Goal: Book appointment/travel/reservation

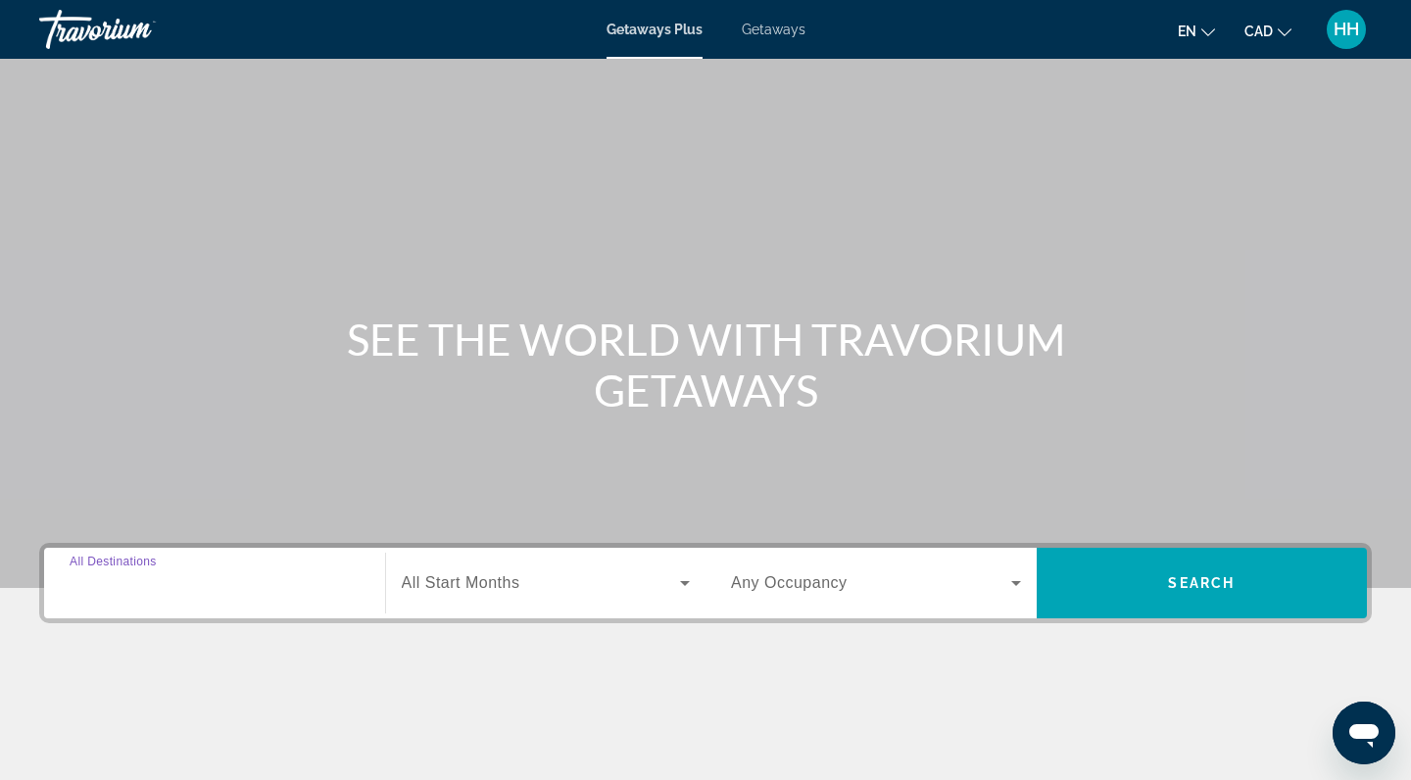
drag, startPoint x: 0, startPoint y: 0, endPoint x: 250, endPoint y: 590, distance: 640.7
click at [250, 590] on input "Destination All Destinations" at bounding box center [215, 584] width 290 height 24
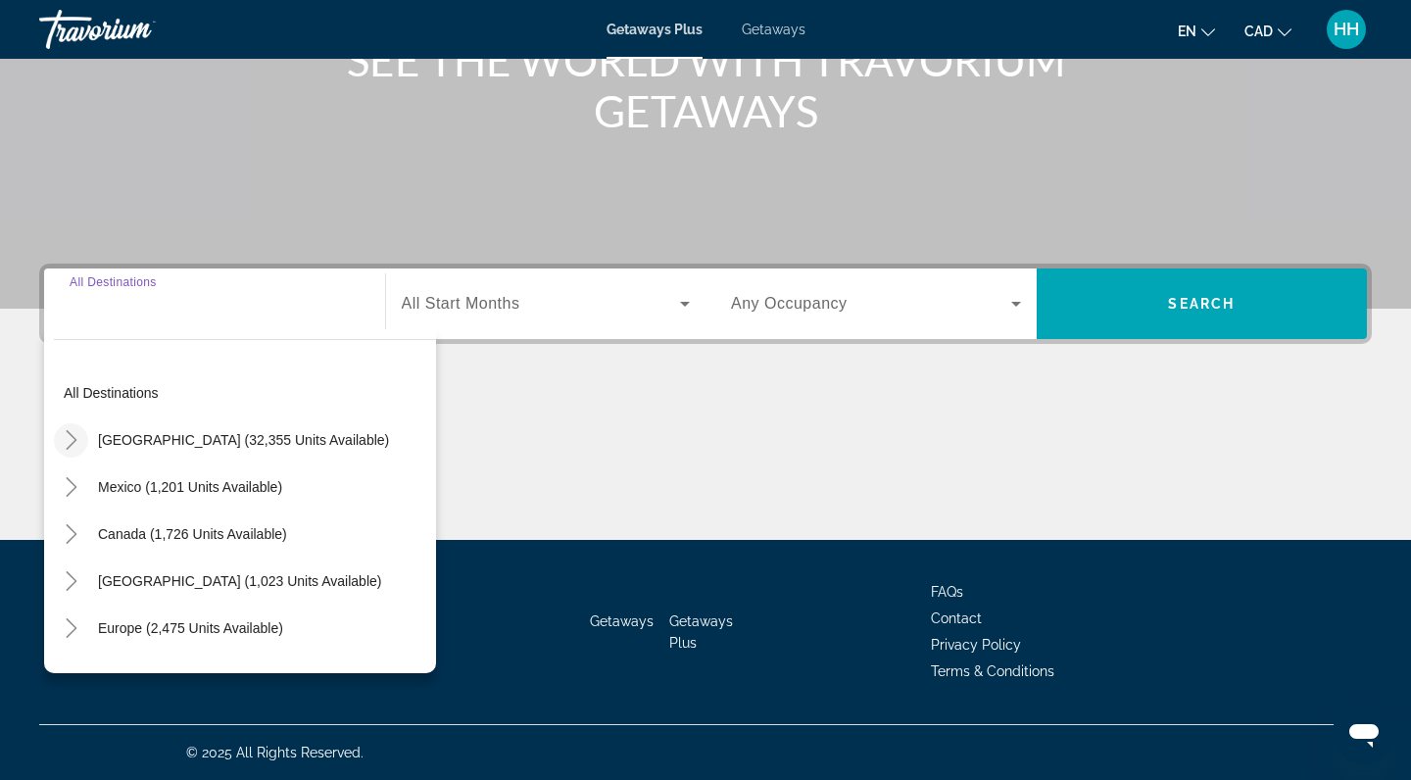
click at [71, 444] on icon "Toggle United States (32,355 units available)" at bounding box center [72, 440] width 20 height 20
click at [174, 489] on span "Arizona (526 units available)" at bounding box center [221, 487] width 206 height 16
type input "**********"
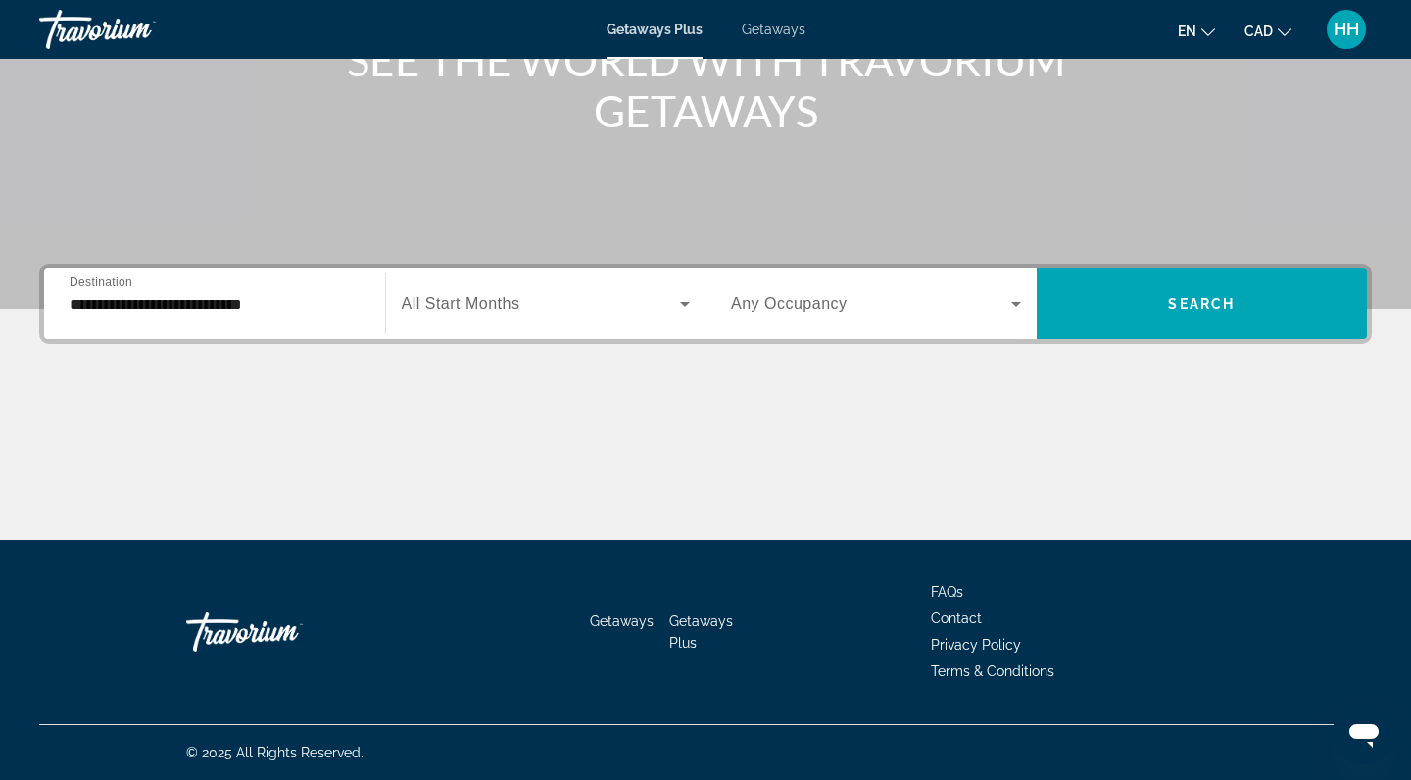
click at [501, 301] on span "All Start Months" at bounding box center [461, 303] width 119 height 17
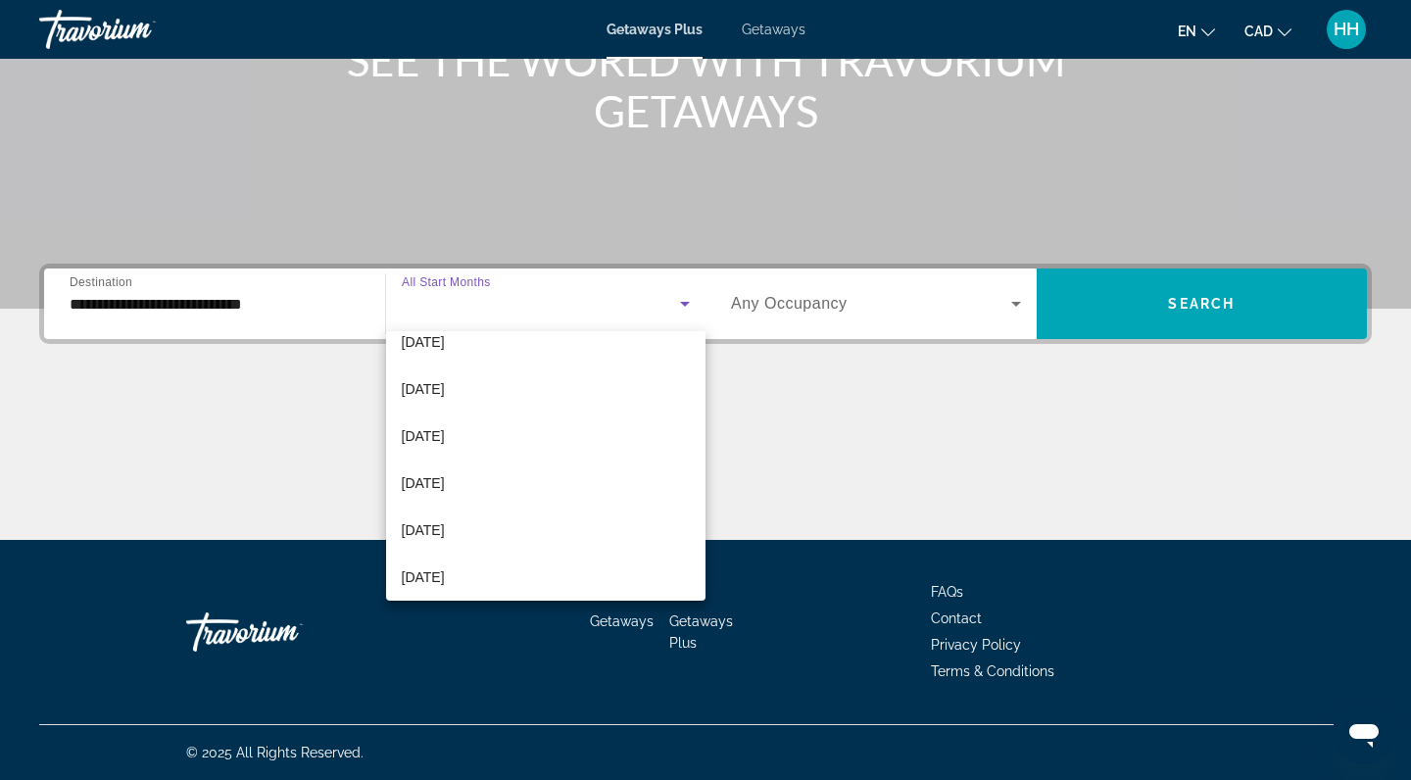
scroll to position [191, 0]
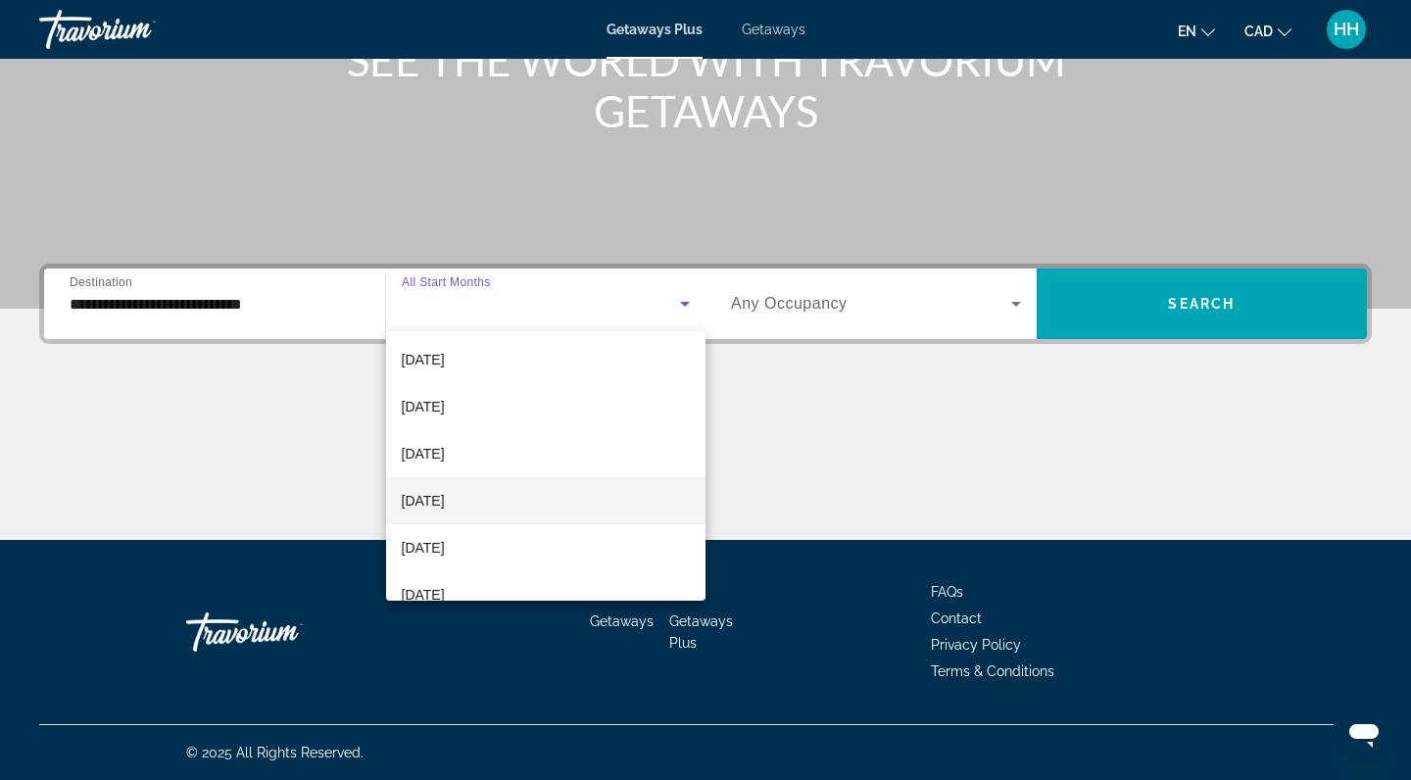
click at [476, 500] on mat-option "March 2026" at bounding box center [546, 500] width 320 height 47
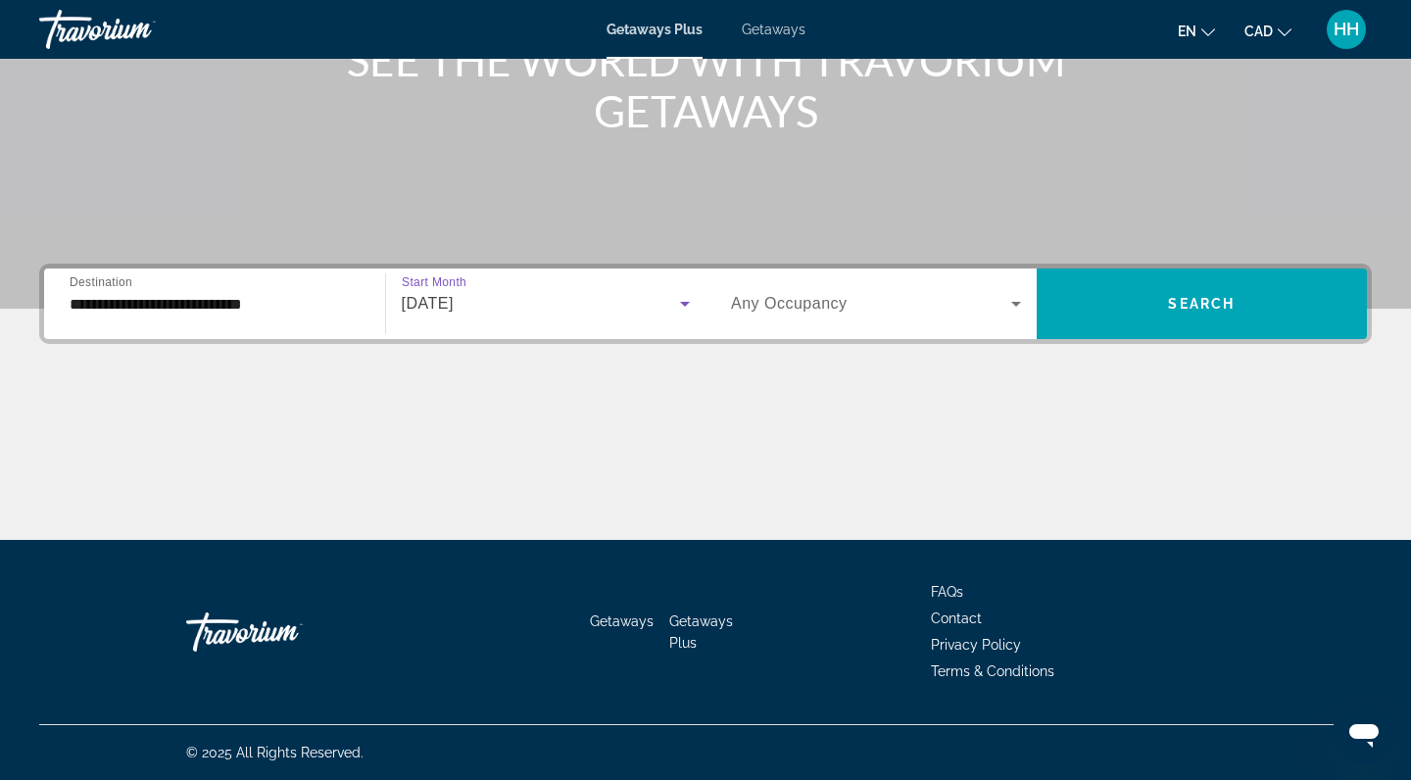
click at [589, 306] on div "March 2026" at bounding box center [541, 304] width 279 height 24
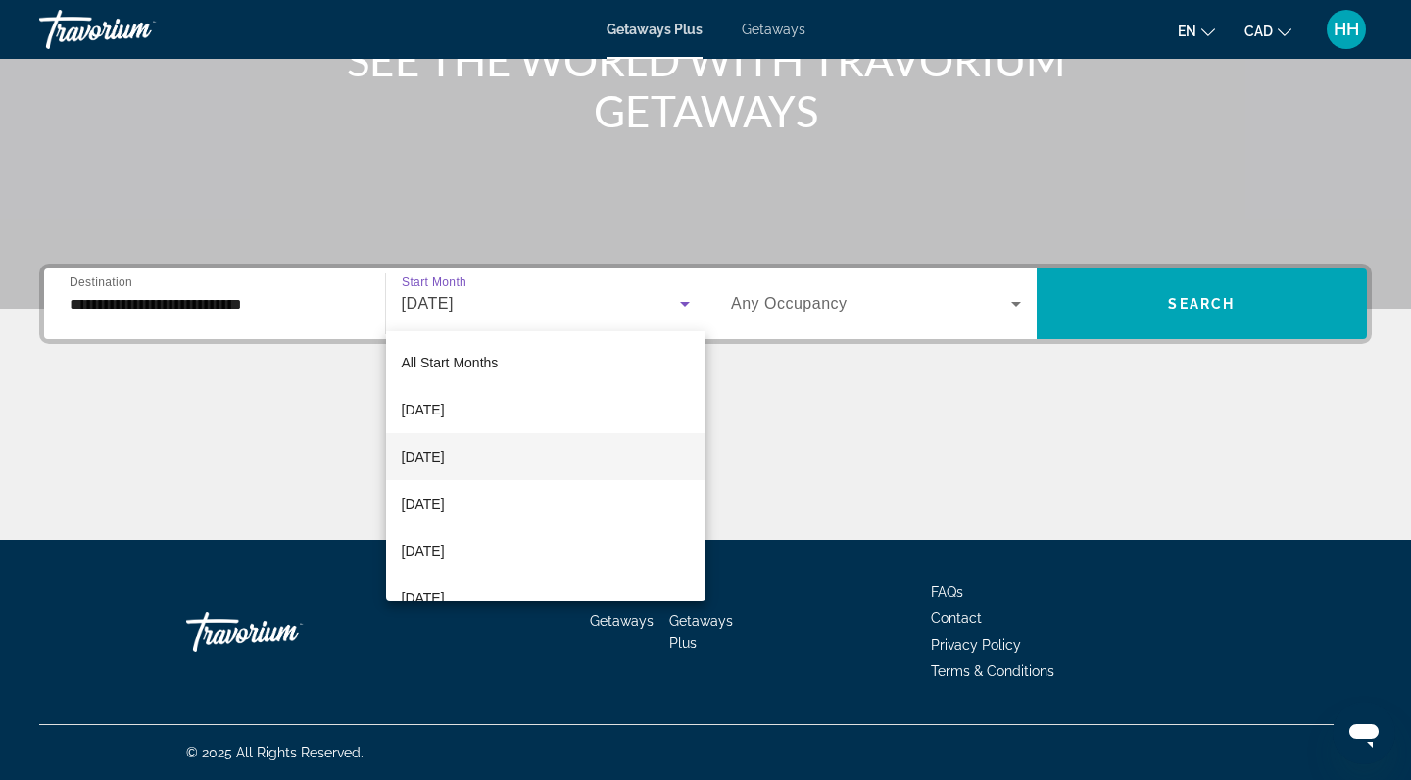
scroll to position [115, 0]
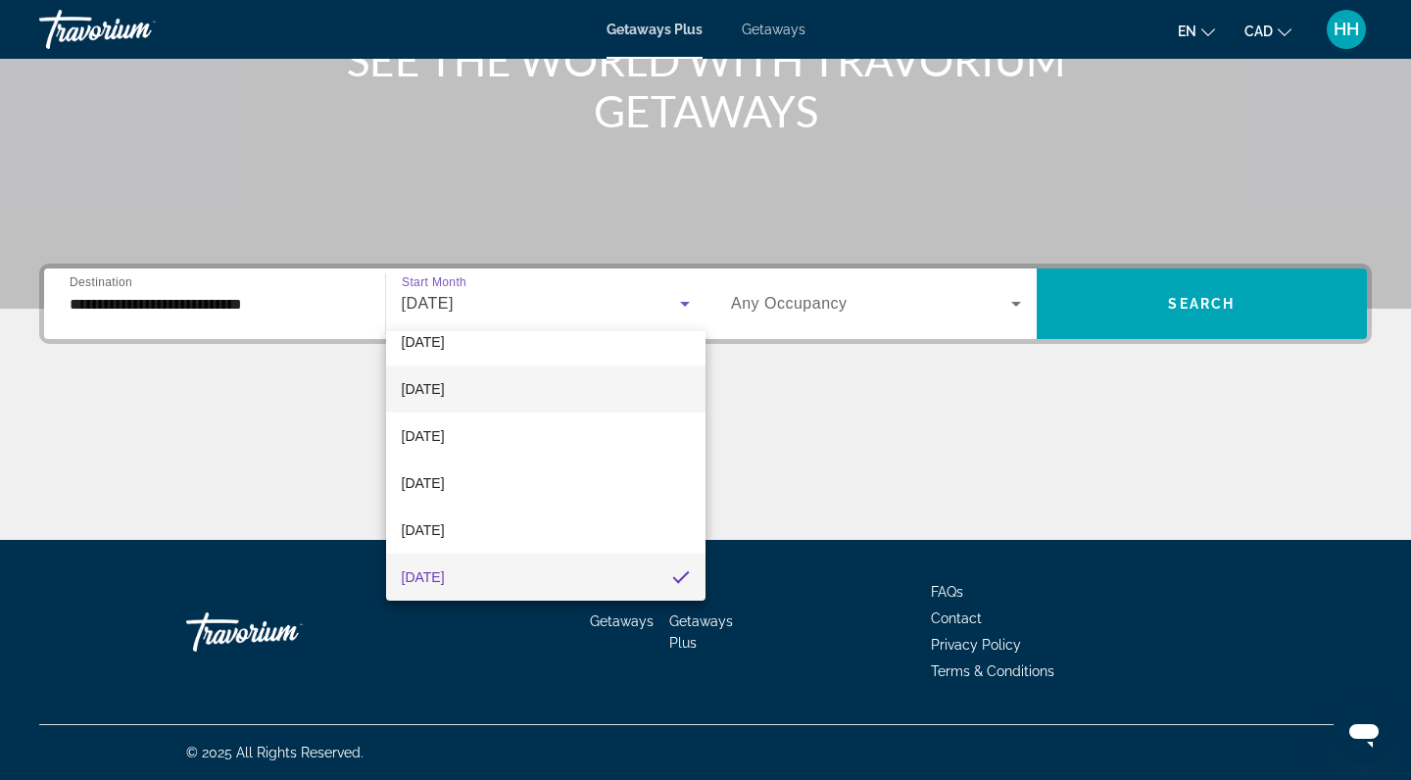
click at [506, 397] on mat-option "November 2025" at bounding box center [546, 389] width 320 height 47
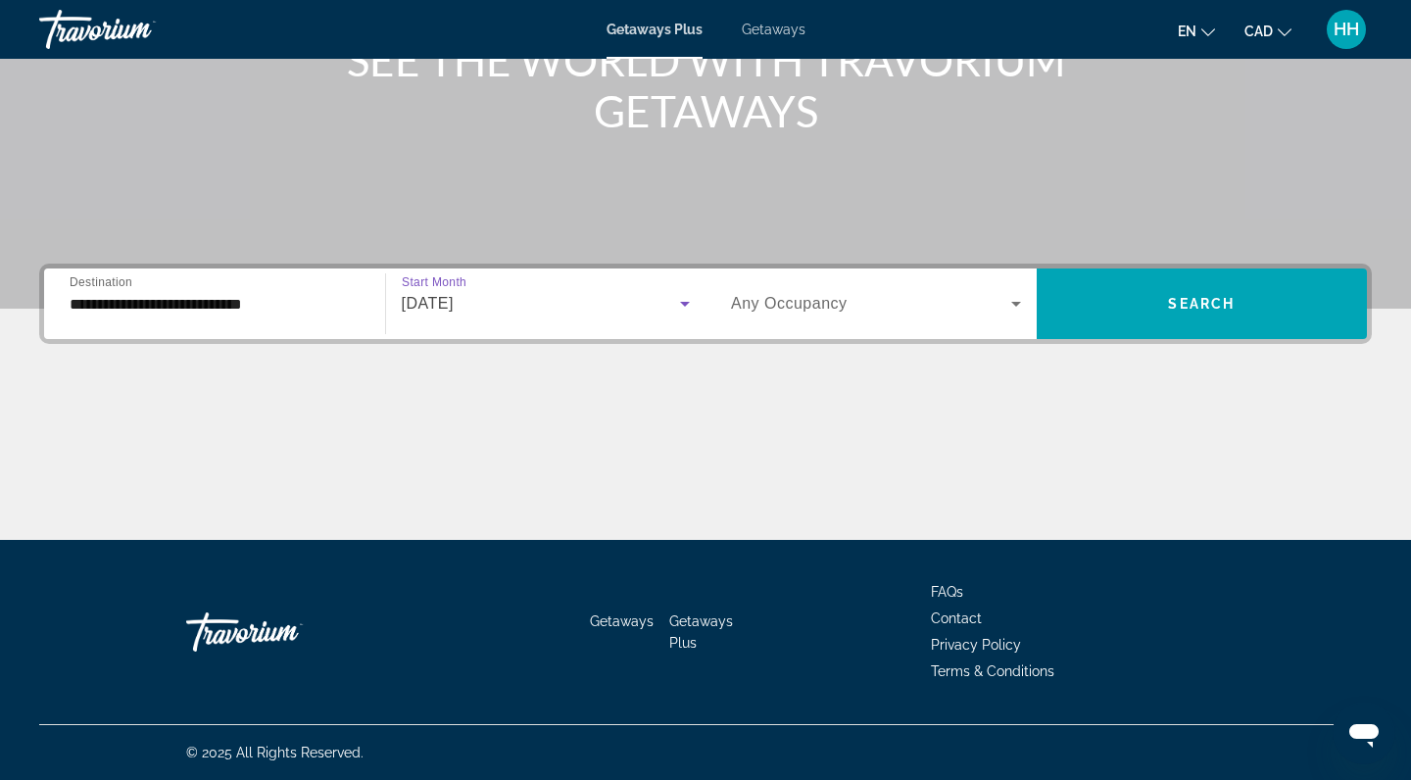
click at [897, 308] on span "Search widget" at bounding box center [871, 304] width 280 height 24
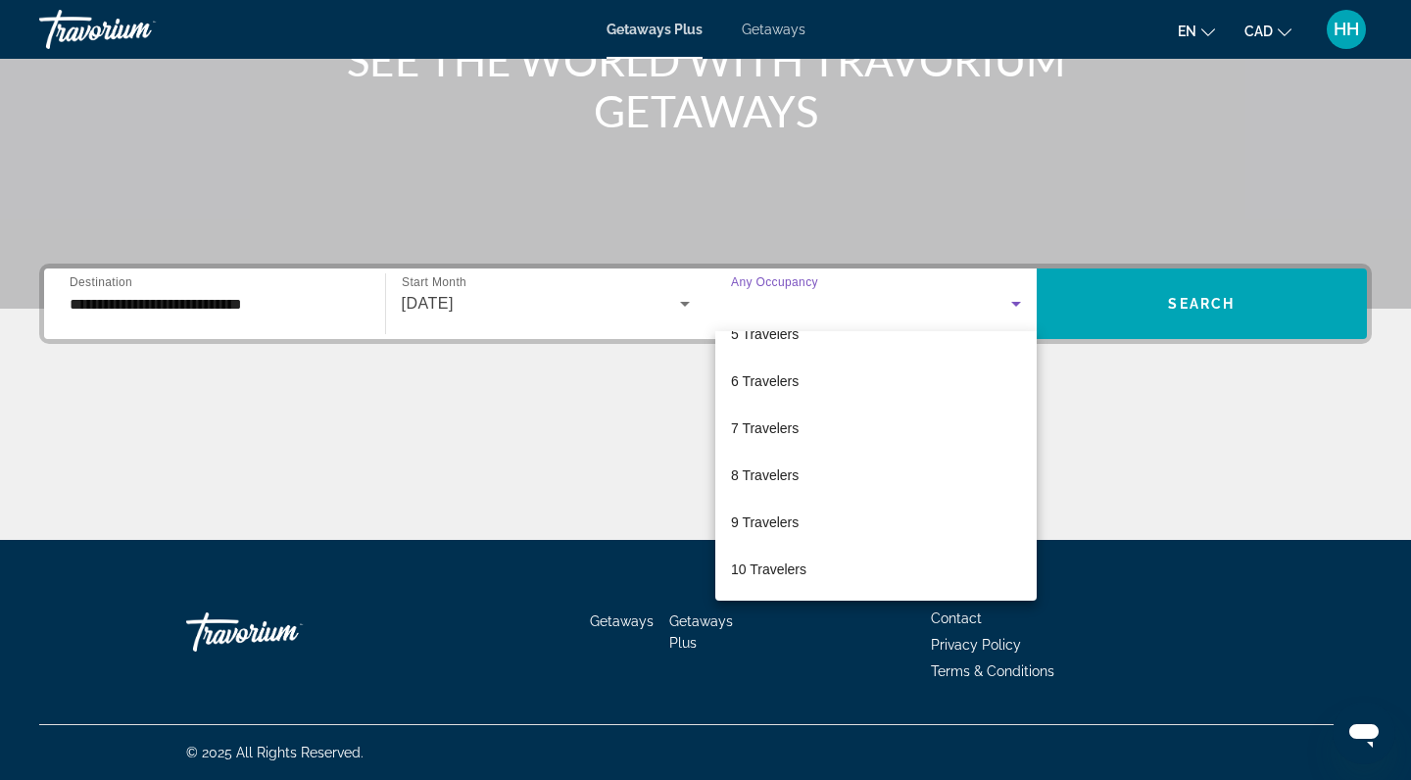
scroll to position [217, 0]
click at [795, 568] on span "10 Travelers" at bounding box center [768, 570] width 75 height 24
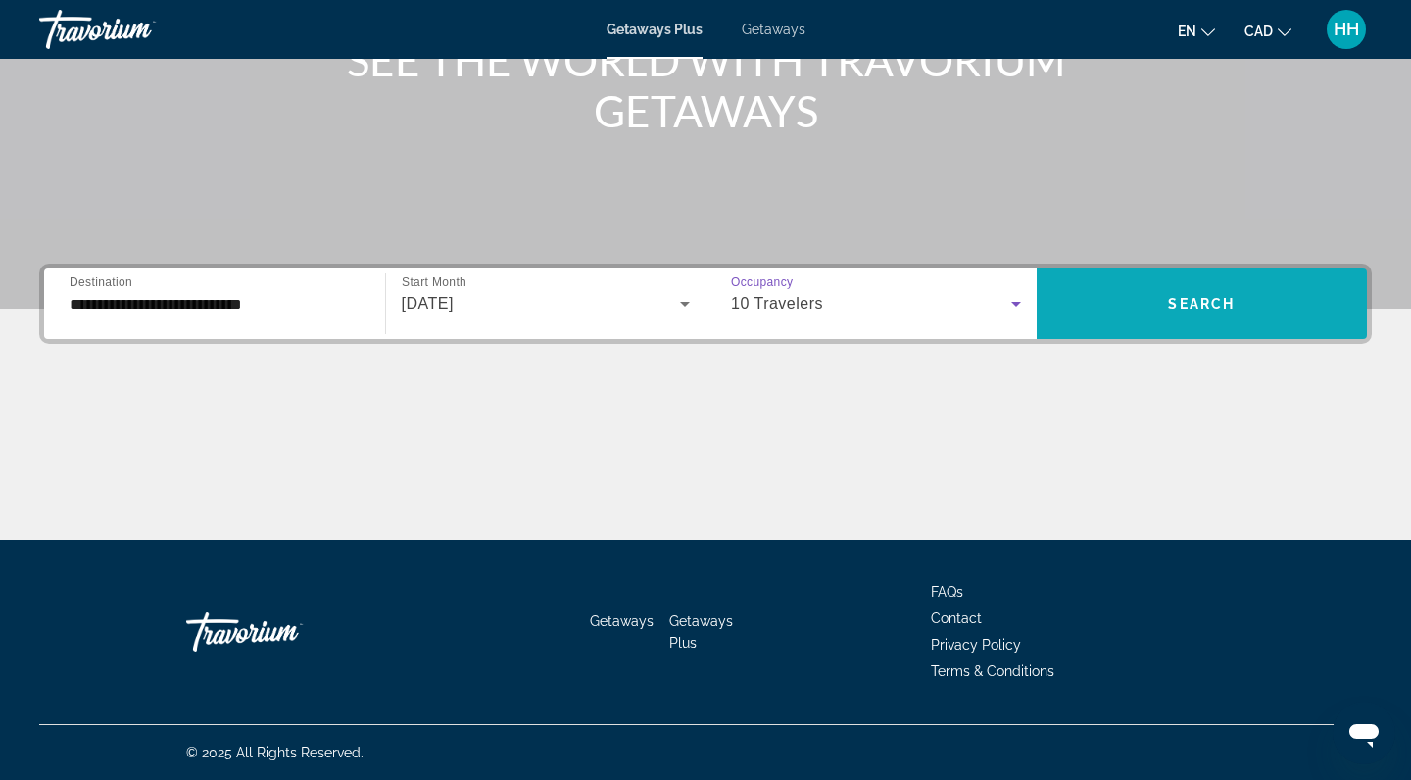
click at [1115, 323] on span "Search widget" at bounding box center [1202, 303] width 331 height 47
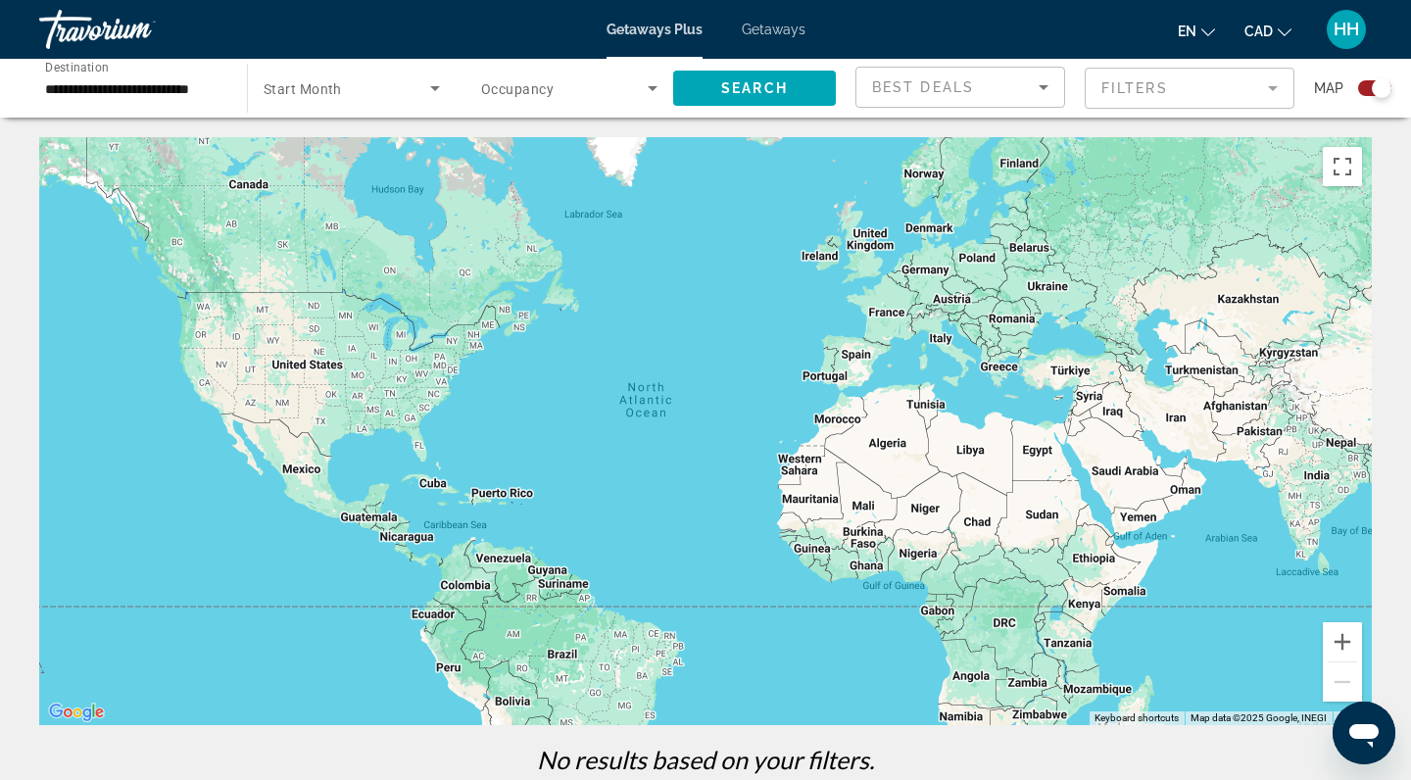
click at [653, 89] on icon "Search widget" at bounding box center [653, 88] width 10 height 5
click at [561, 151] on span "Any Occupancy" at bounding box center [528, 147] width 95 height 16
click at [736, 82] on span "Search" at bounding box center [754, 88] width 67 height 16
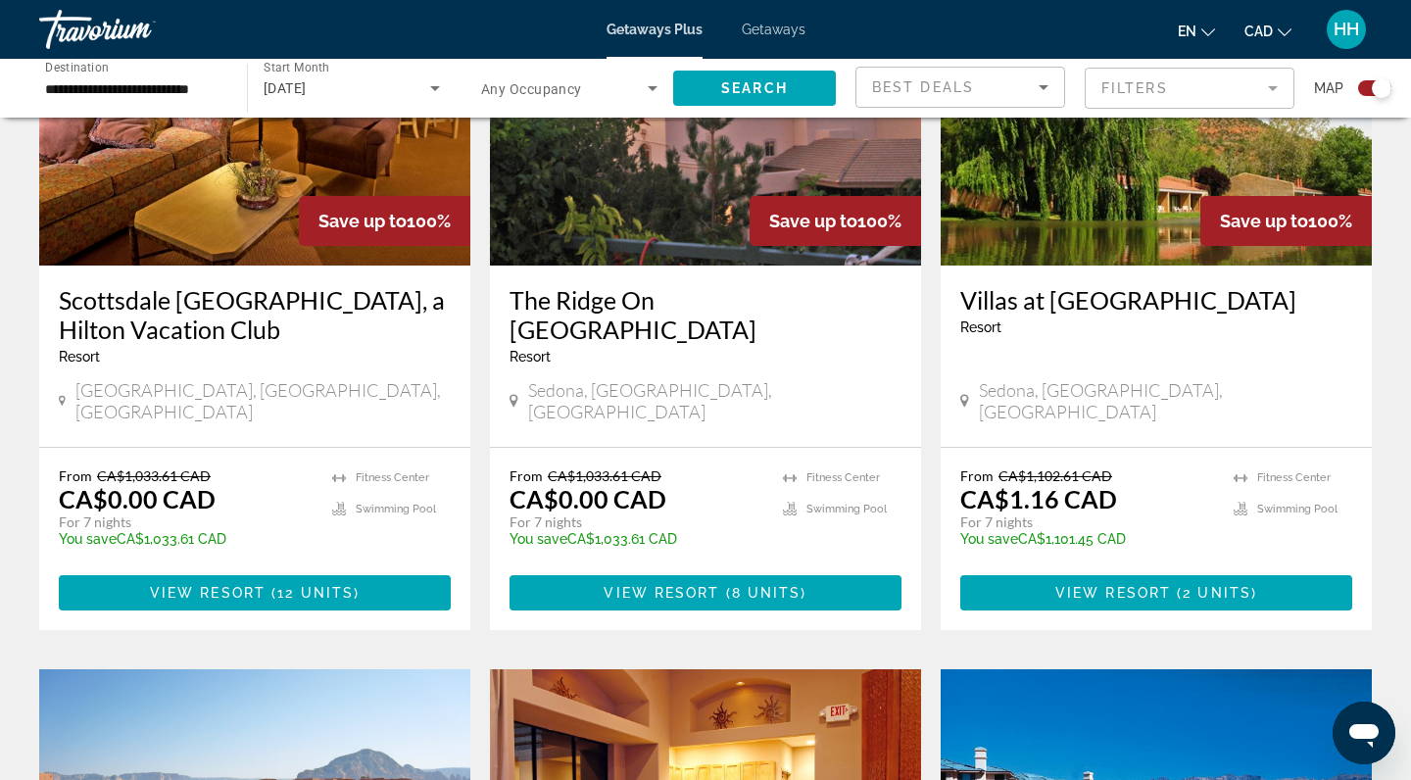
scroll to position [850, 0]
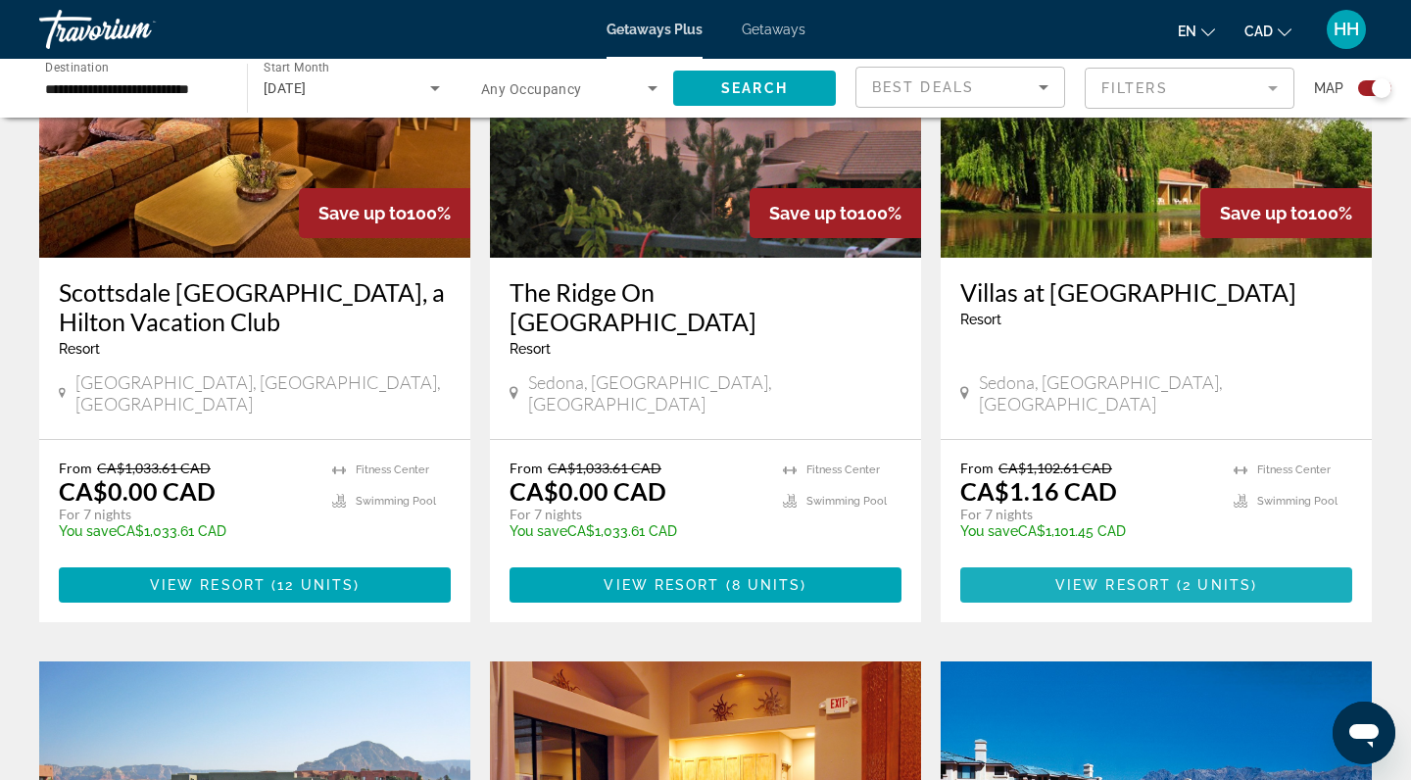
click at [1148, 577] on span "View Resort" at bounding box center [1113, 585] width 116 height 16
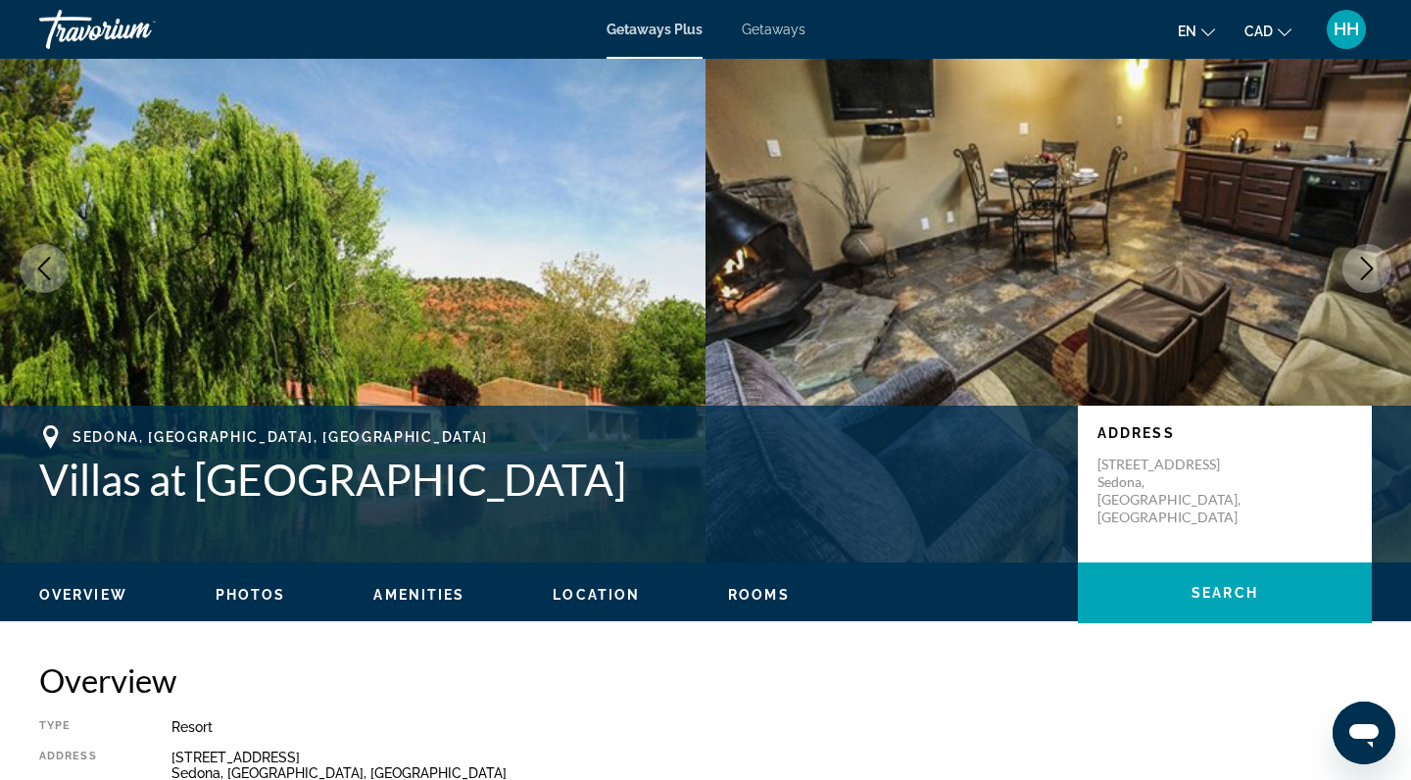
scroll to position [79, 0]
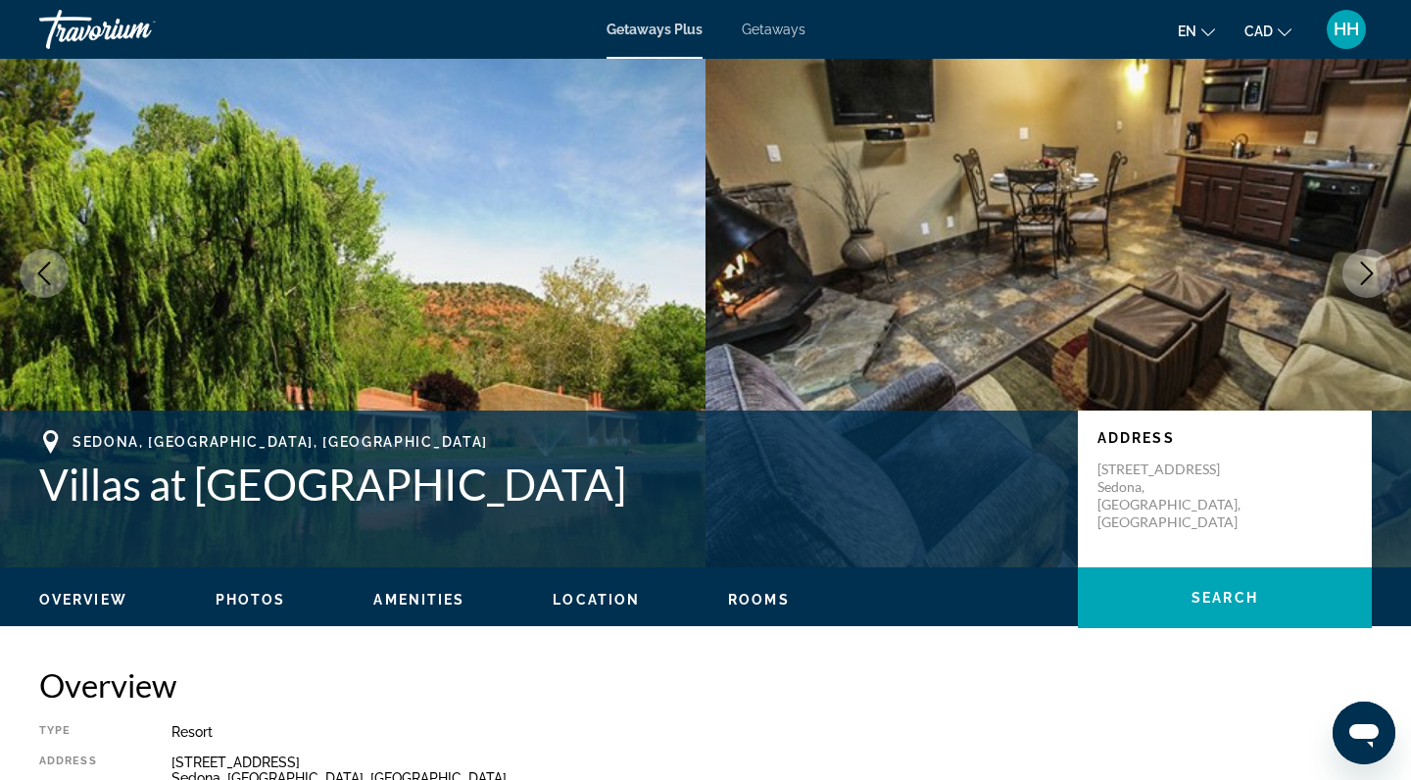
click at [1369, 279] on icon "Next image" at bounding box center [1367, 274] width 24 height 24
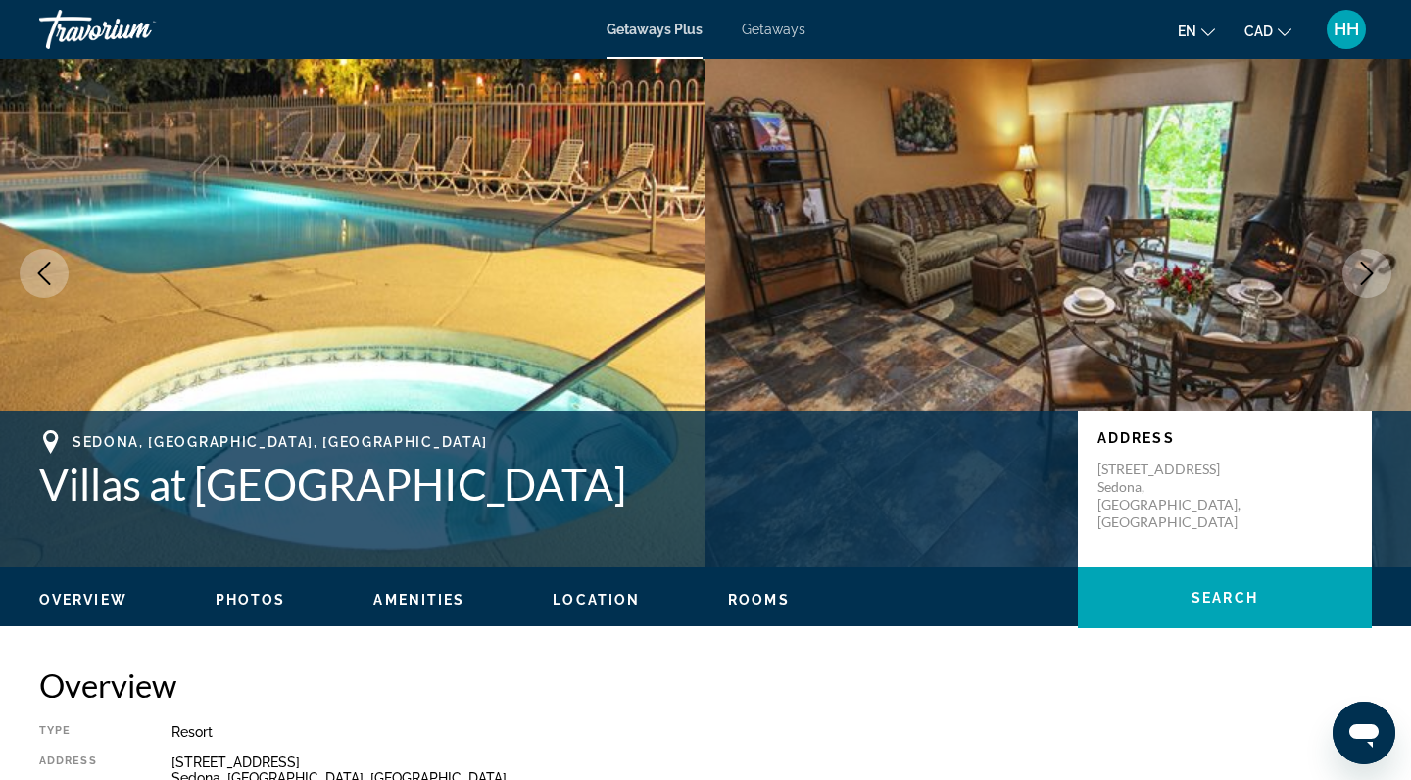
click at [1369, 279] on icon "Next image" at bounding box center [1367, 274] width 24 height 24
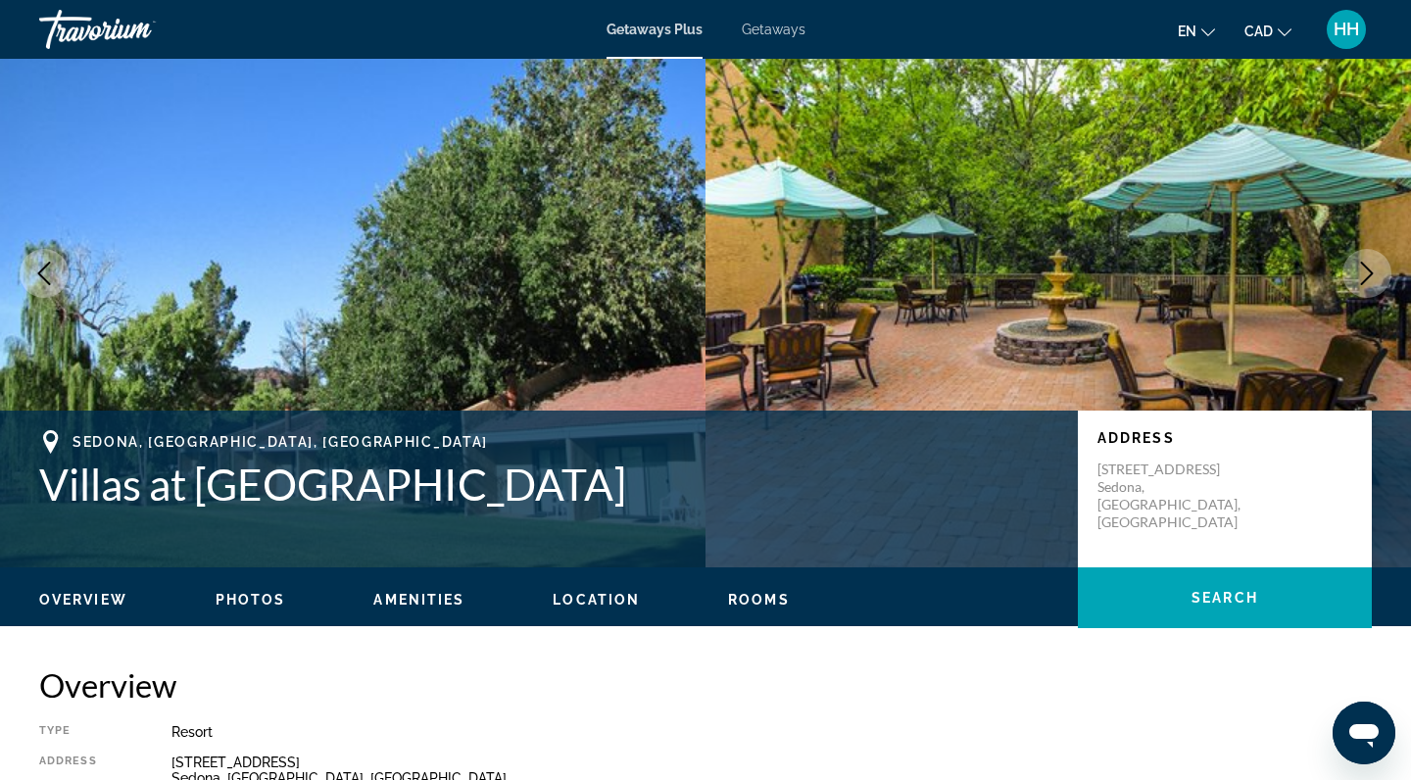
click at [1369, 280] on icon "Next image" at bounding box center [1367, 274] width 24 height 24
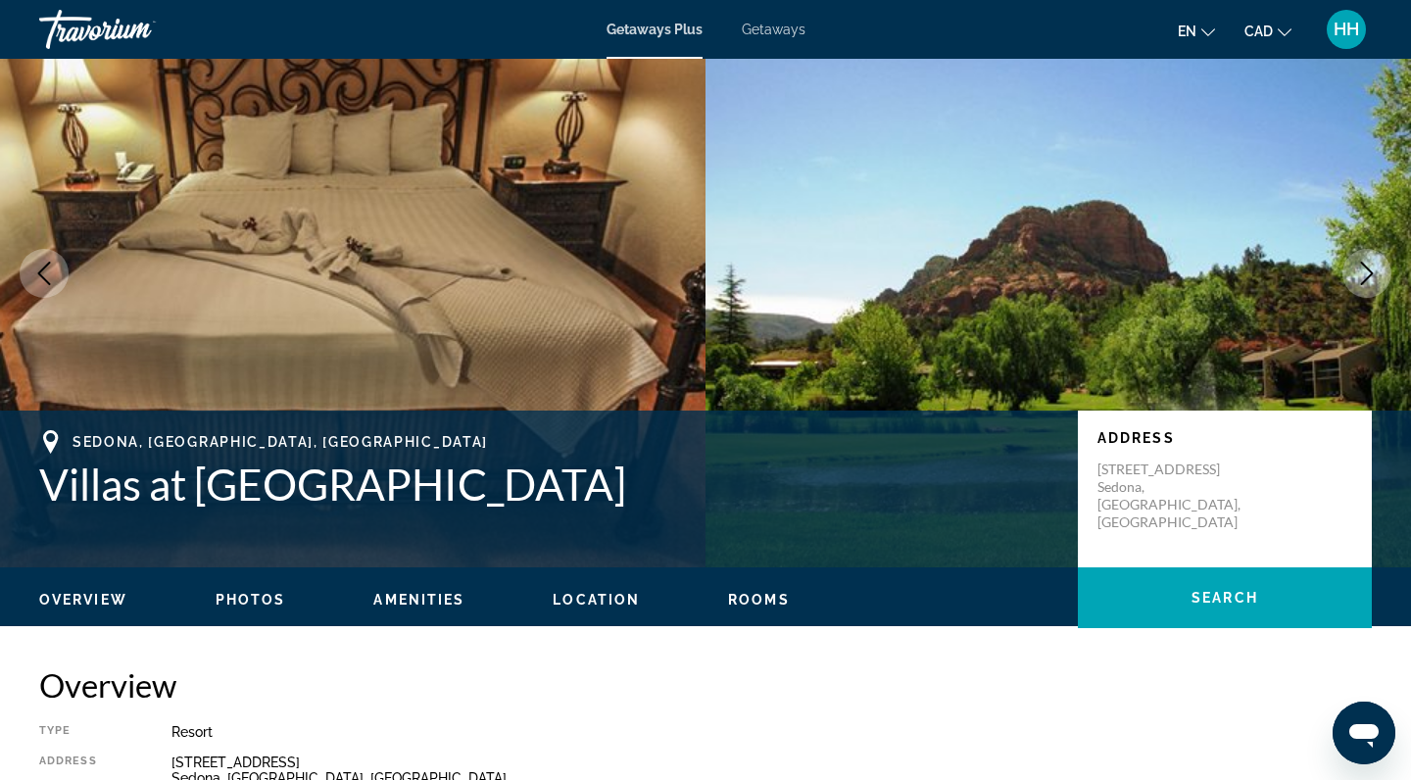
click at [1370, 280] on icon "Next image" at bounding box center [1367, 274] width 24 height 24
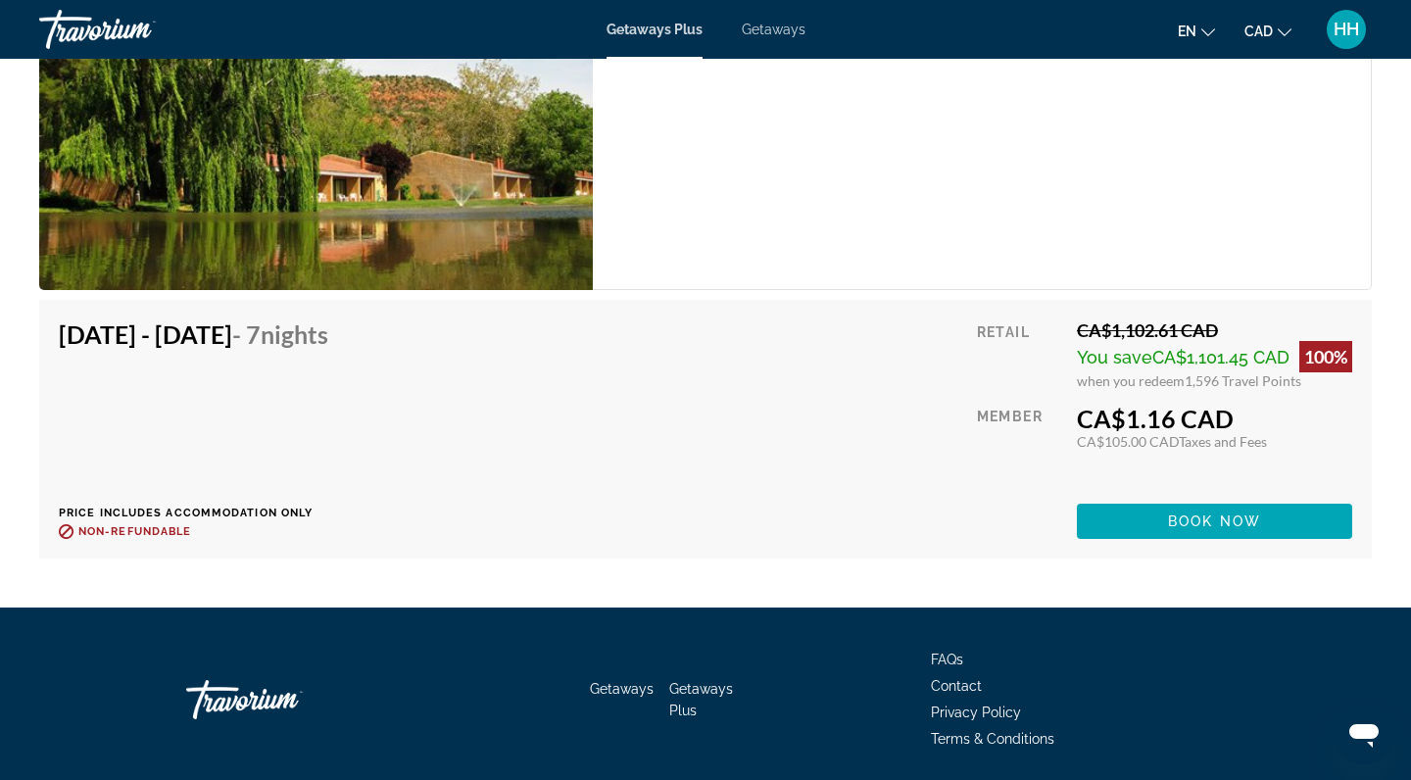
scroll to position [4700, 0]
click at [626, 689] on span "Getaways" at bounding box center [622, 689] width 64 height 16
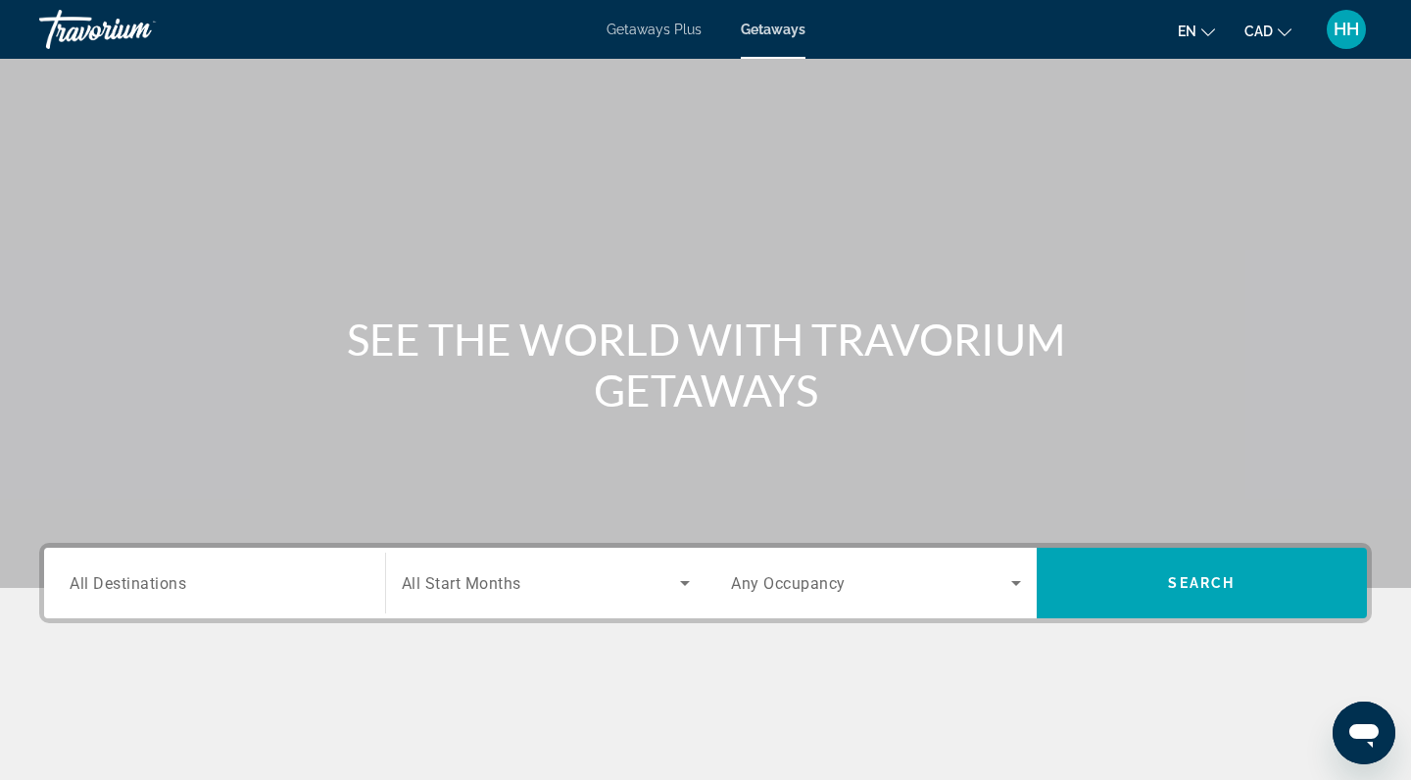
click at [250, 572] on input "Destination All Destinations" at bounding box center [215, 584] width 290 height 24
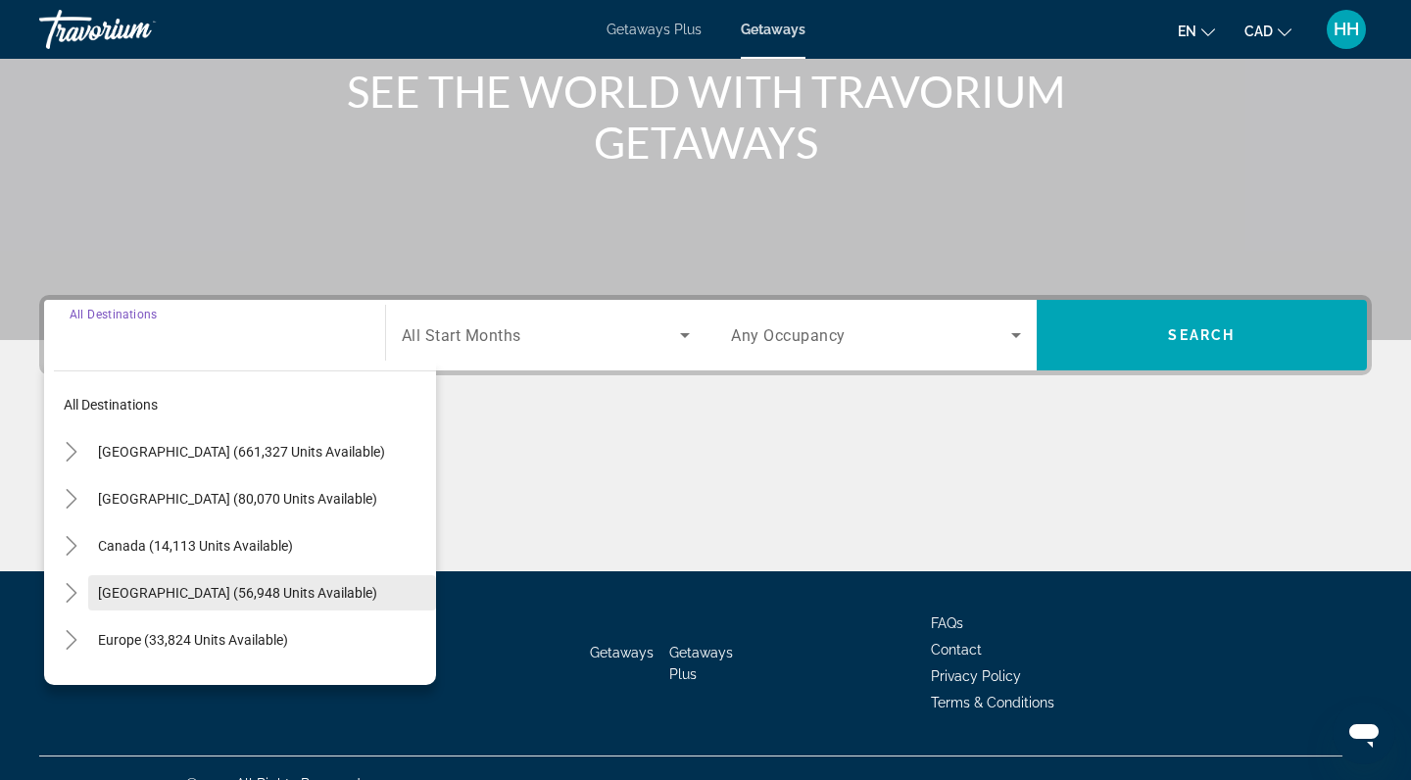
scroll to position [279, 0]
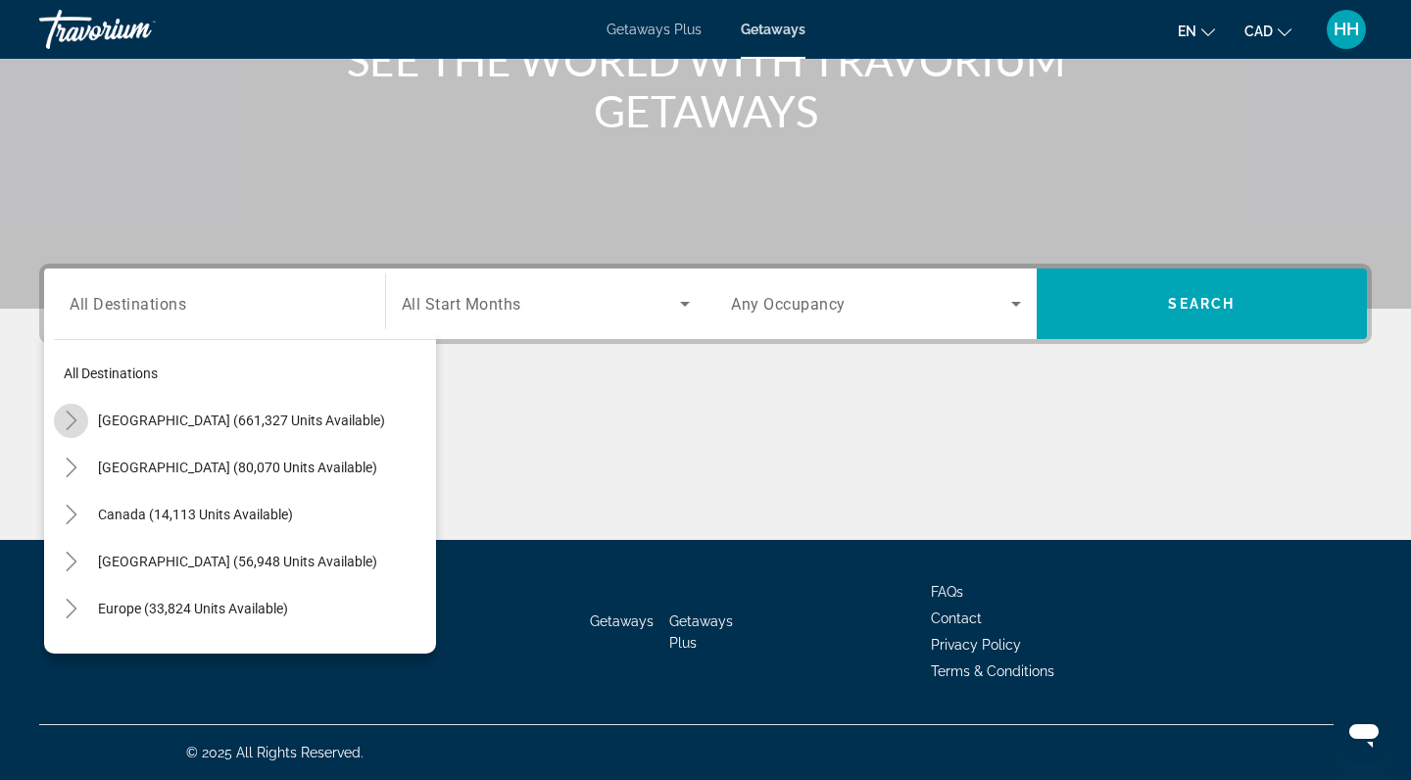
click at [84, 428] on mat-icon "Toggle United States (661,327 units available)" at bounding box center [71, 421] width 34 height 34
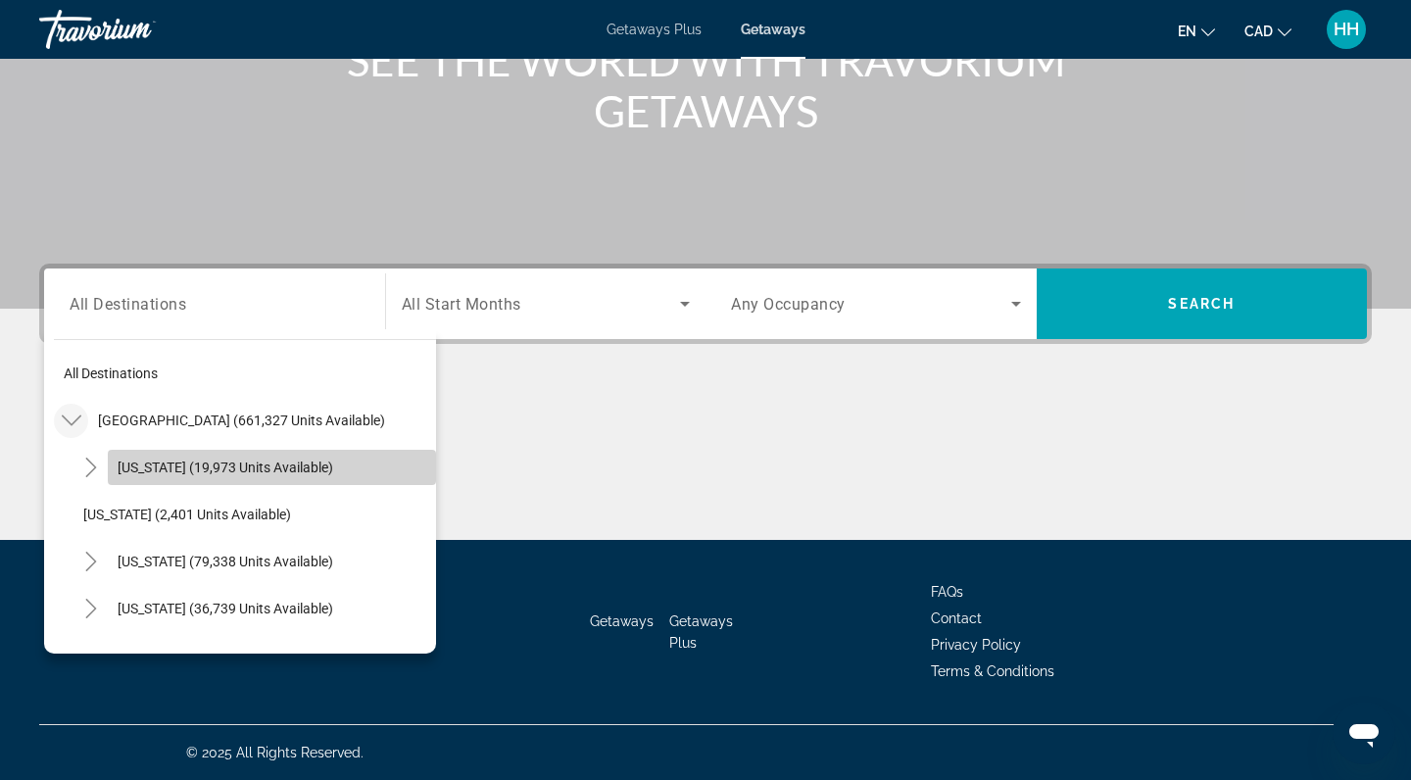
click at [137, 474] on span "Arizona (19,973 units available)" at bounding box center [226, 468] width 216 height 16
type input "**********"
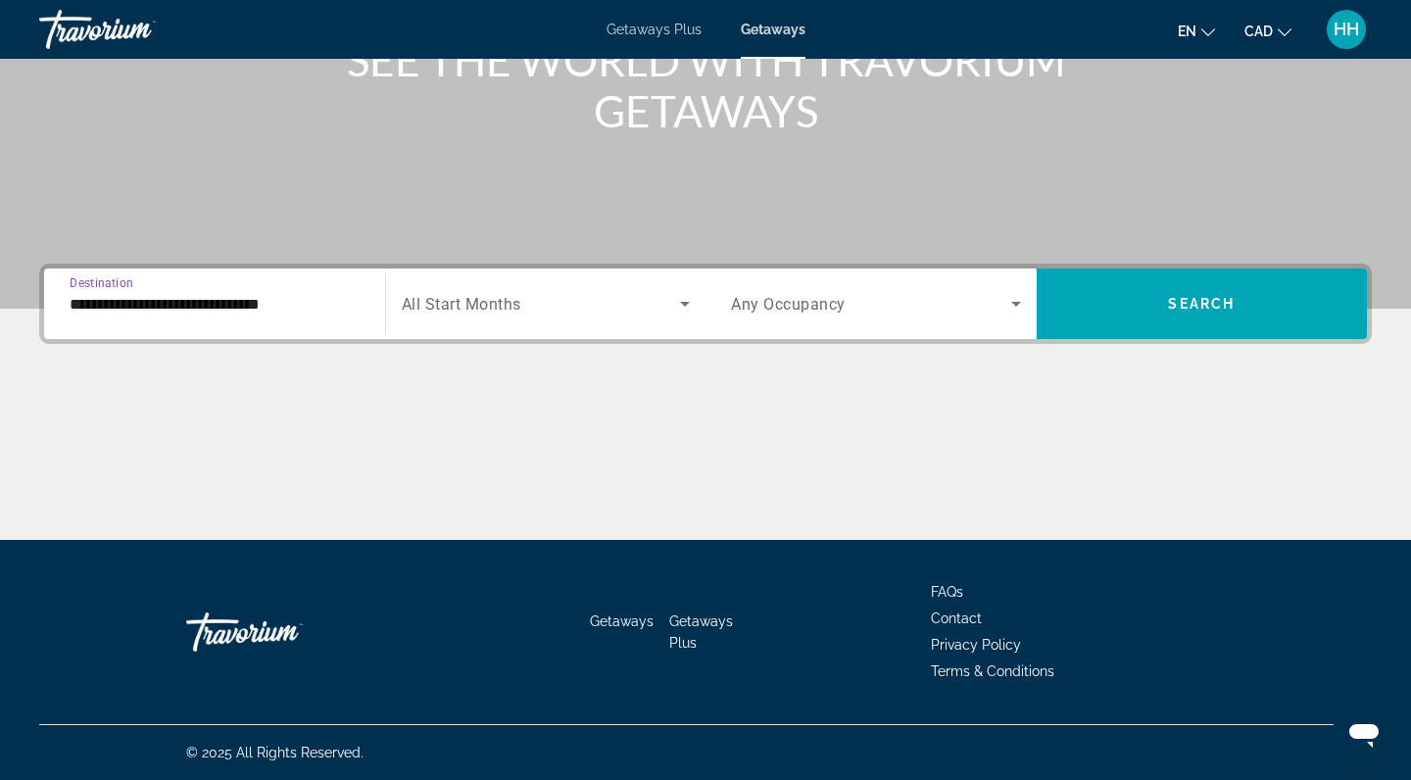
click at [122, 302] on input "**********" at bounding box center [215, 305] width 290 height 24
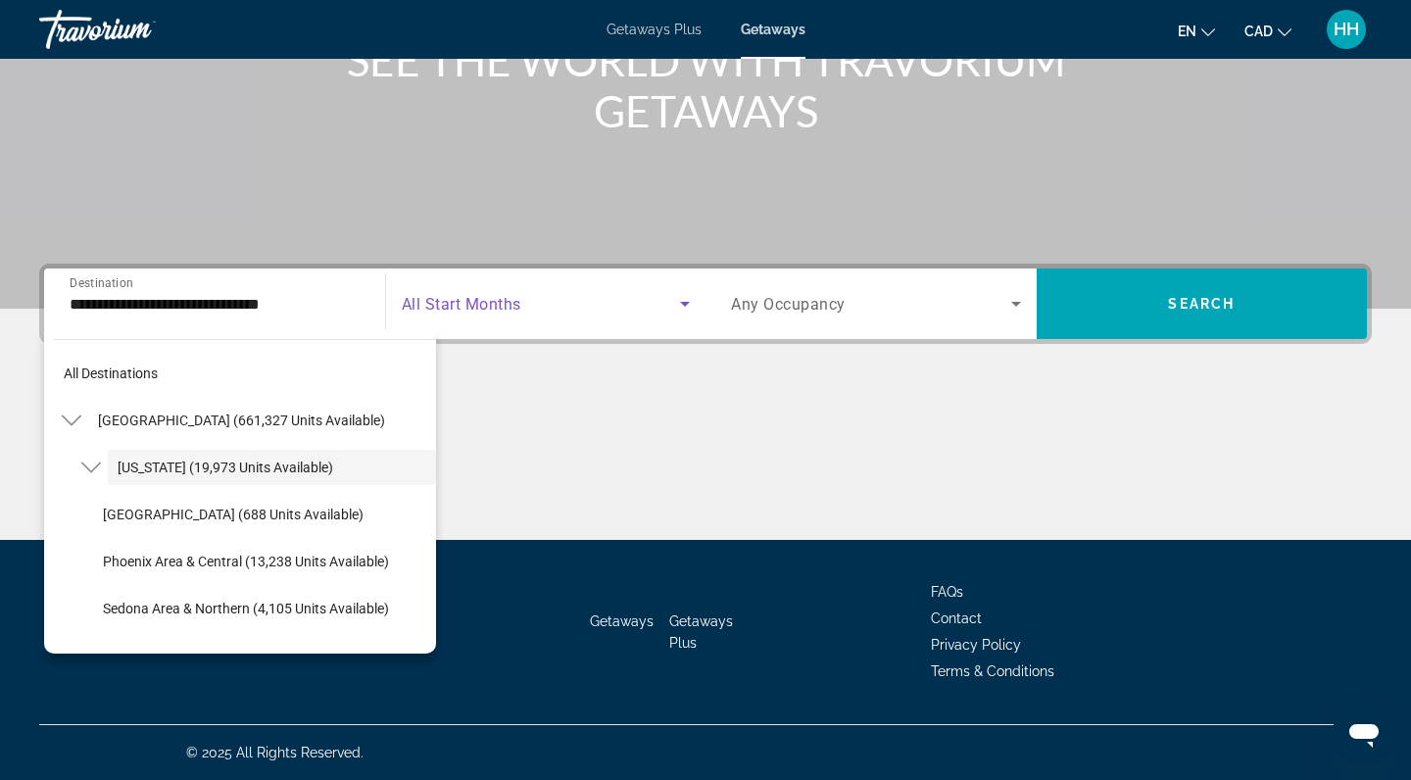
click at [541, 305] on span "Search widget" at bounding box center [541, 304] width 279 height 24
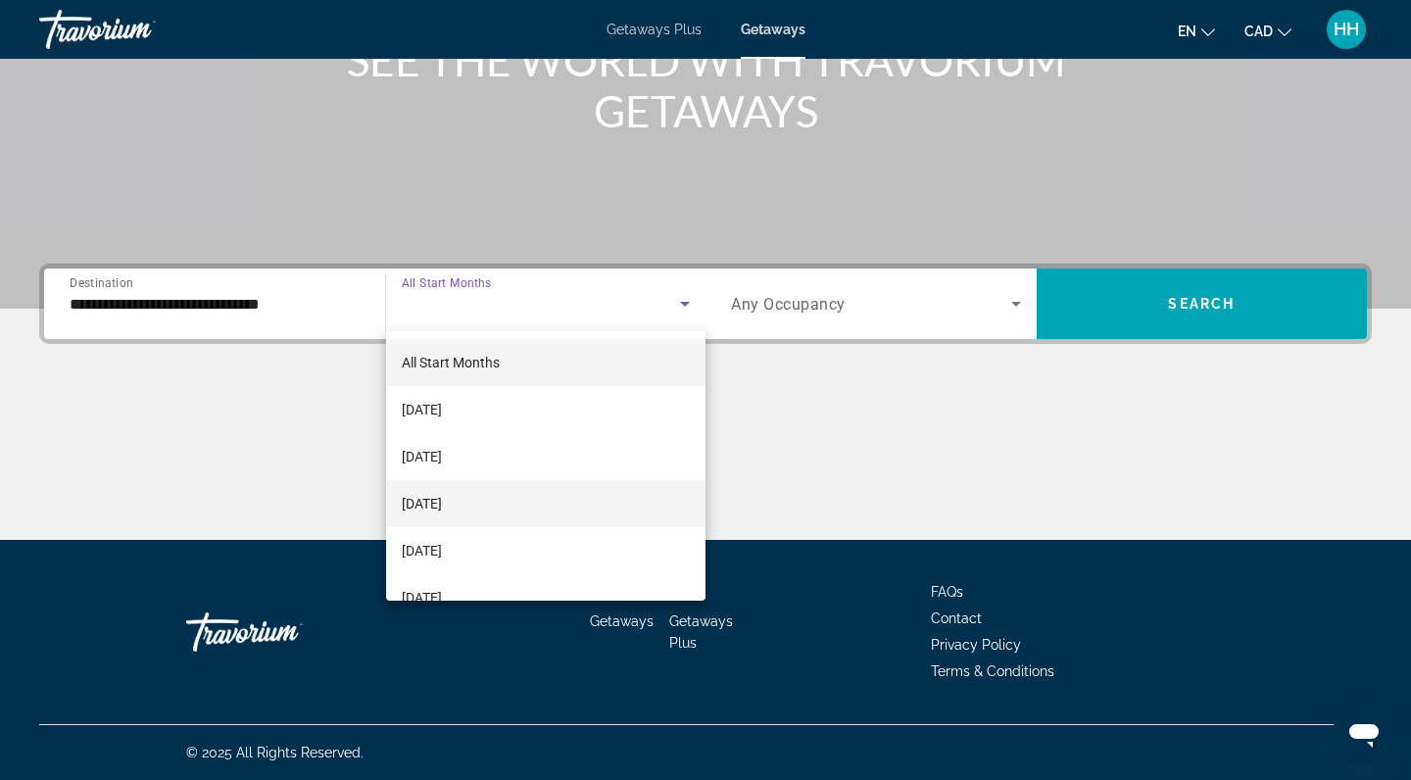
drag, startPoint x: 495, startPoint y: 512, endPoint x: 518, endPoint y: 489, distance: 32.6
click at [442, 512] on span "November 2025" at bounding box center [422, 504] width 40 height 24
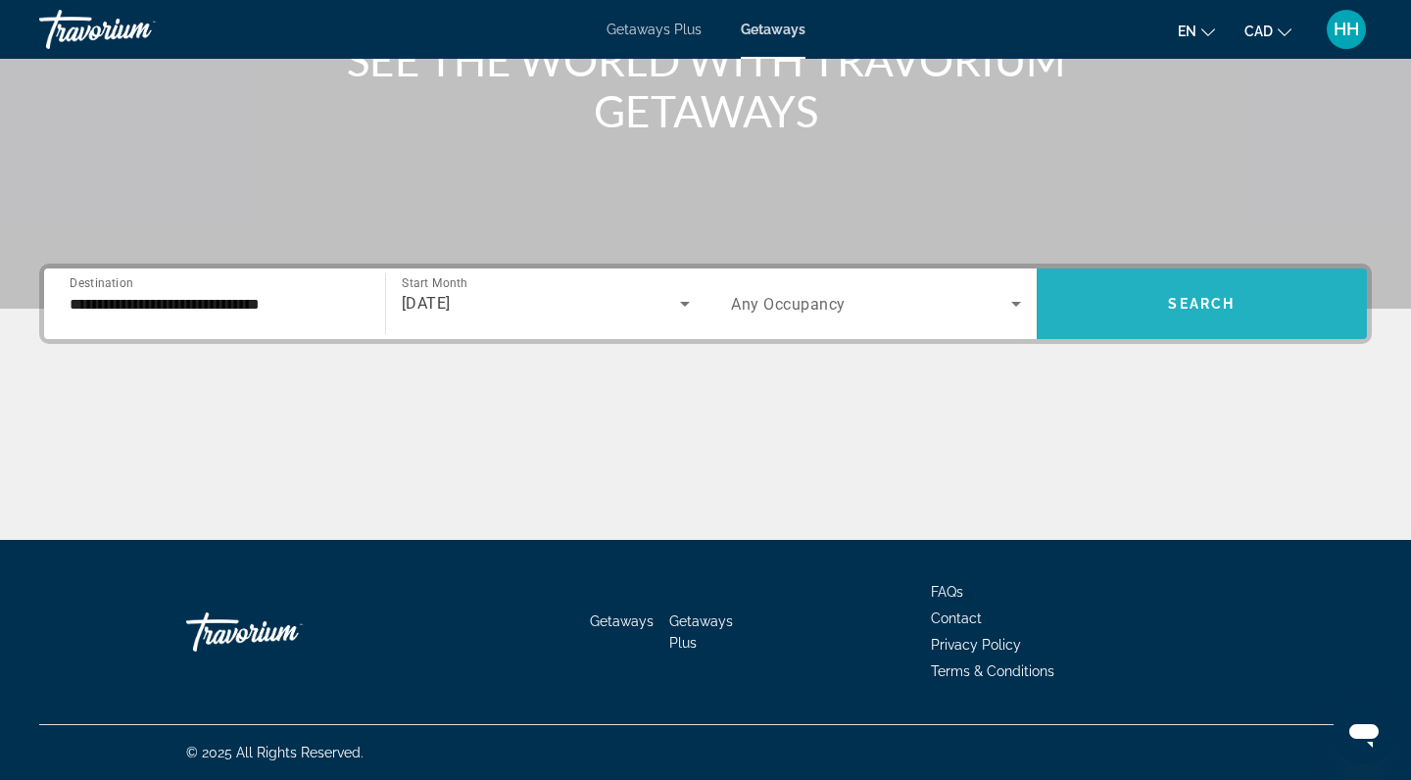
click at [1089, 297] on span "Search widget" at bounding box center [1202, 303] width 331 height 47
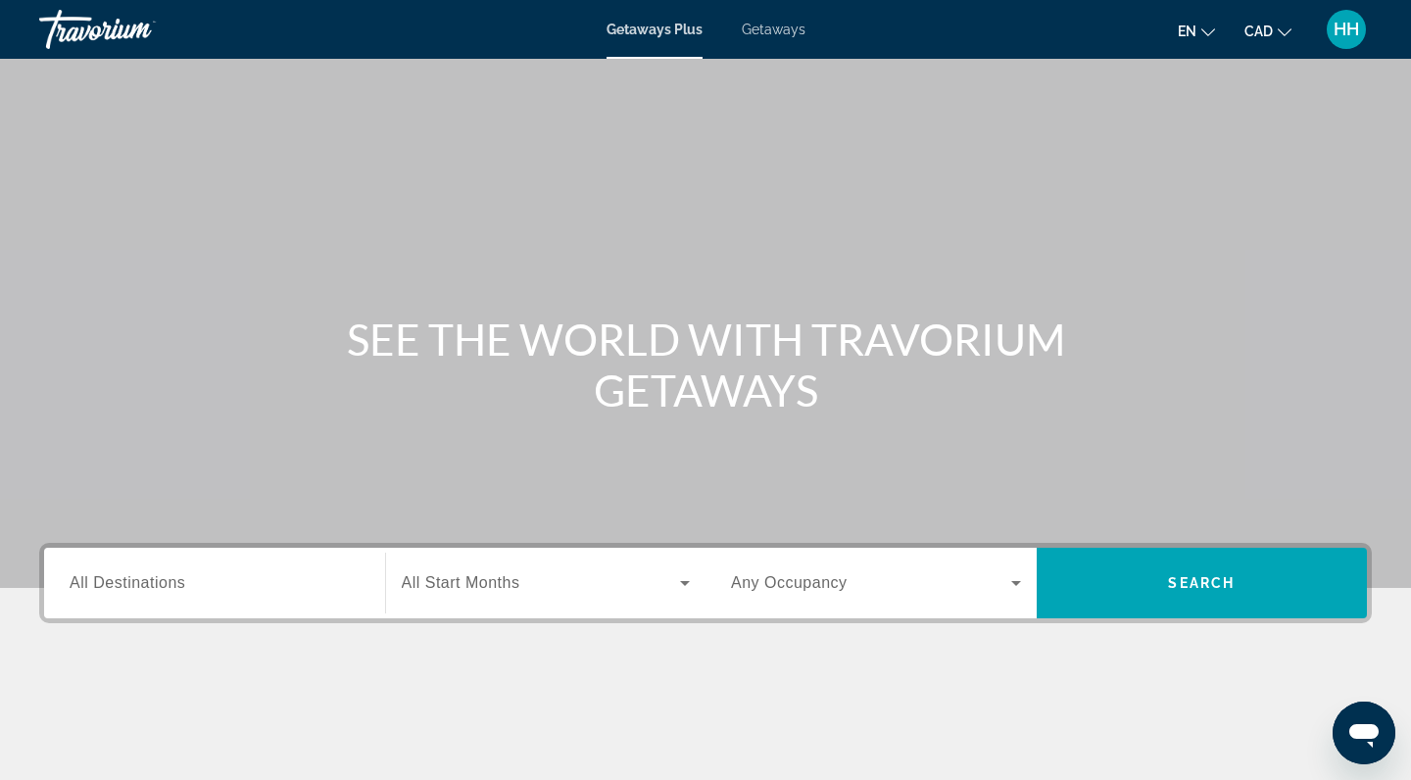
click at [763, 34] on span "Getaways" at bounding box center [774, 30] width 64 height 16
click at [174, 583] on span "All Destinations" at bounding box center [128, 582] width 116 height 17
click at [174, 583] on input "Destination All Destinations" at bounding box center [215, 584] width 290 height 24
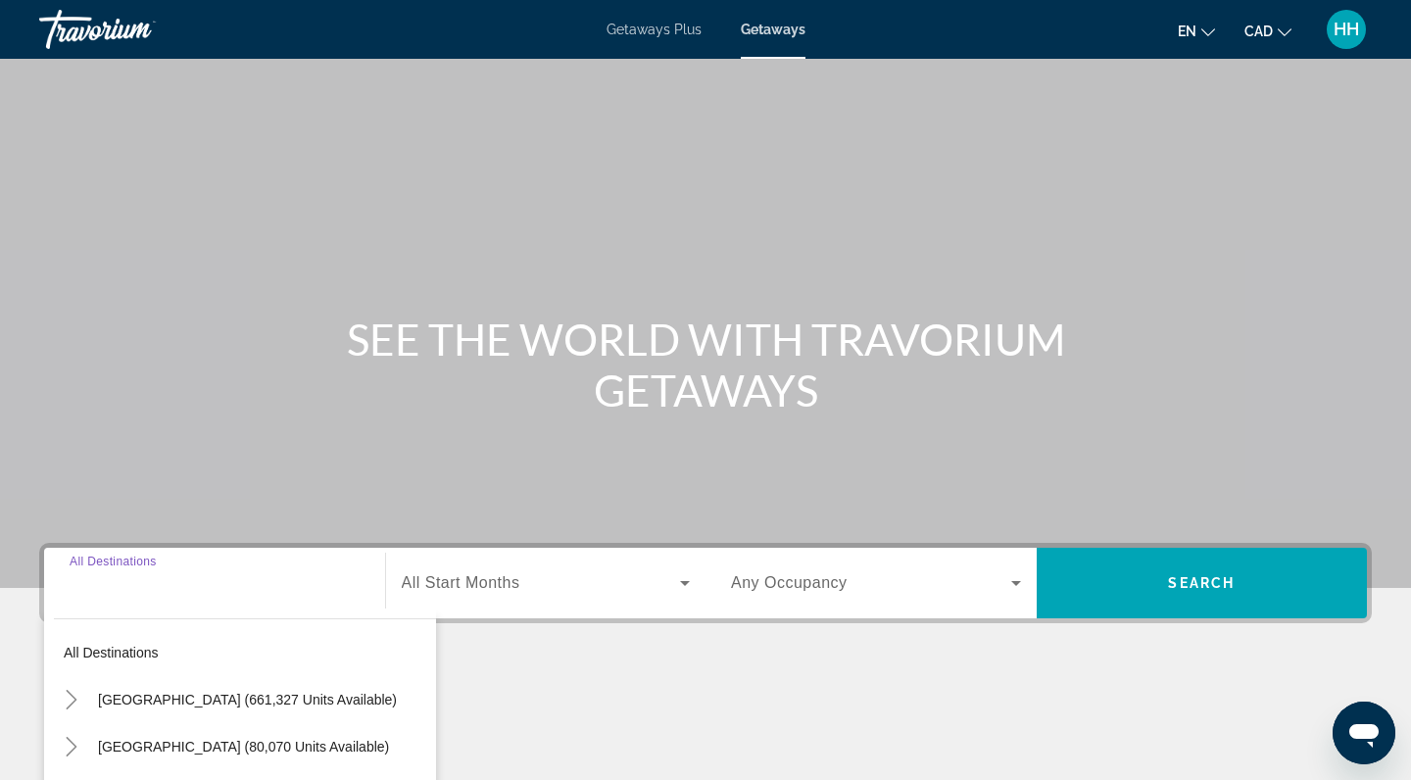
scroll to position [279, 0]
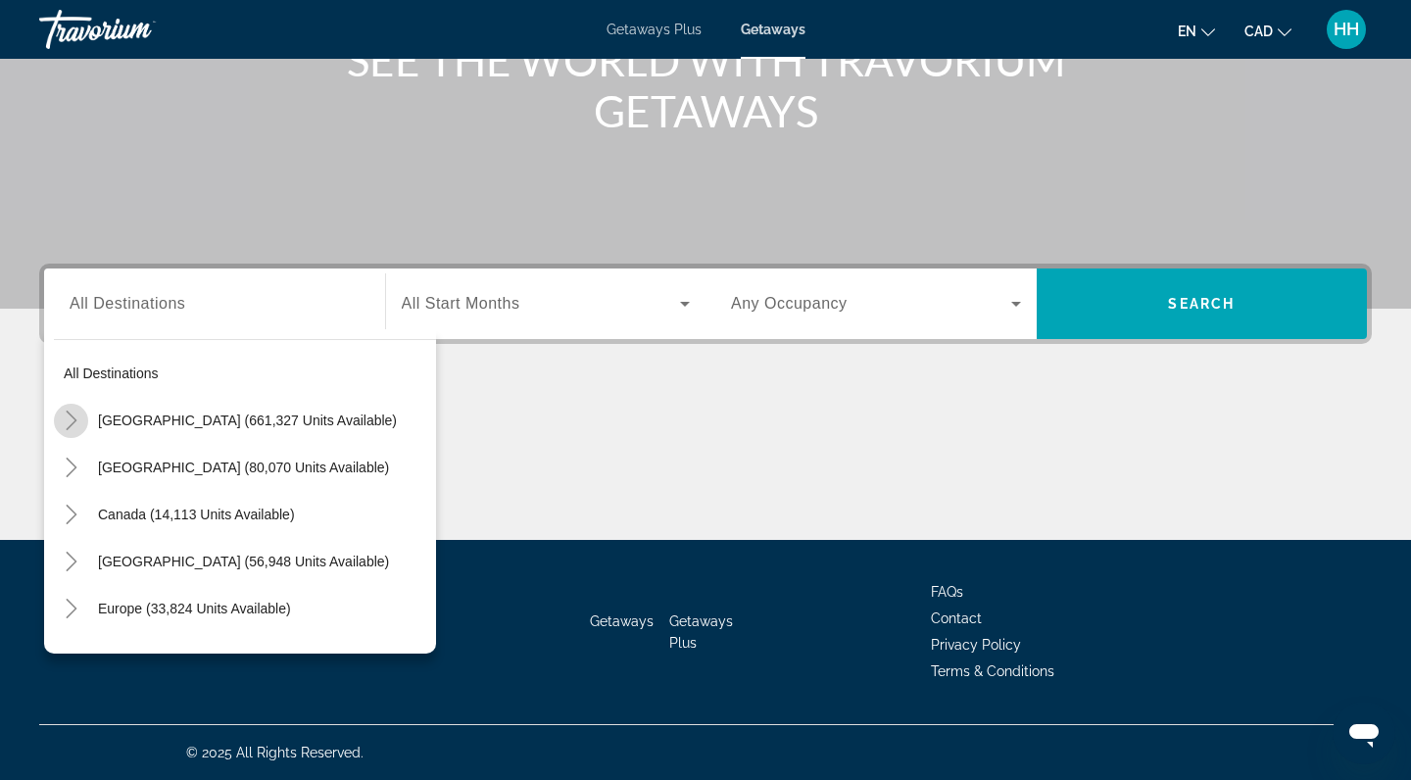
click at [73, 421] on icon "Toggle United States (661,327 units available)" at bounding box center [72, 421] width 20 height 20
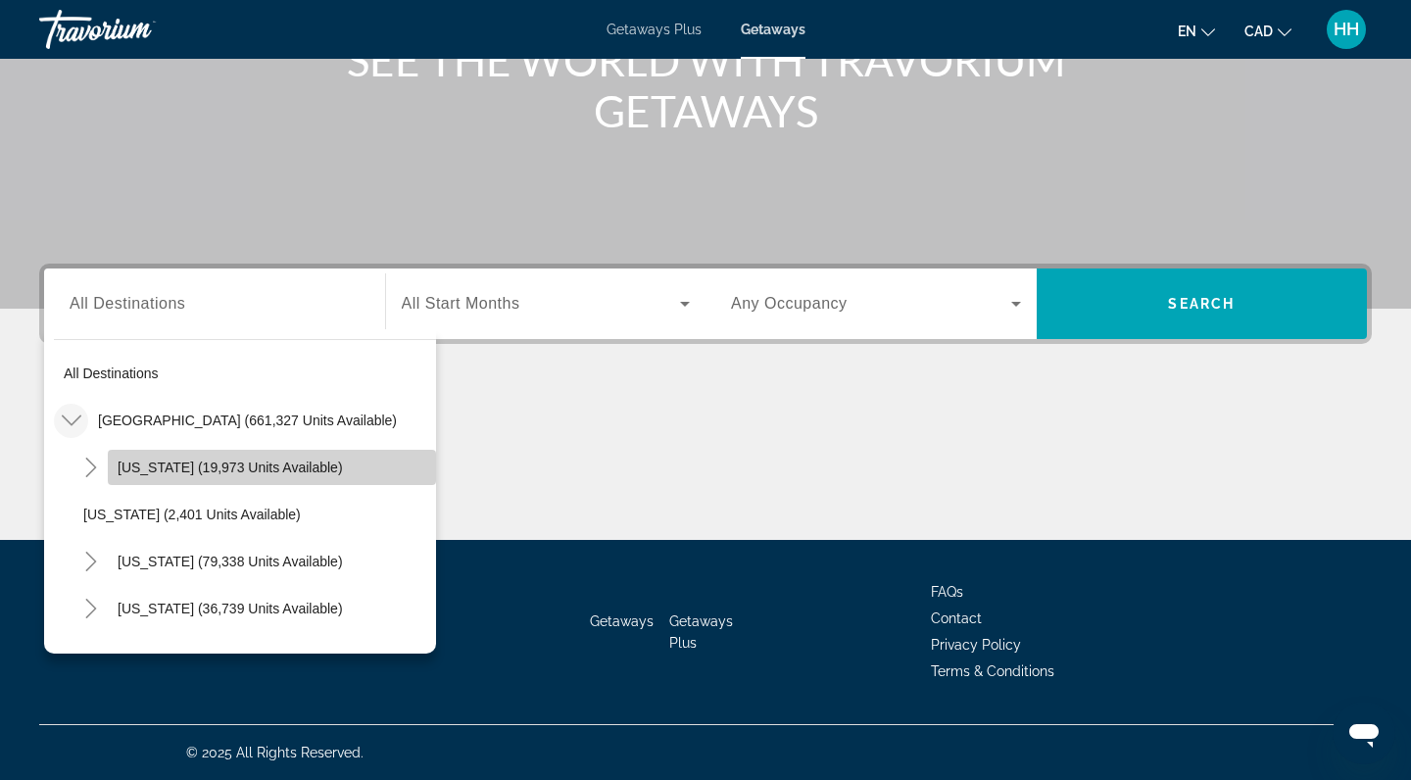
click at [144, 469] on span "Arizona (19,973 units available)" at bounding box center [230, 468] width 225 height 16
type input "**********"
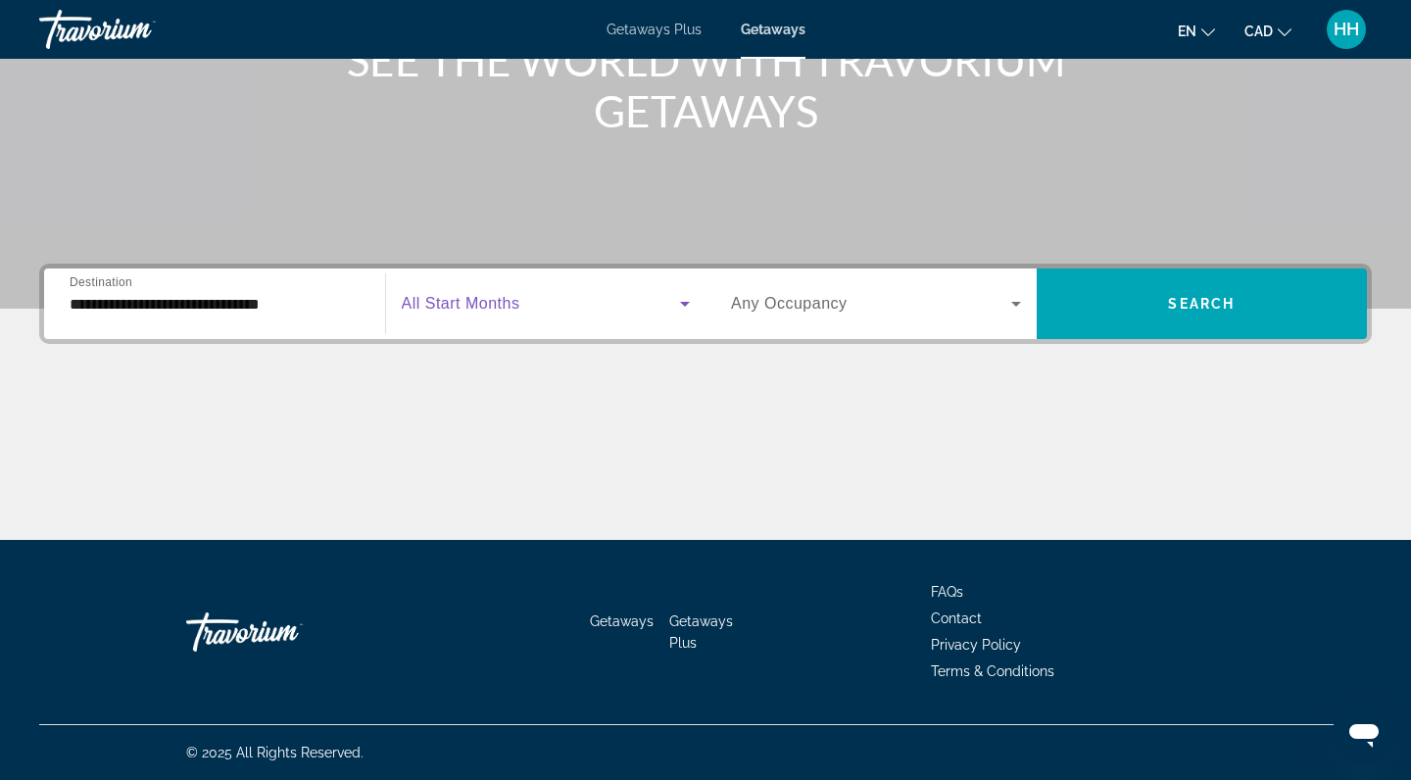
click at [643, 305] on span "Search widget" at bounding box center [541, 304] width 279 height 24
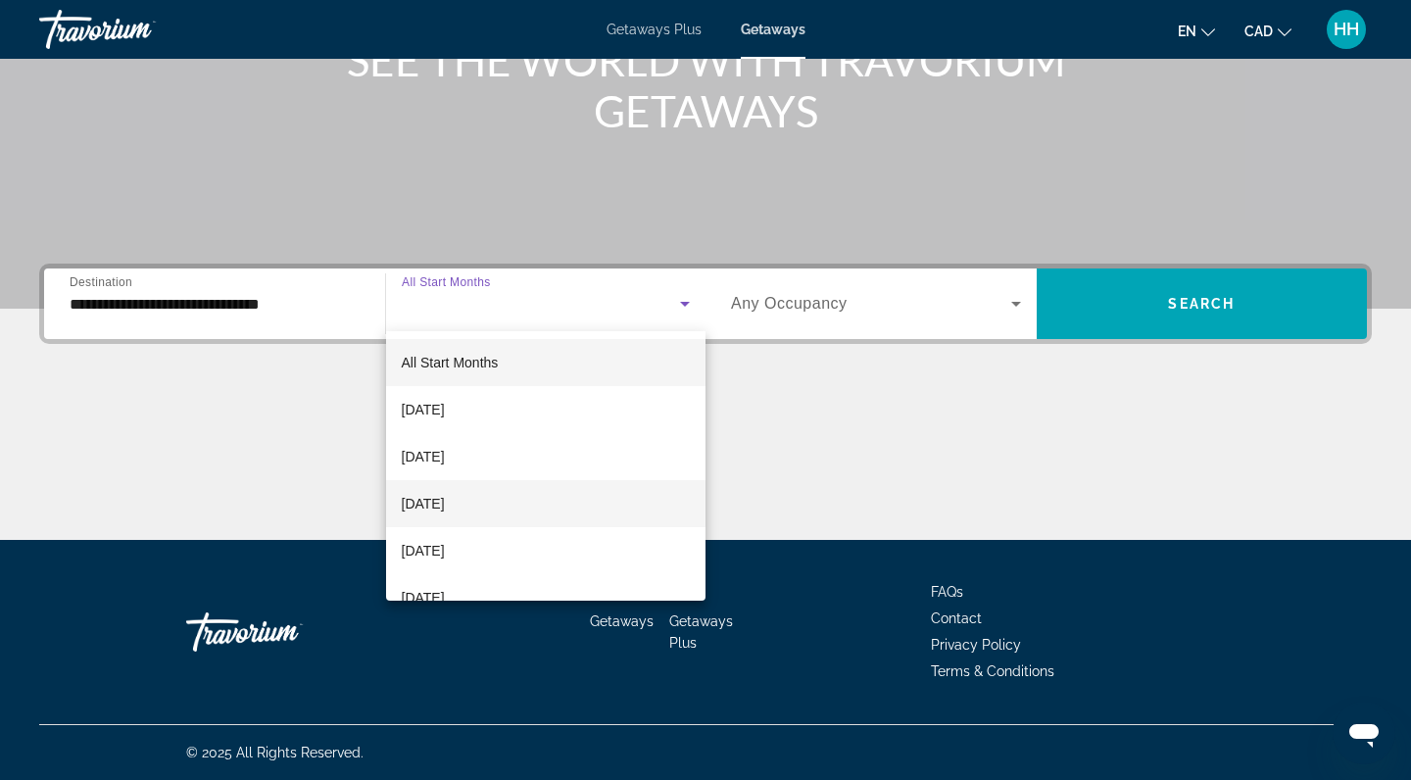
click at [445, 505] on span "November 2025" at bounding box center [423, 504] width 43 height 24
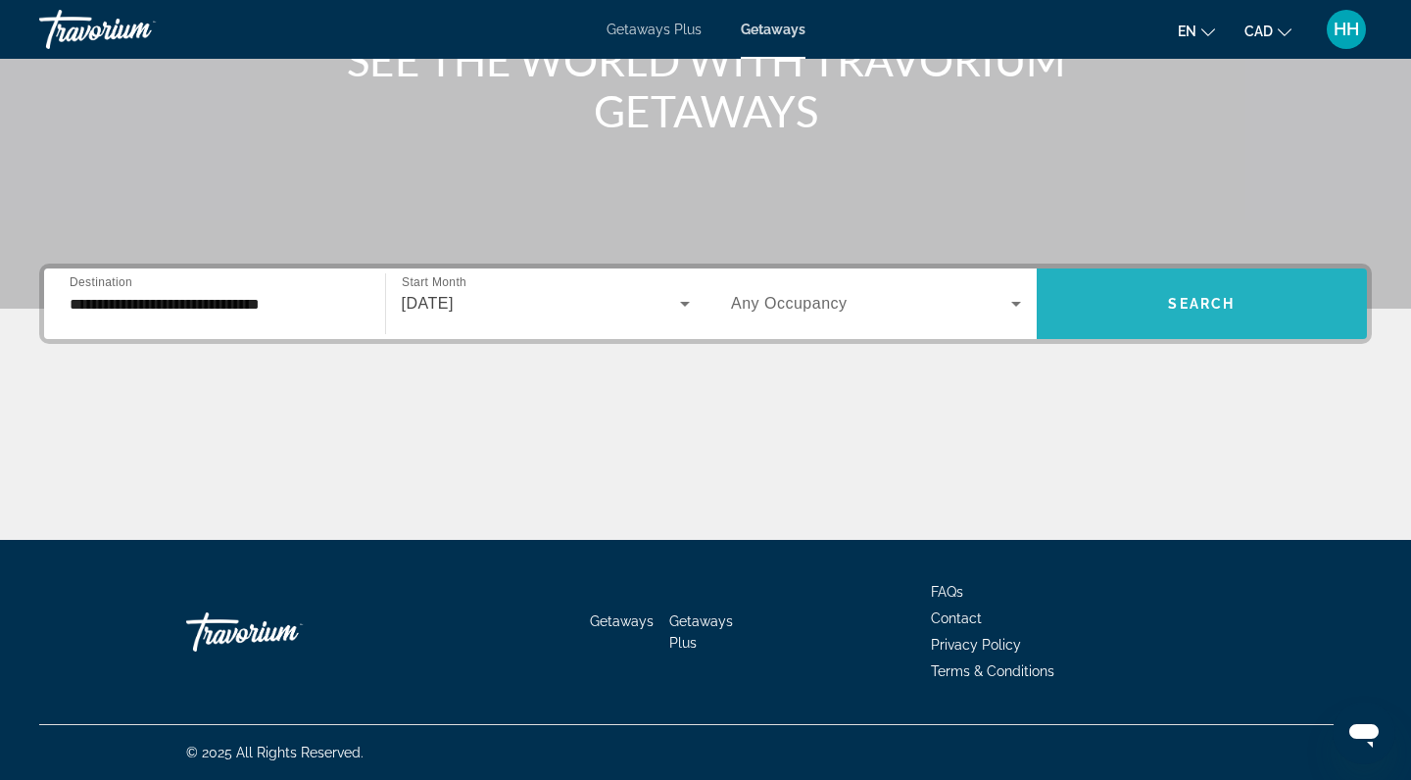
click at [1129, 302] on span "Search widget" at bounding box center [1202, 303] width 331 height 47
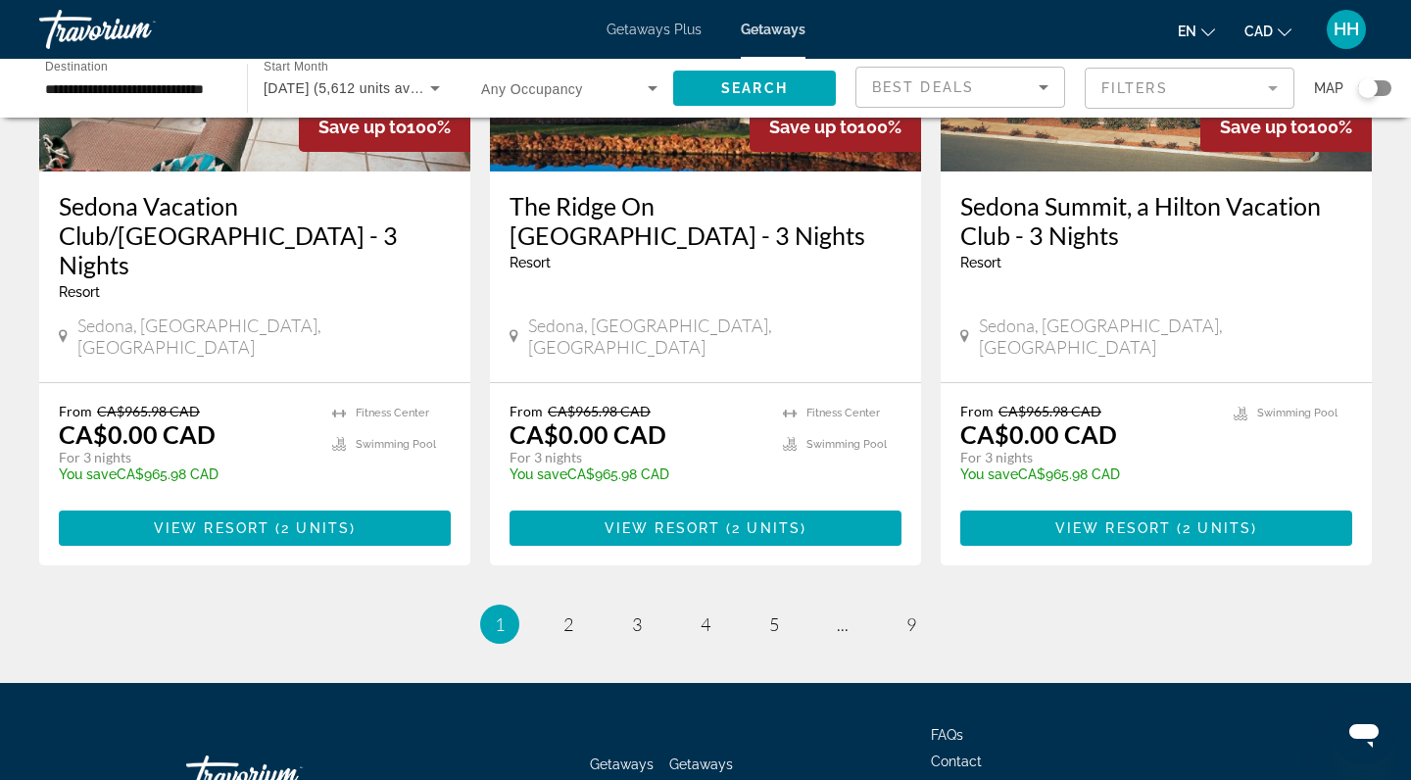
scroll to position [2509, 0]
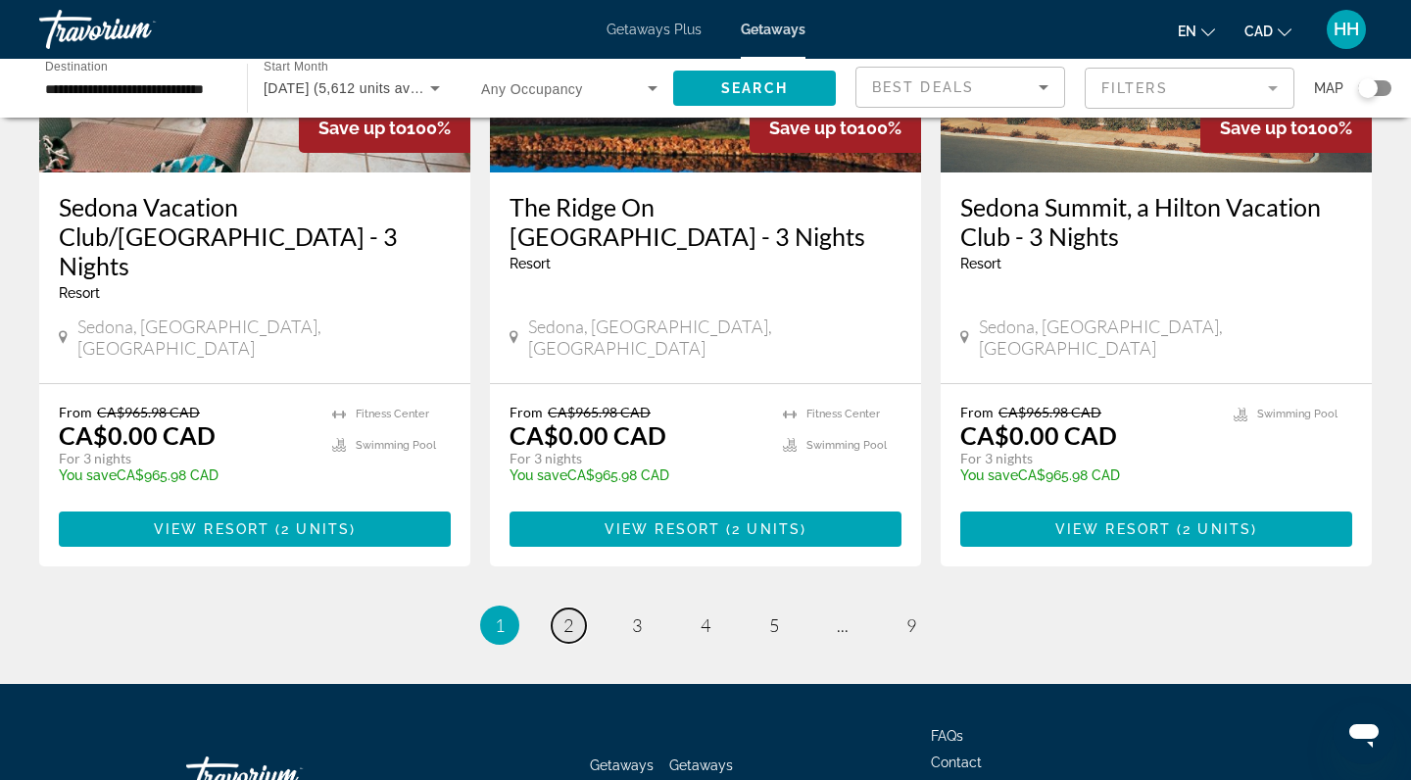
click at [573, 614] on span "2" at bounding box center [568, 625] width 10 height 22
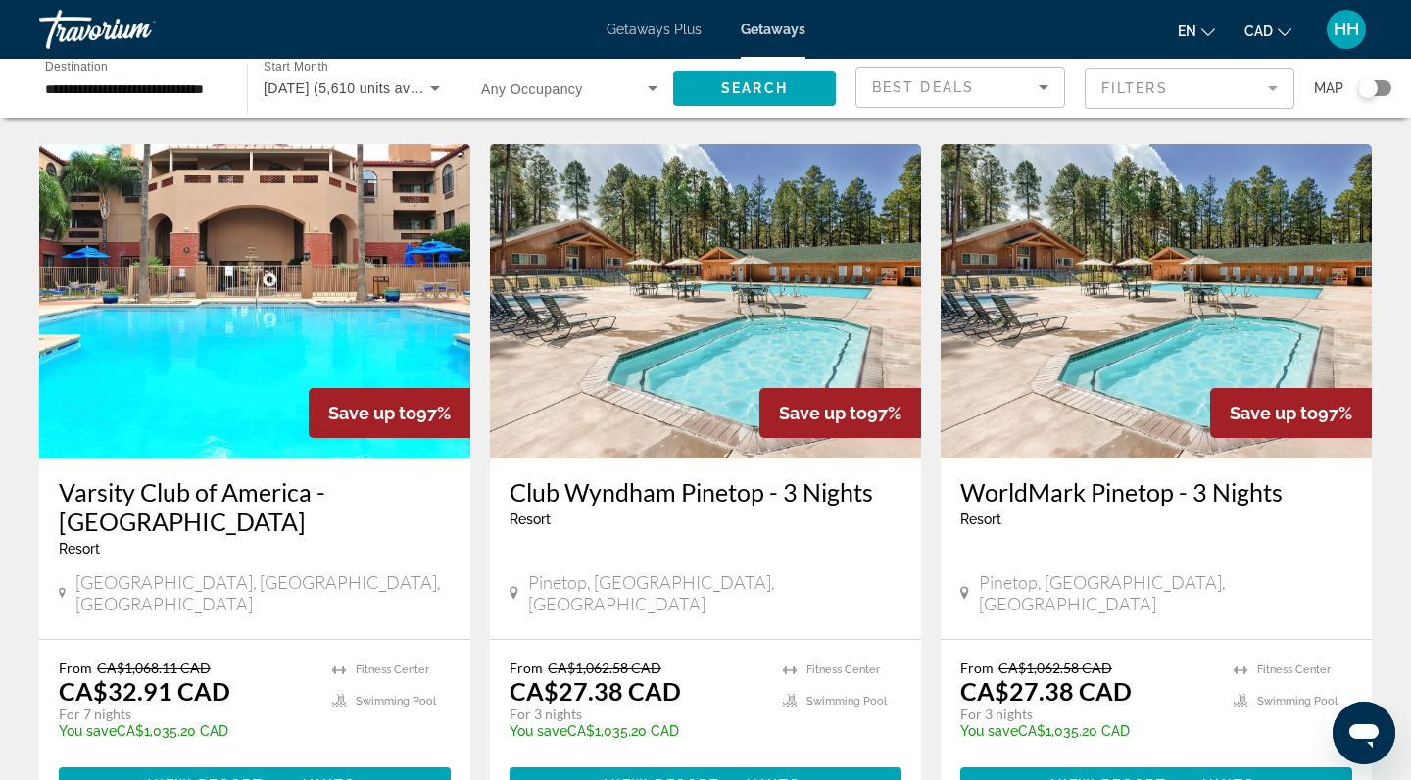
scroll to position [1506, 0]
click at [218, 777] on span "View Resort" at bounding box center [206, 785] width 116 height 16
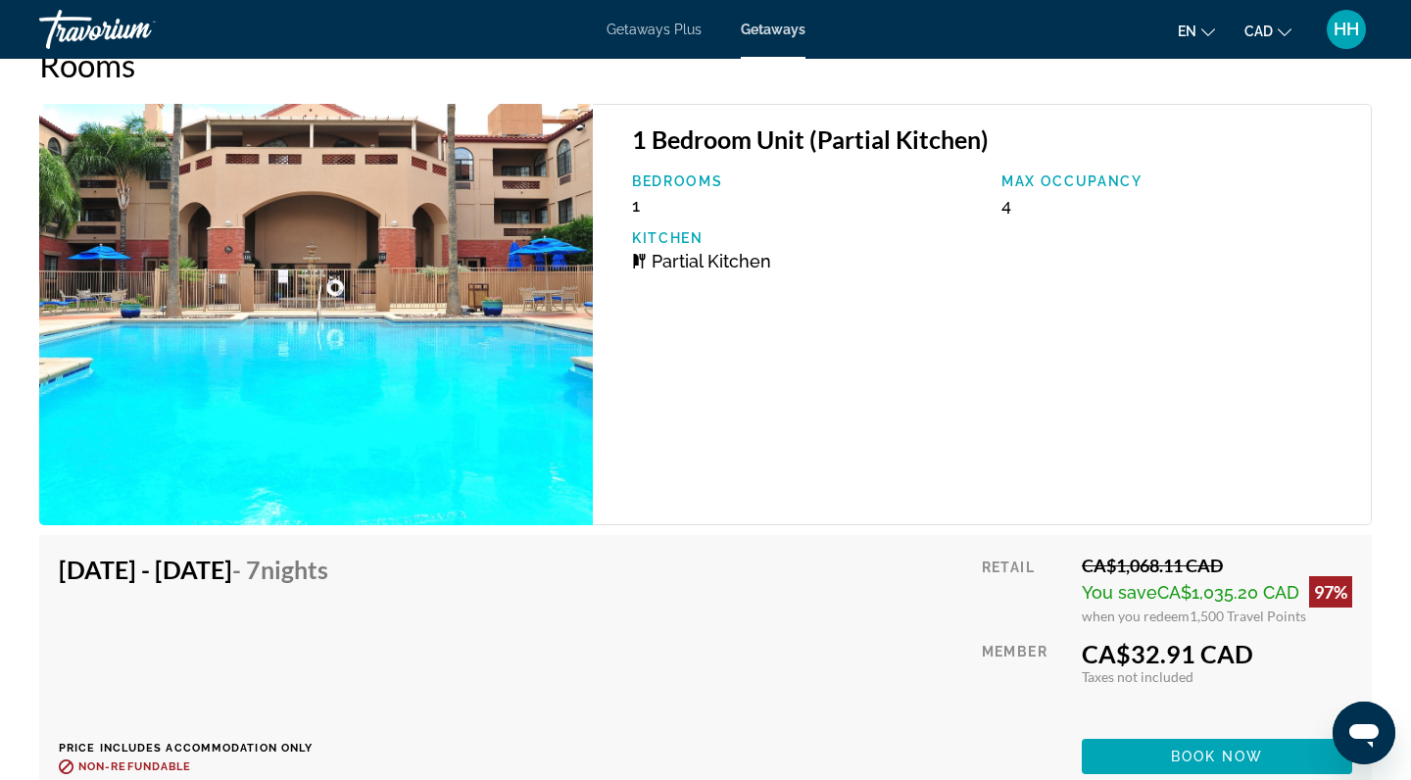
scroll to position [3161, 0]
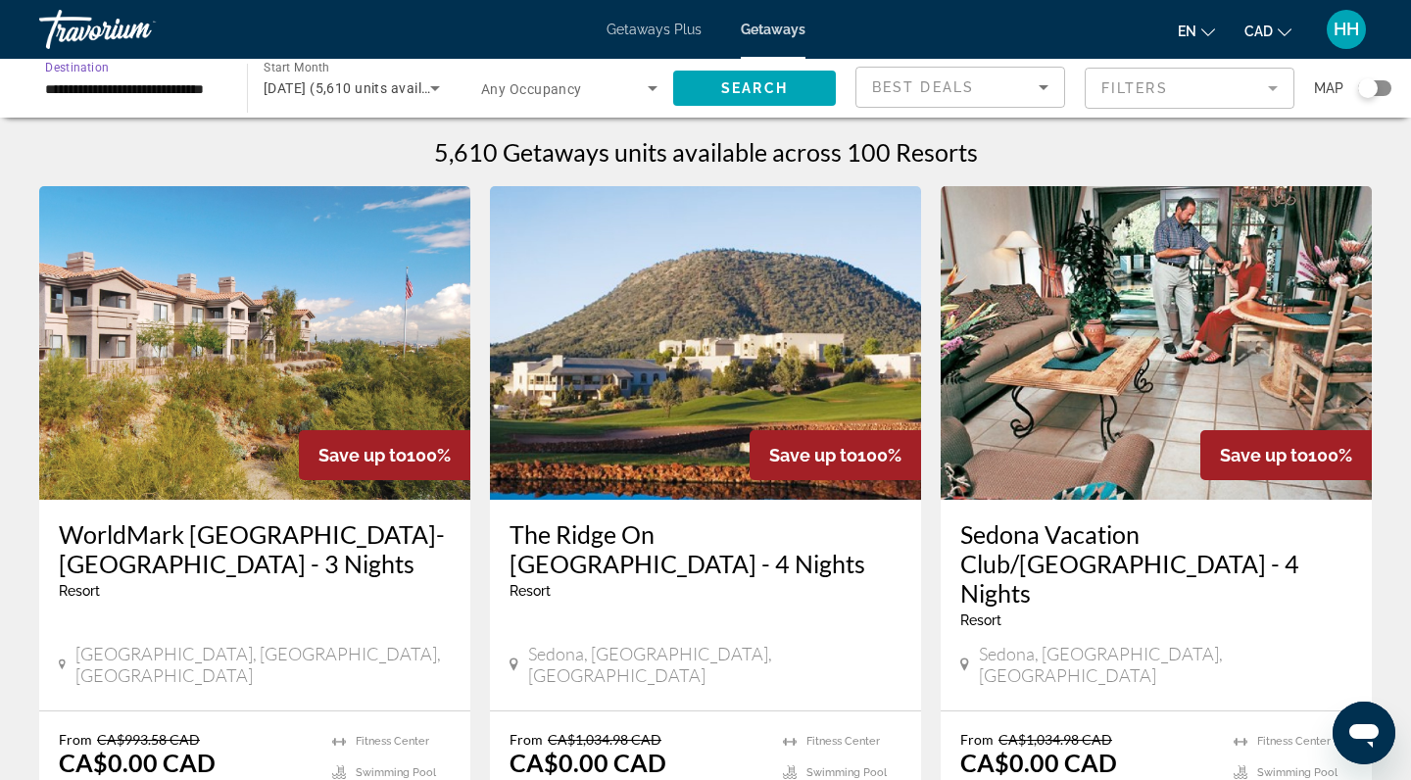
click at [204, 78] on input "**********" at bounding box center [133, 89] width 176 height 24
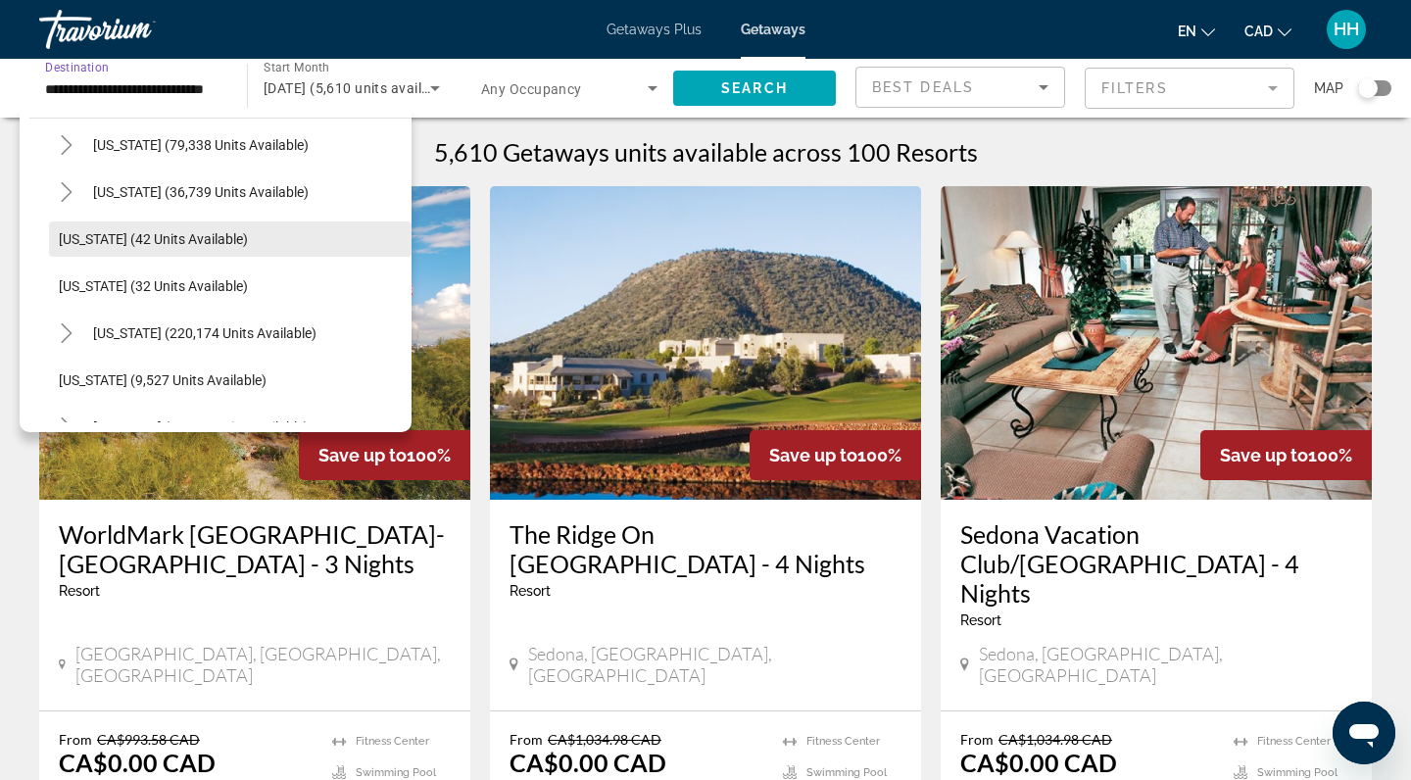
scroll to position [390, 0]
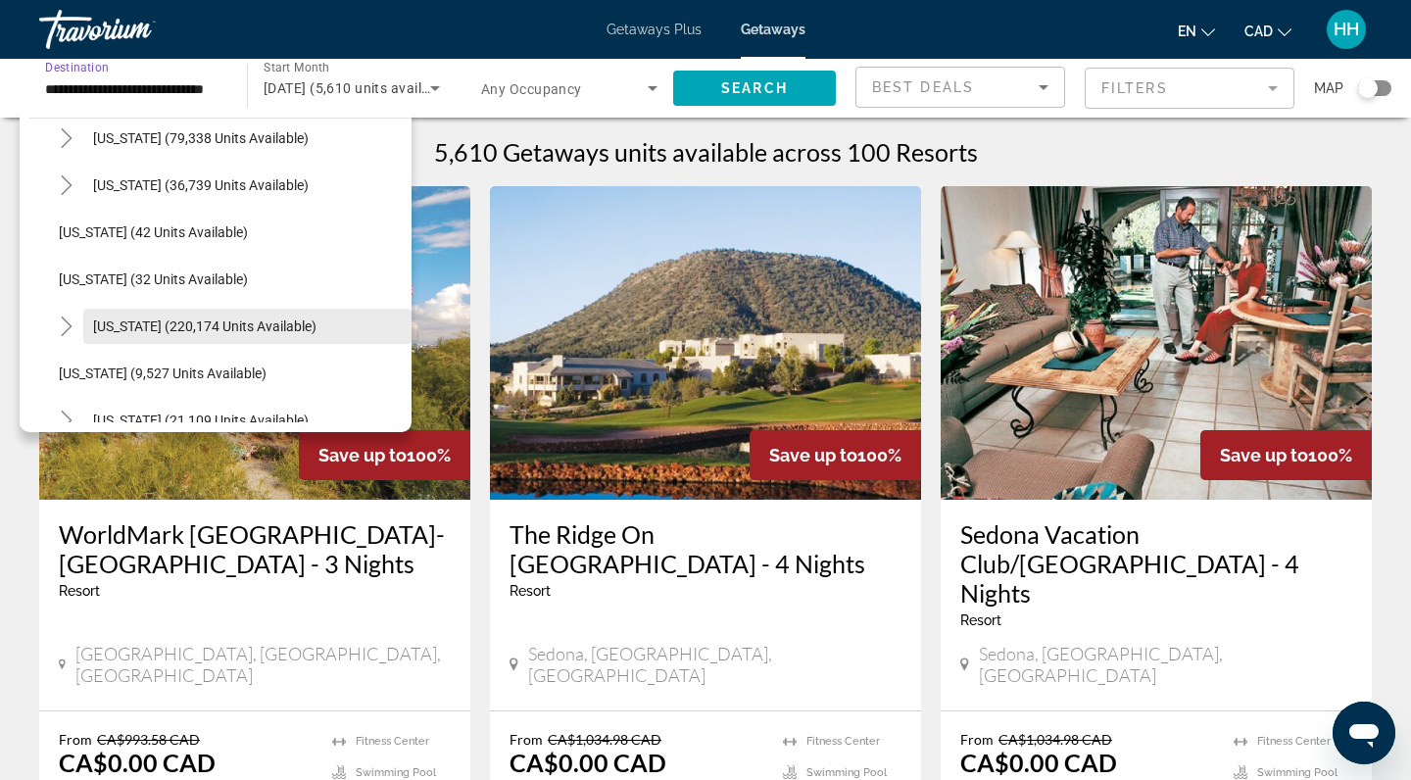
click at [121, 323] on span "Florida (220,174 units available)" at bounding box center [204, 326] width 223 height 16
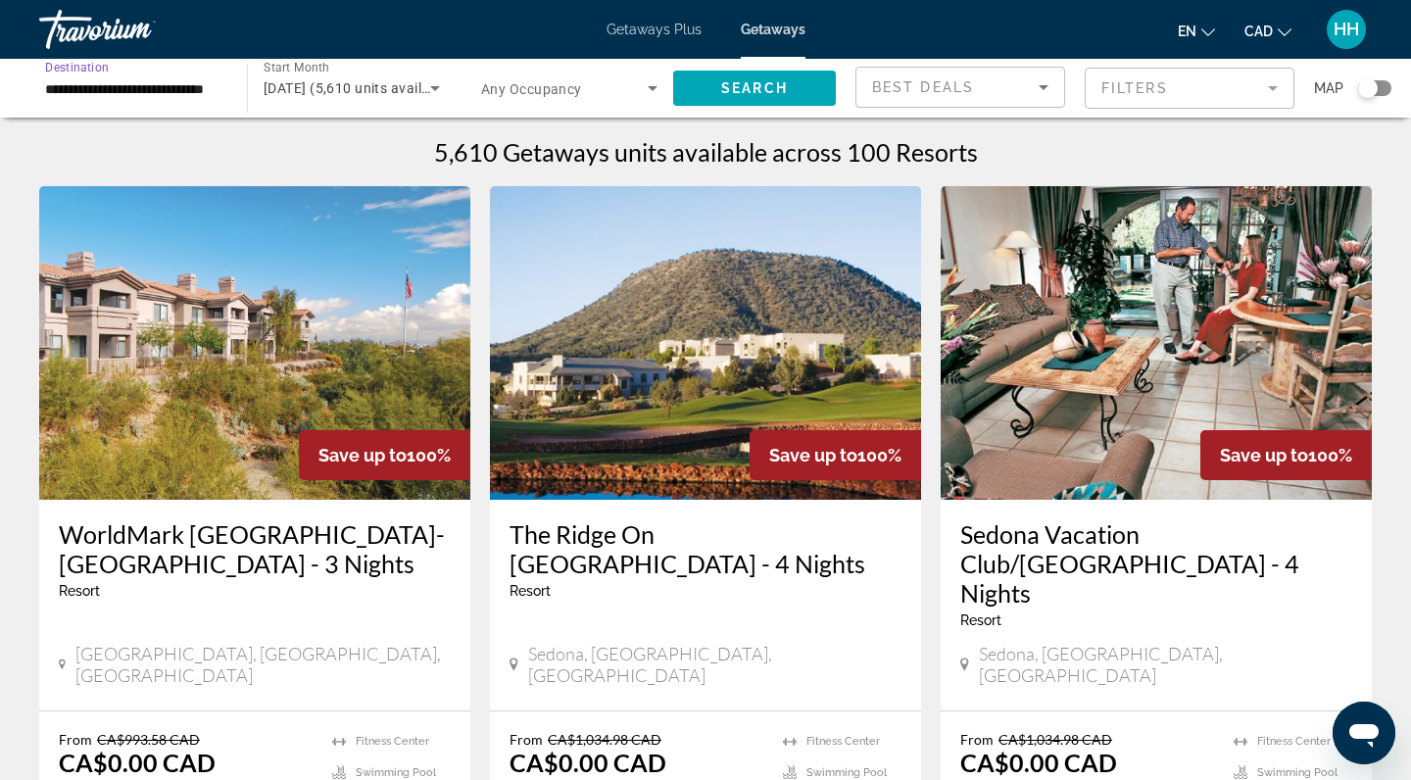
type input "**********"
click at [413, 90] on span "November 2025 (5,610 units available)" at bounding box center [359, 88] width 190 height 16
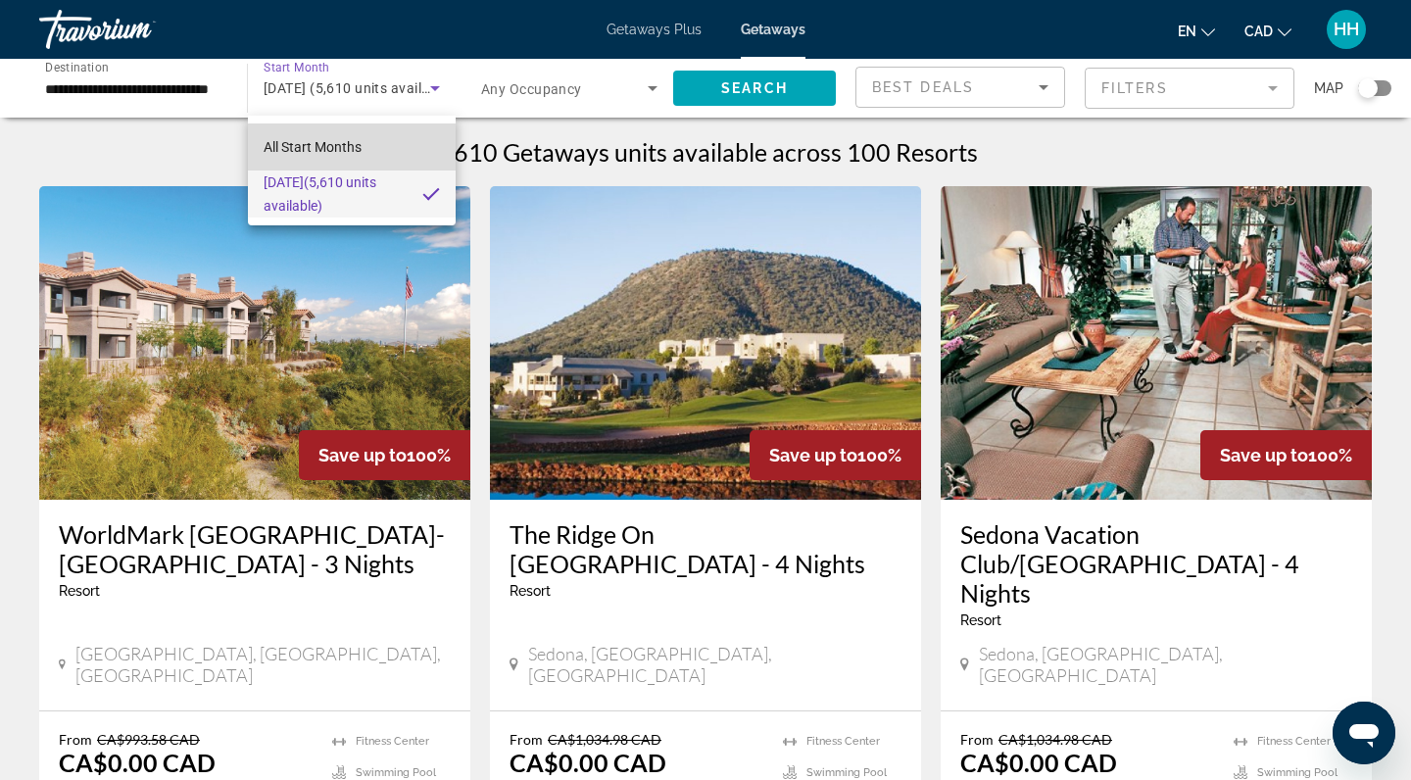
click at [358, 149] on span "All Start Months" at bounding box center [313, 147] width 98 height 16
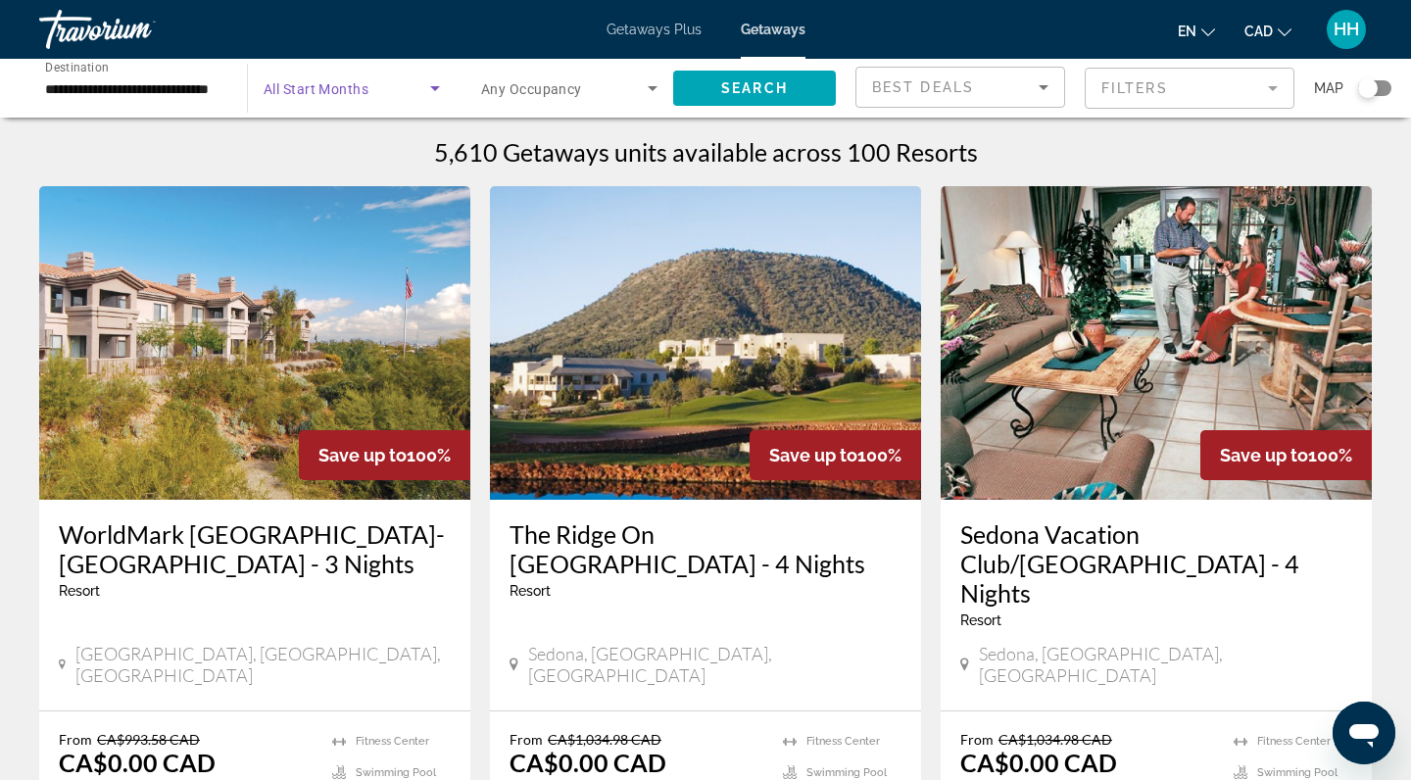
click at [594, 86] on span "Search widget" at bounding box center [564, 88] width 167 height 24
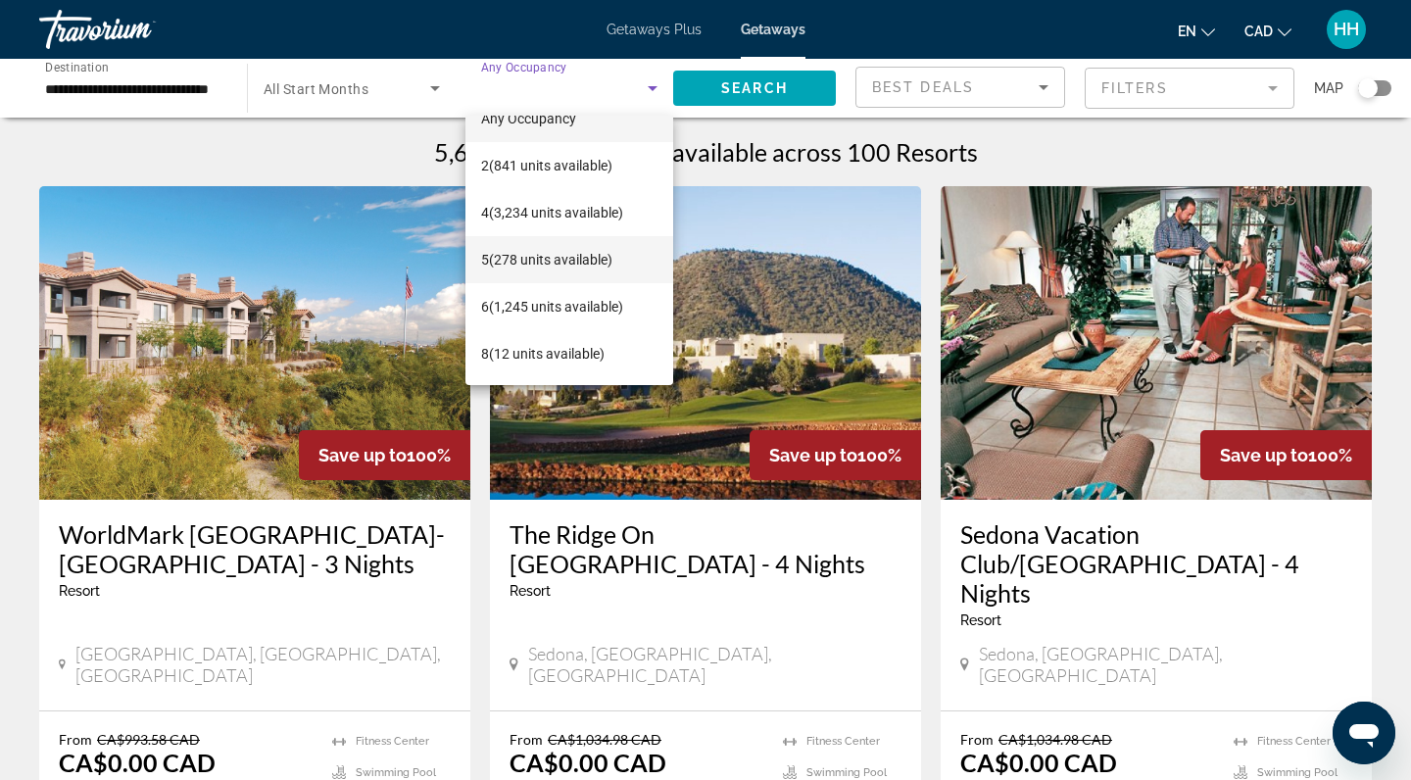
scroll to position [28, 0]
click at [540, 309] on span "6 (1,245 units available)" at bounding box center [552, 307] width 142 height 24
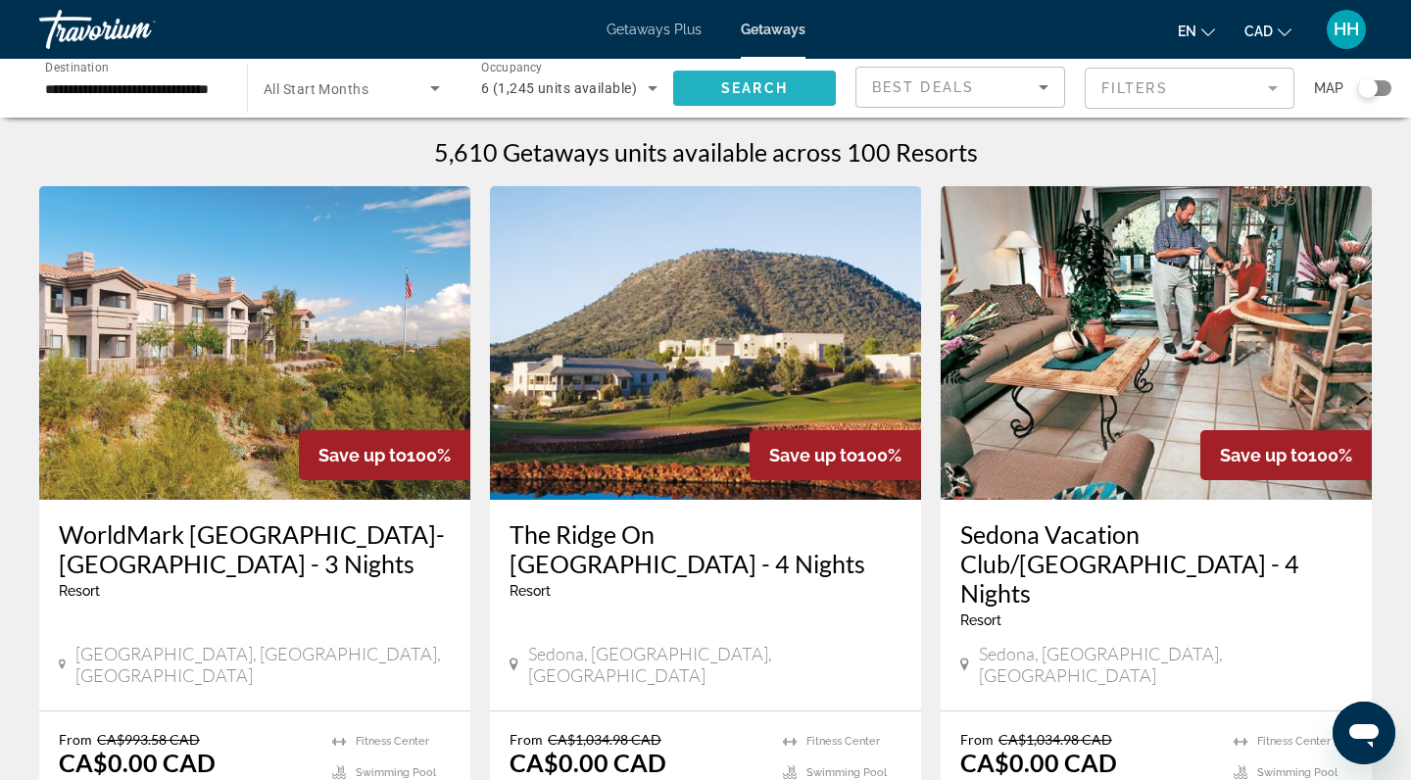
click at [771, 87] on span "Search" at bounding box center [754, 88] width 67 height 16
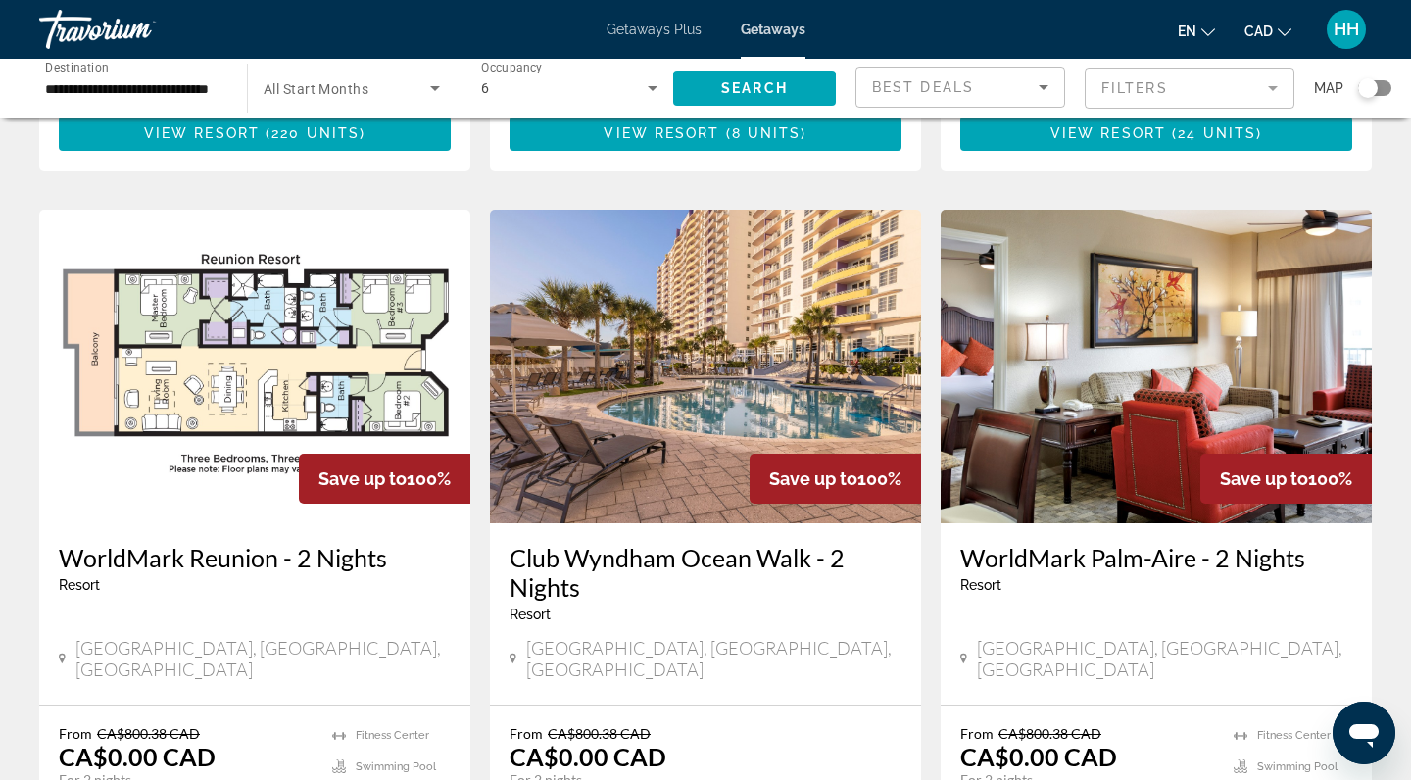
scroll to position [1409, 0]
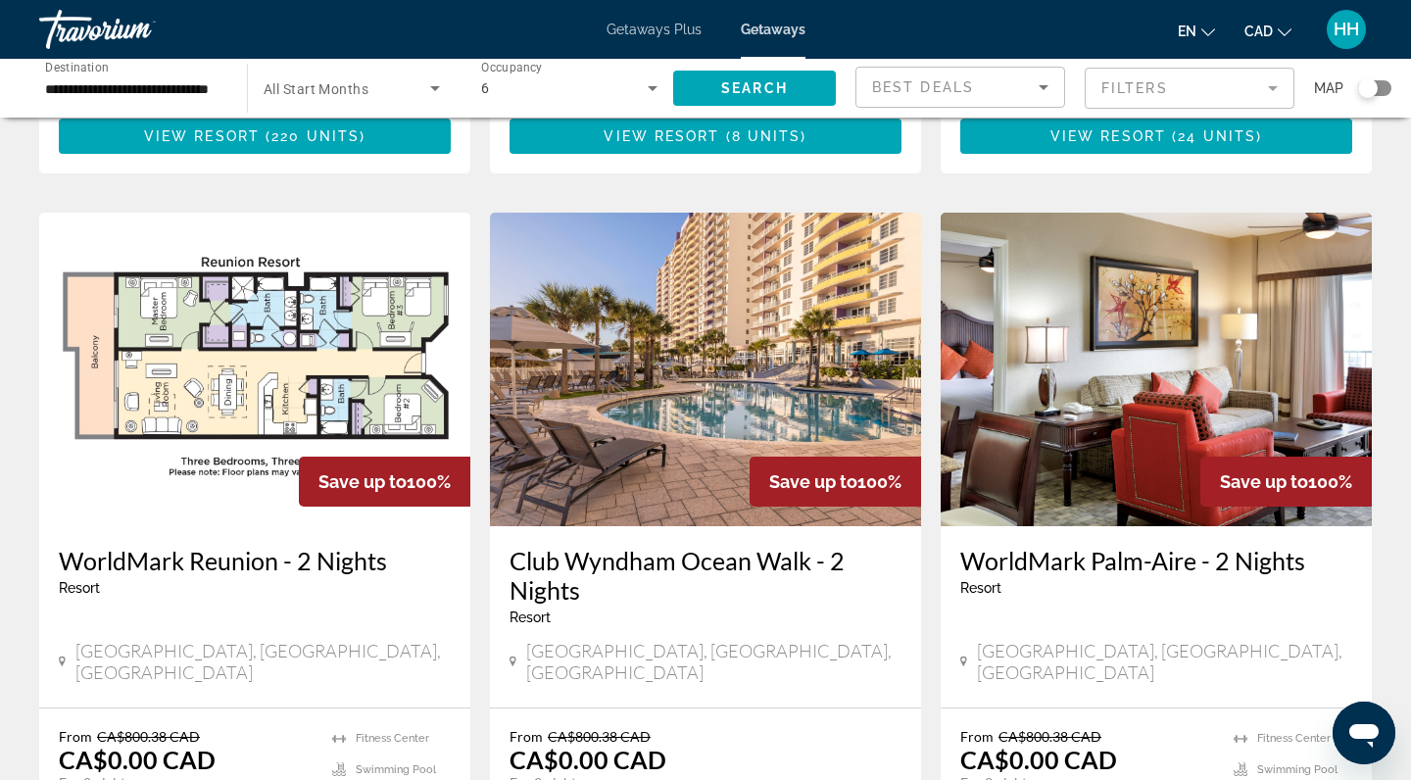
click at [281, 325] on img "Main content" at bounding box center [254, 370] width 431 height 314
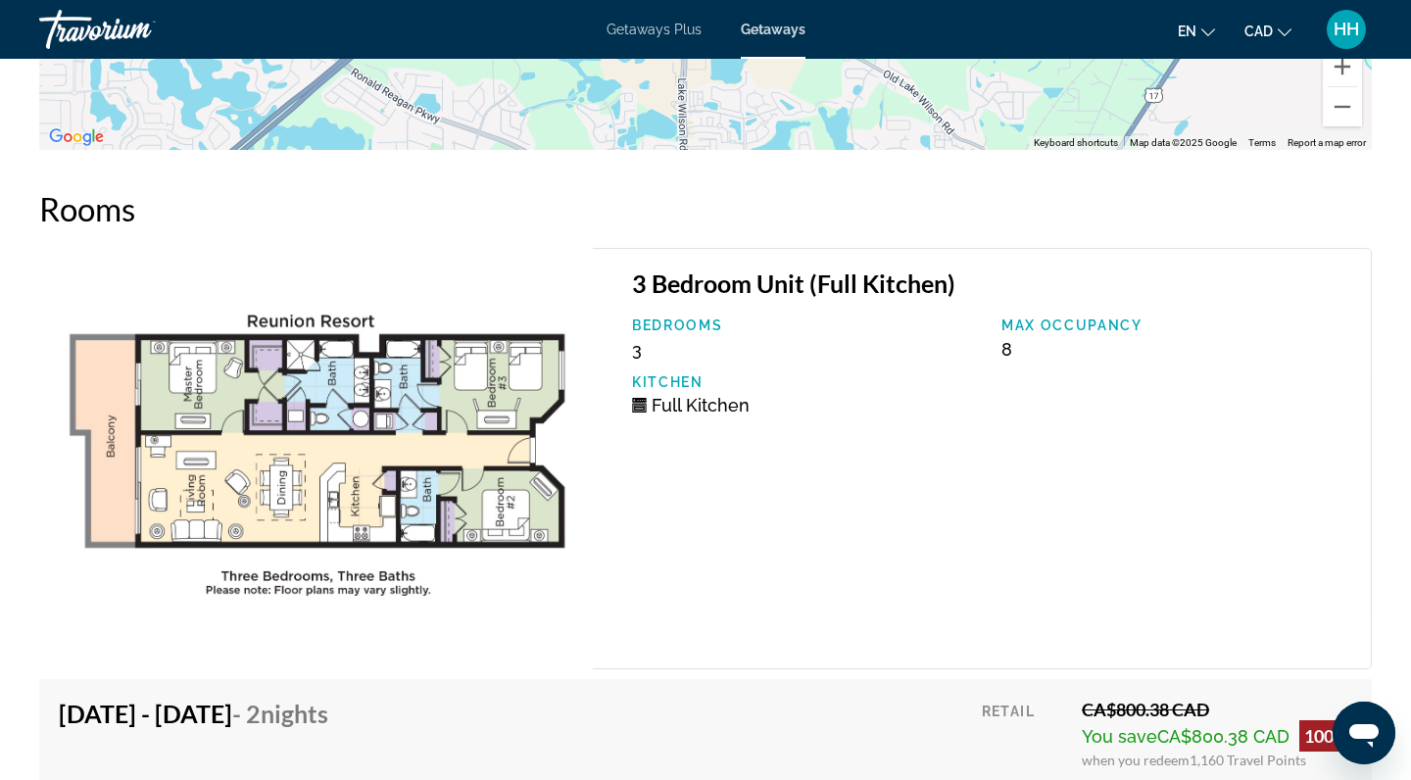
scroll to position [3367, 0]
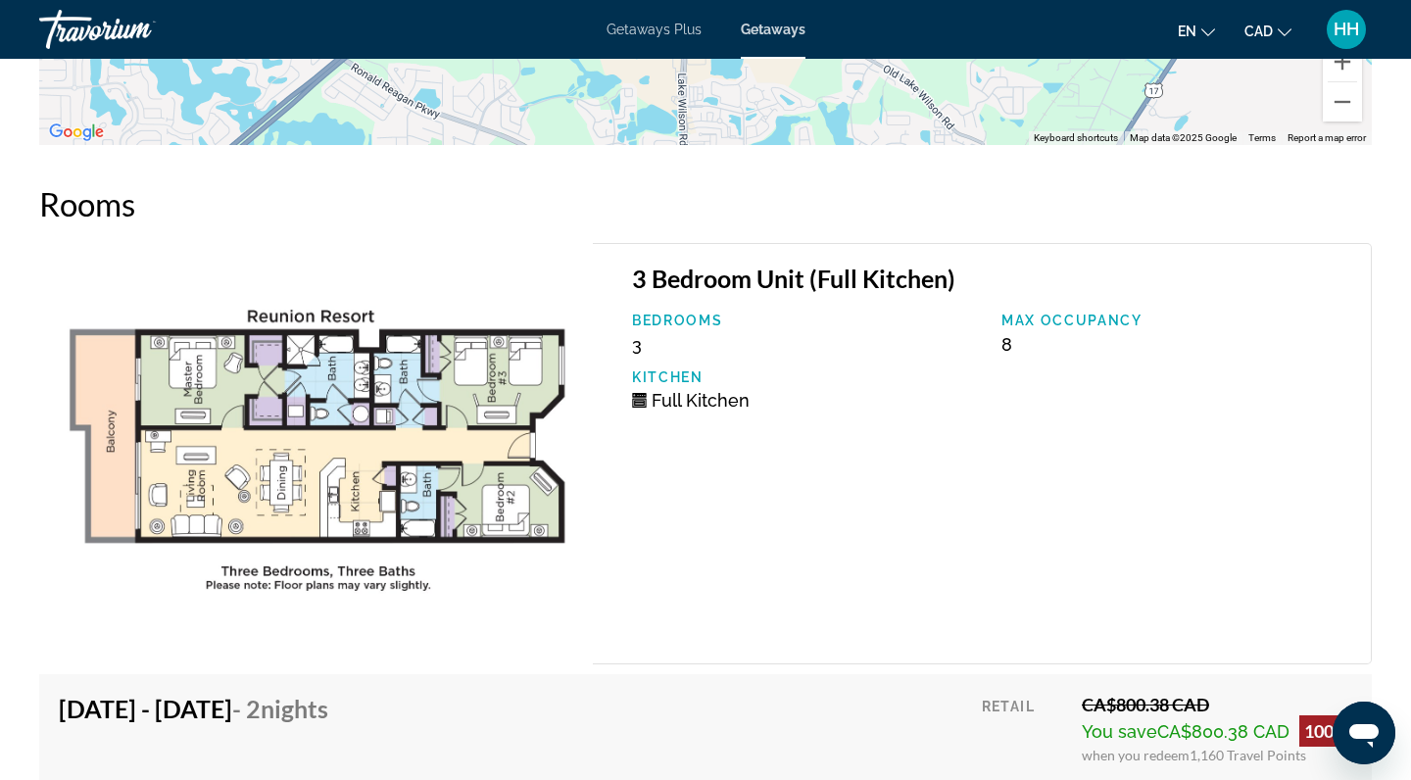
click at [358, 422] on img "Main content" at bounding box center [316, 453] width 554 height 421
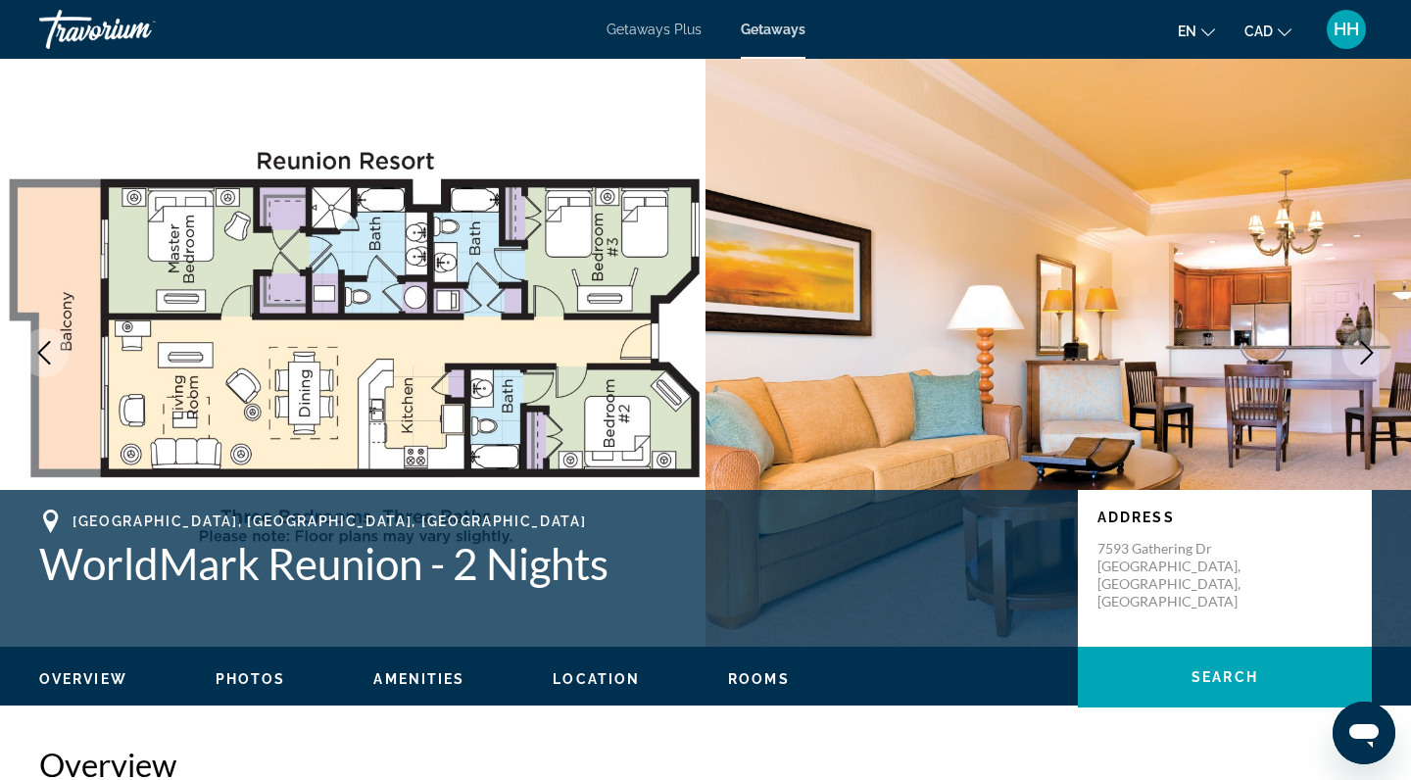
scroll to position [0, 0]
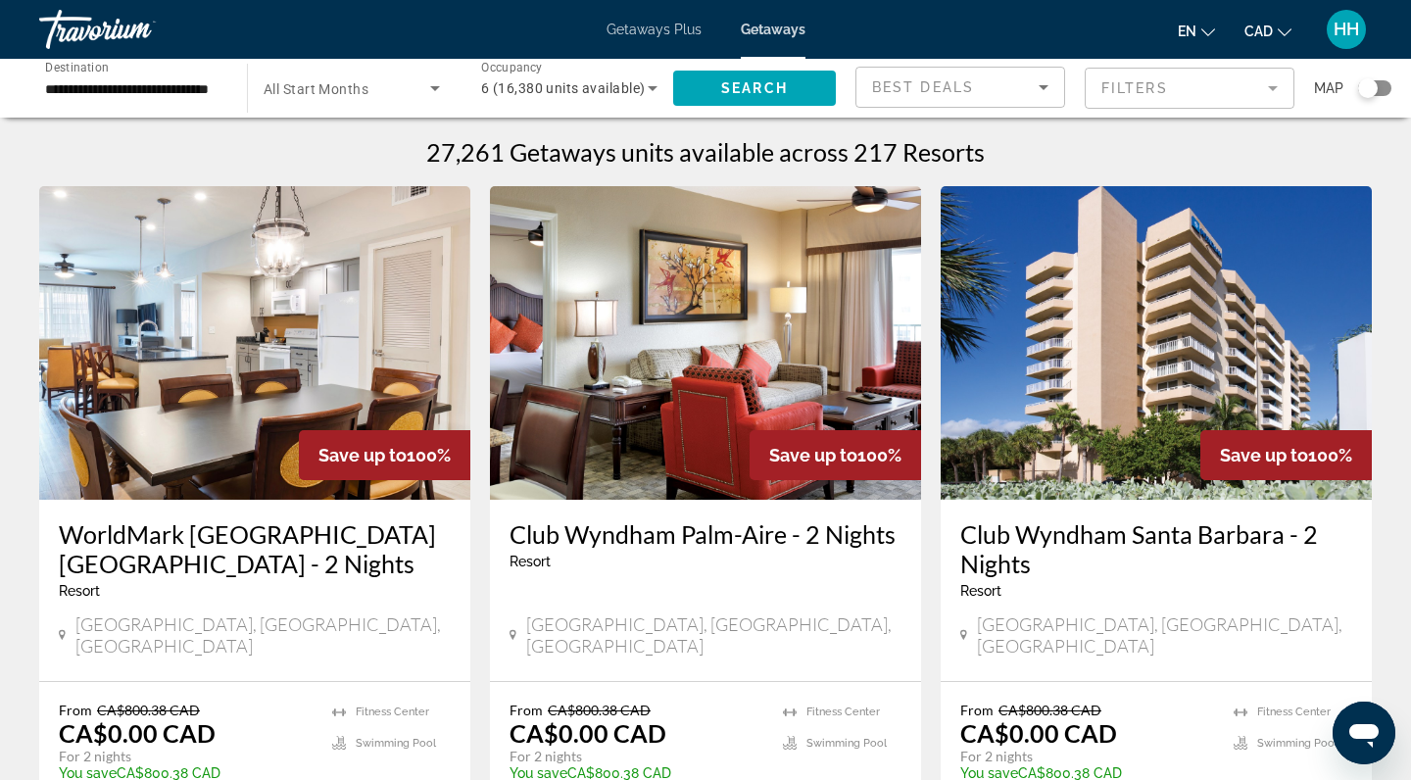
click at [631, 85] on span "6 (16,380 units available)" at bounding box center [563, 88] width 164 height 16
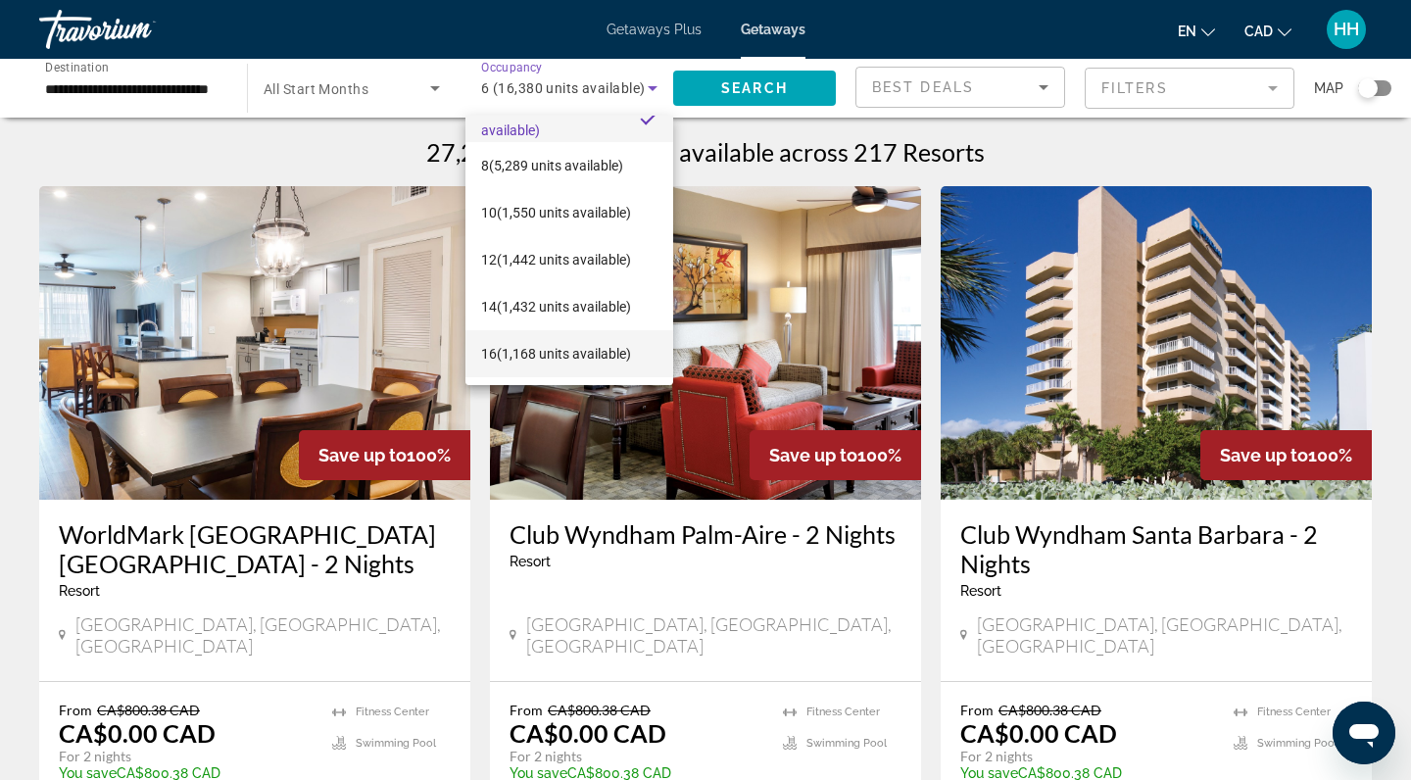
scroll to position [75, 0]
click at [537, 349] on span "16 (1,168 units available)" at bounding box center [556, 354] width 150 height 24
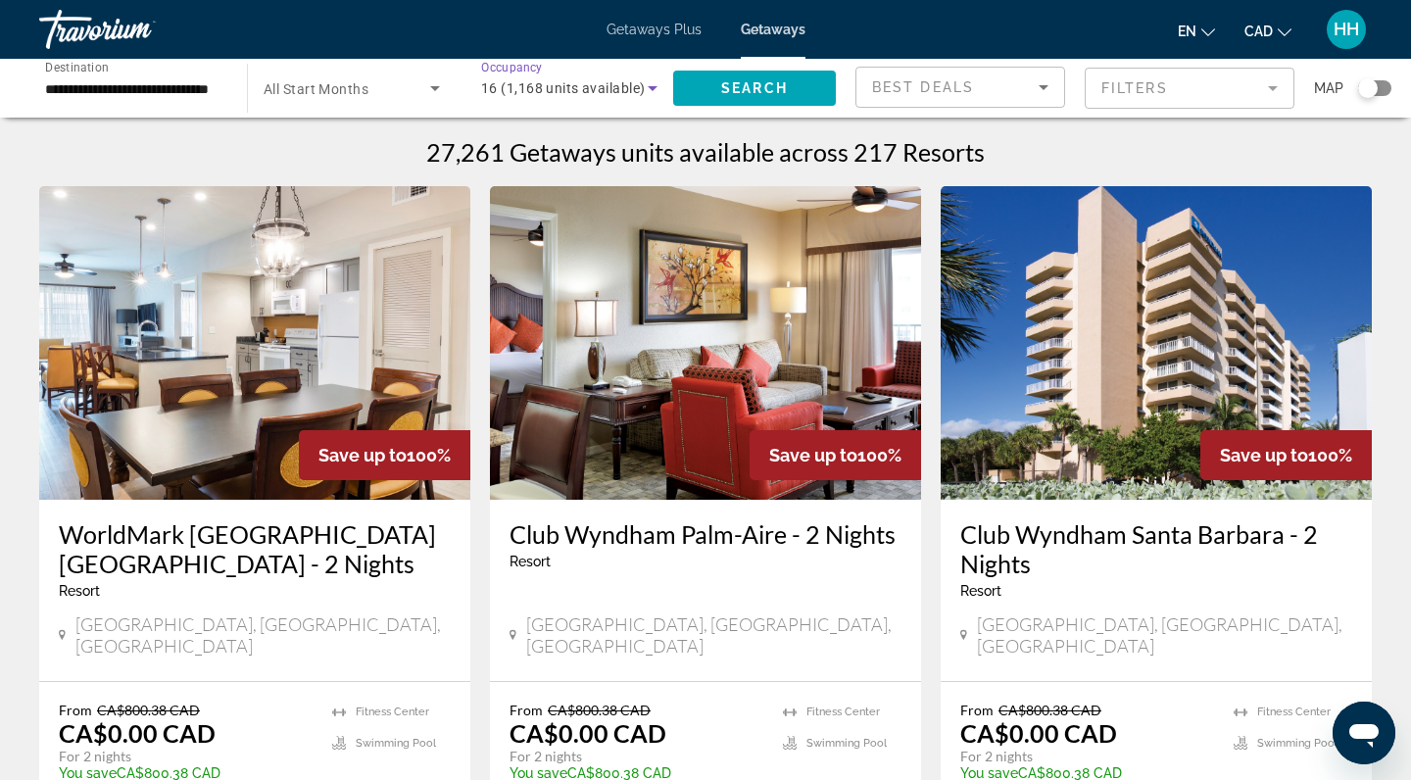
click at [636, 91] on span "16 (1,168 units available)" at bounding box center [563, 88] width 164 height 16
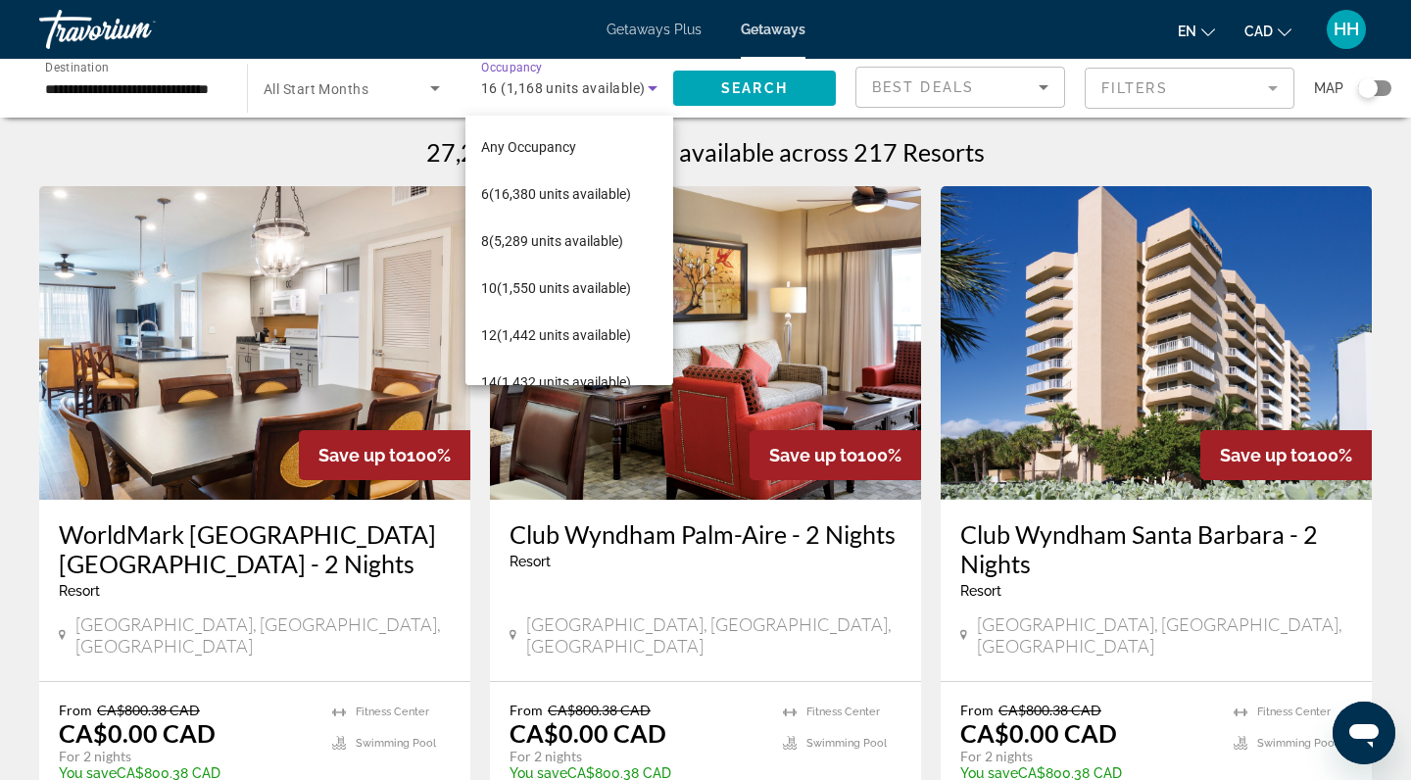
scroll to position [68, 0]
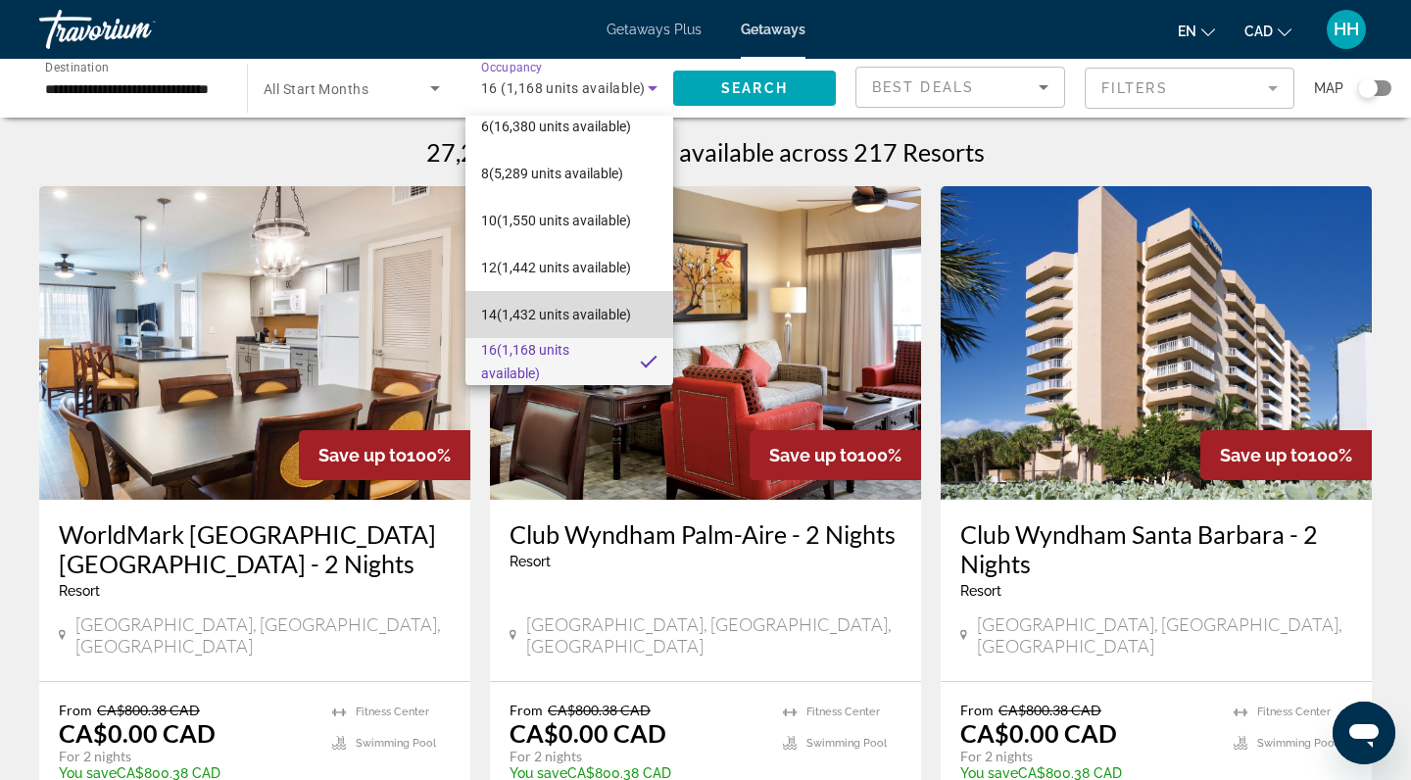
click at [560, 314] on span "14 (1,432 units available)" at bounding box center [556, 315] width 150 height 24
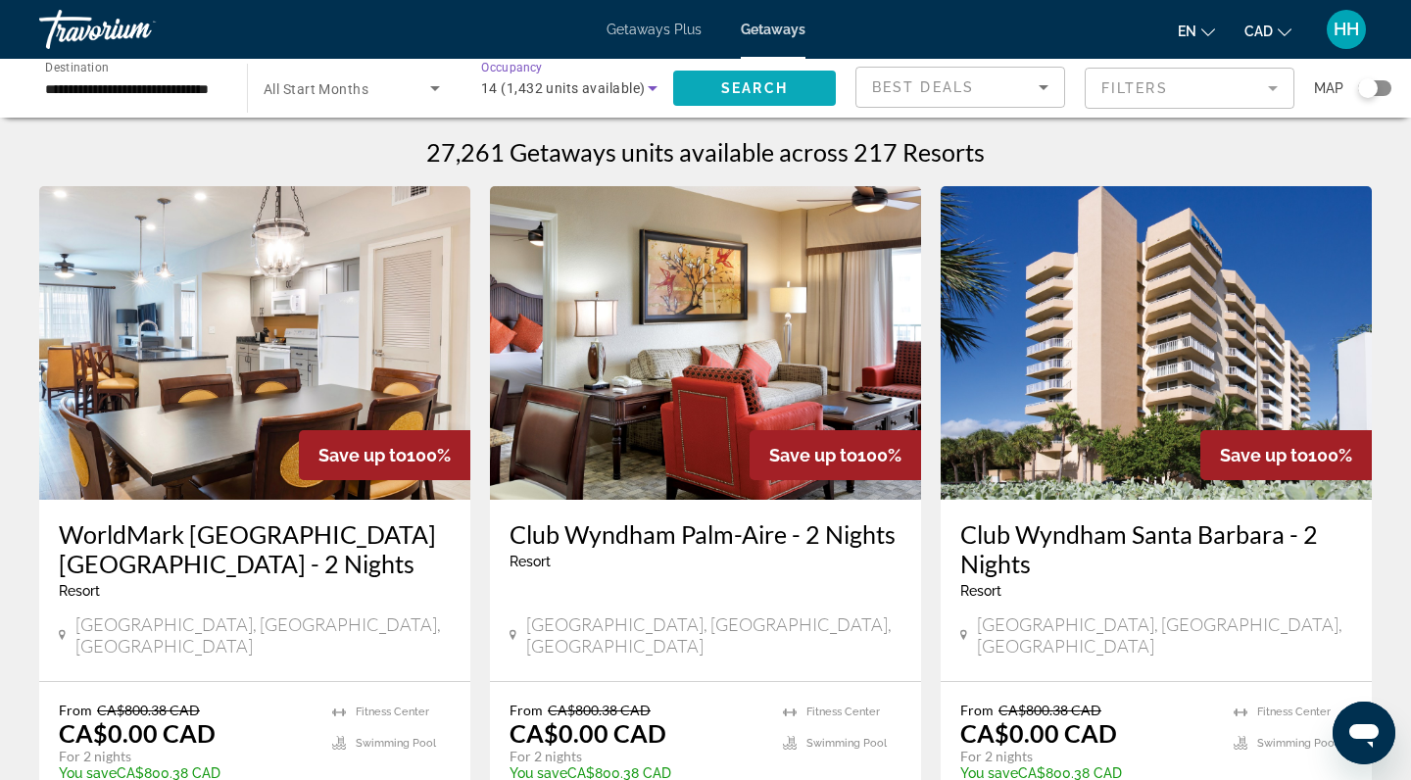
click at [739, 90] on span "Search" at bounding box center [754, 88] width 67 height 16
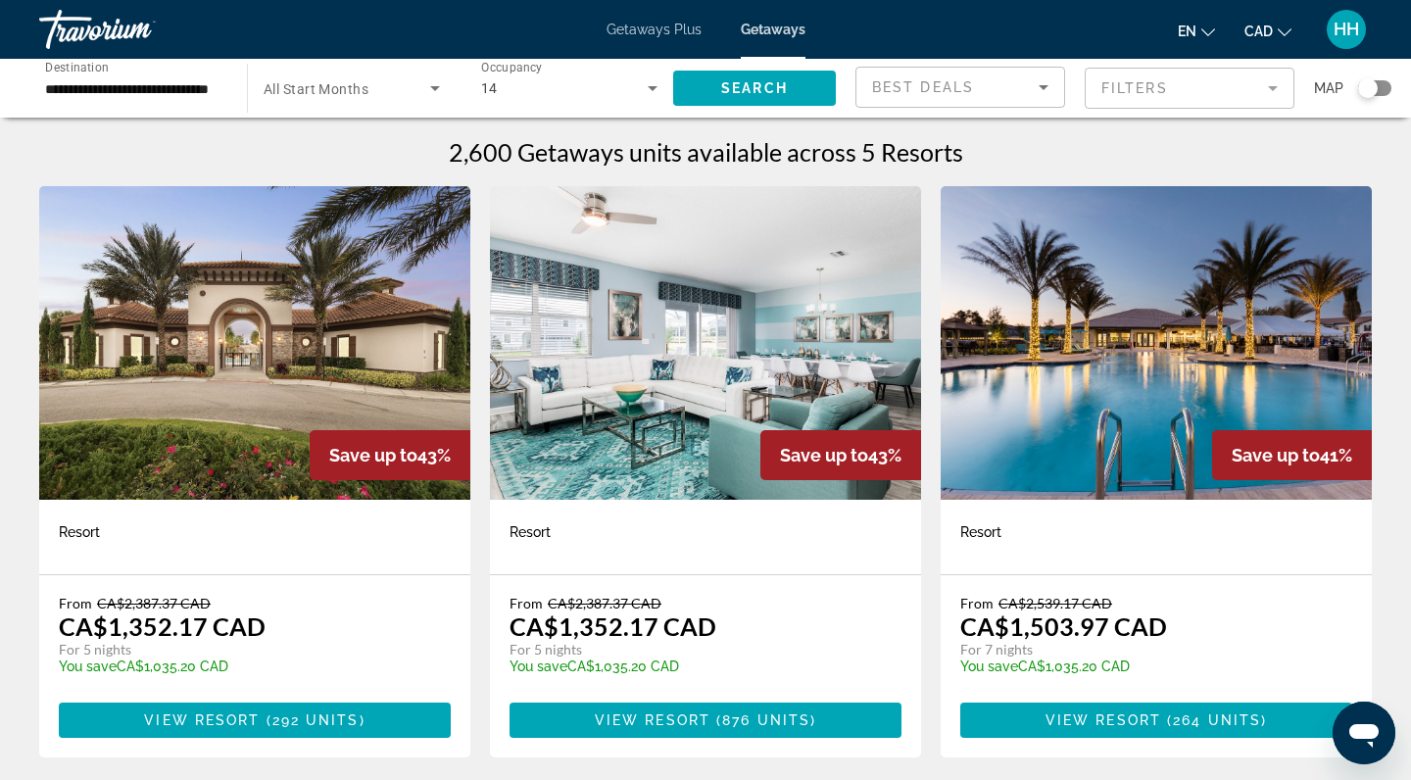
scroll to position [27, 0]
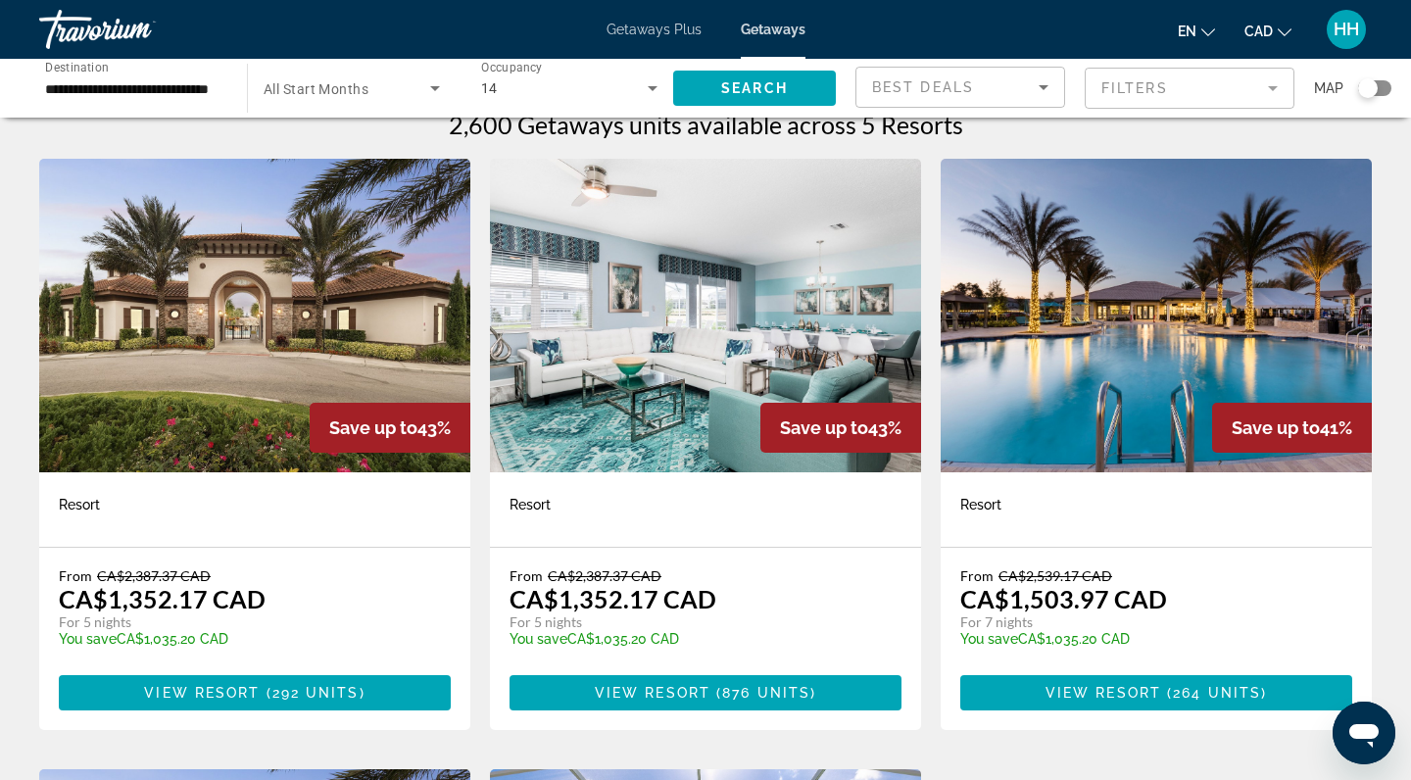
click at [1128, 696] on span "View Resort" at bounding box center [1104, 693] width 116 height 16
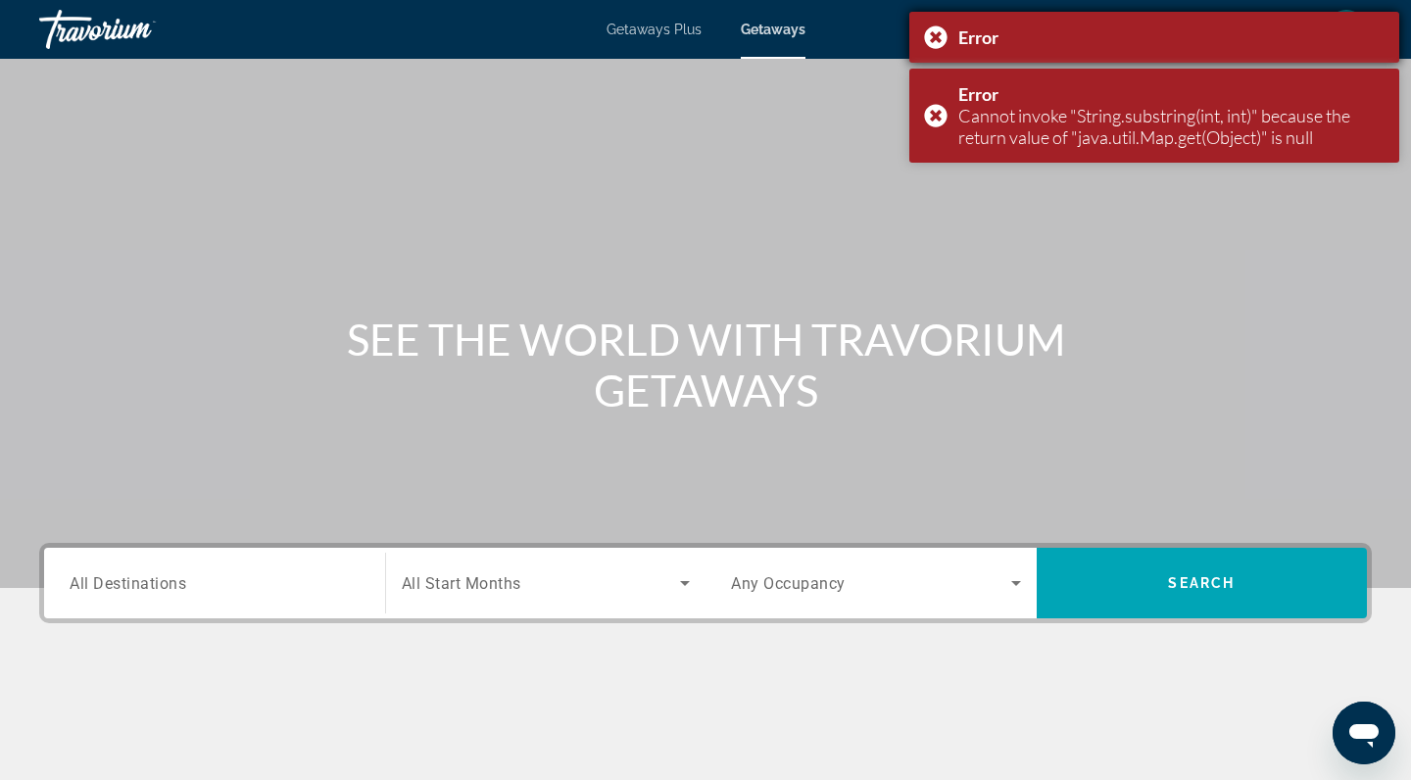
click at [937, 39] on div "Error" at bounding box center [1154, 37] width 490 height 51
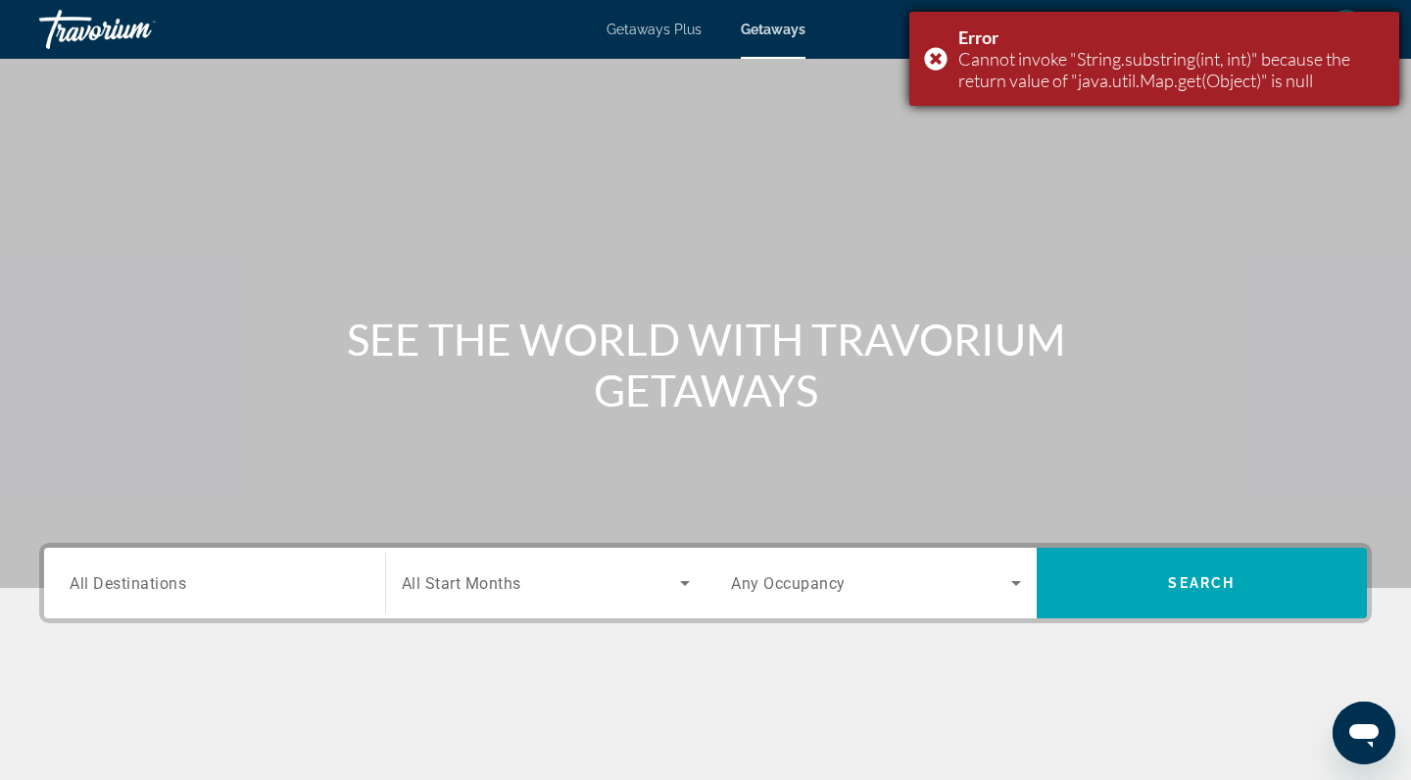
click at [934, 61] on div "Error Cannot invoke "String.substring(int, int)" because the return value of "j…" at bounding box center [1154, 59] width 490 height 94
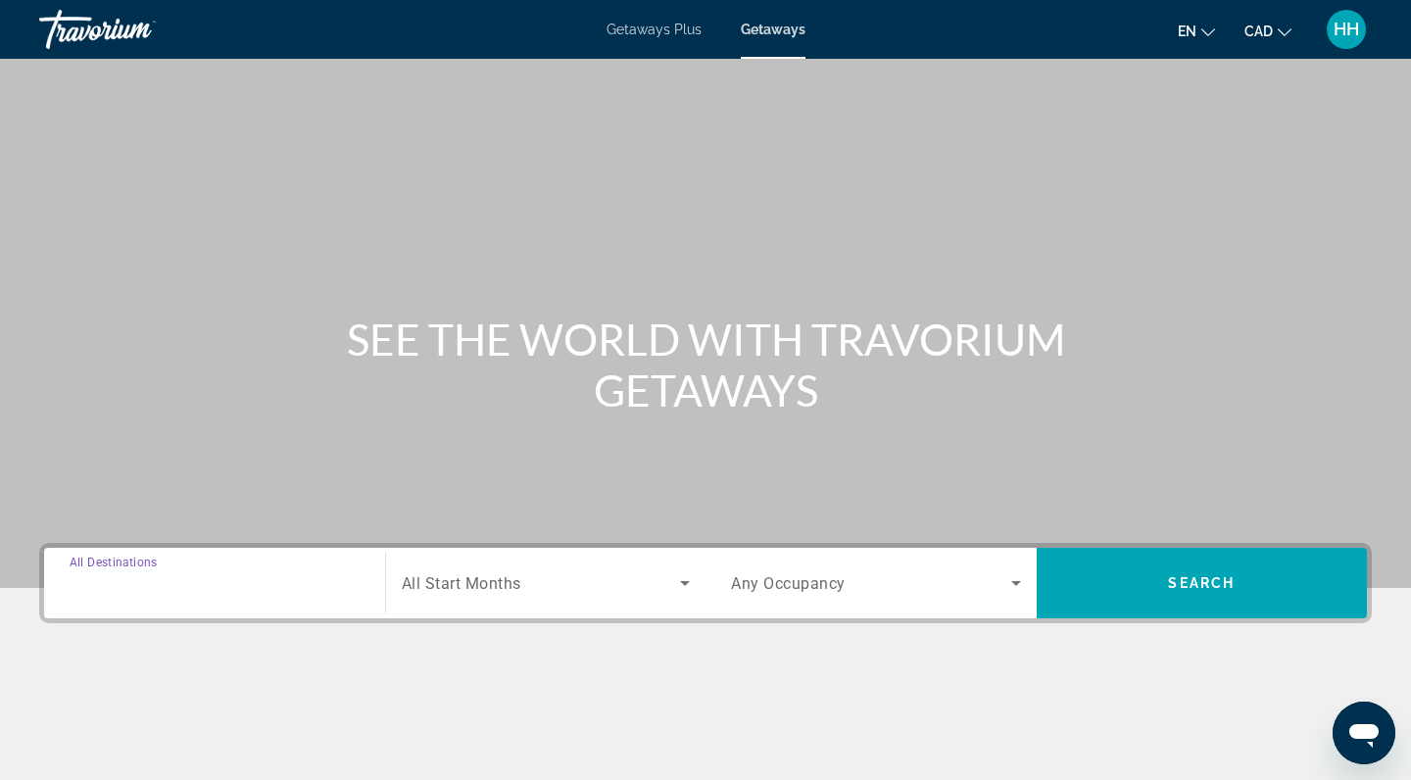
click at [207, 572] on input "Destination All Destinations" at bounding box center [215, 584] width 290 height 24
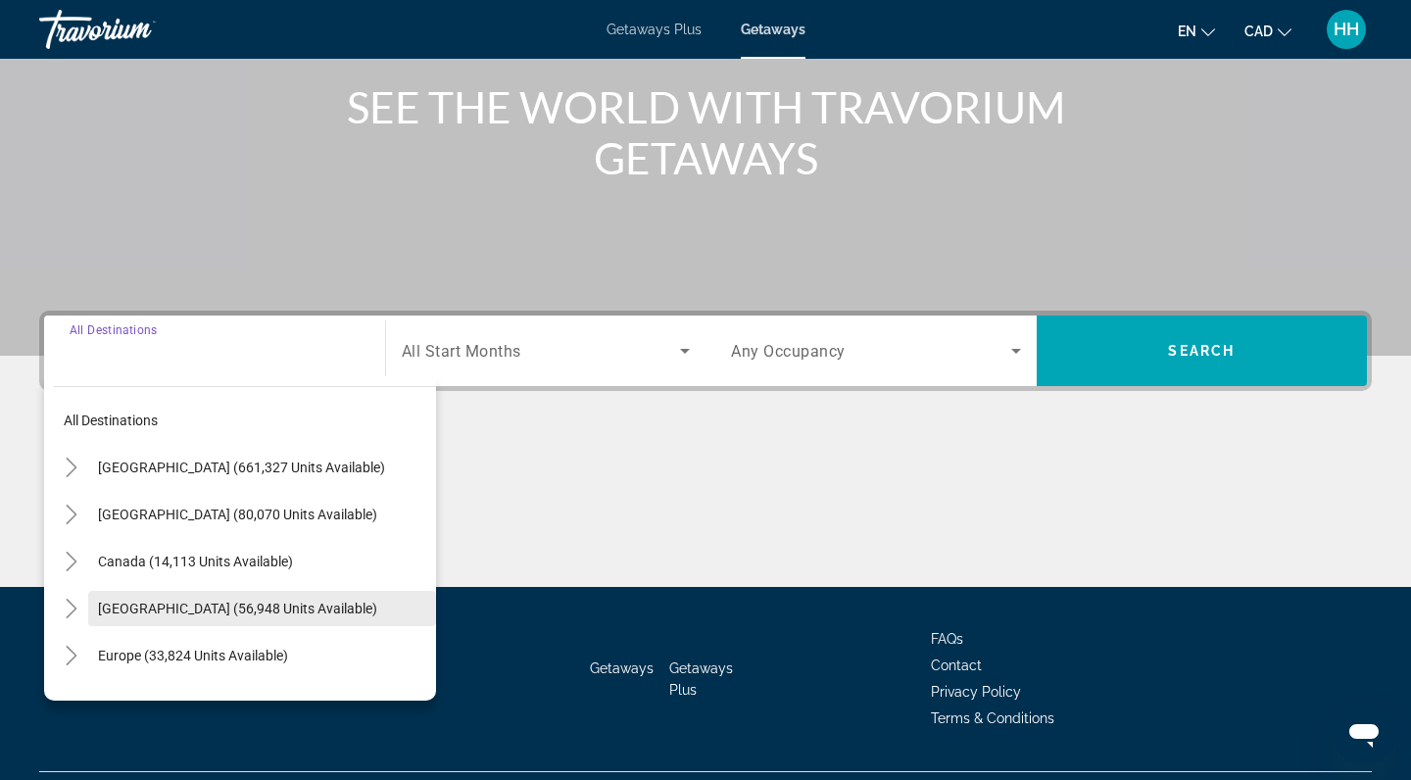
scroll to position [279, 0]
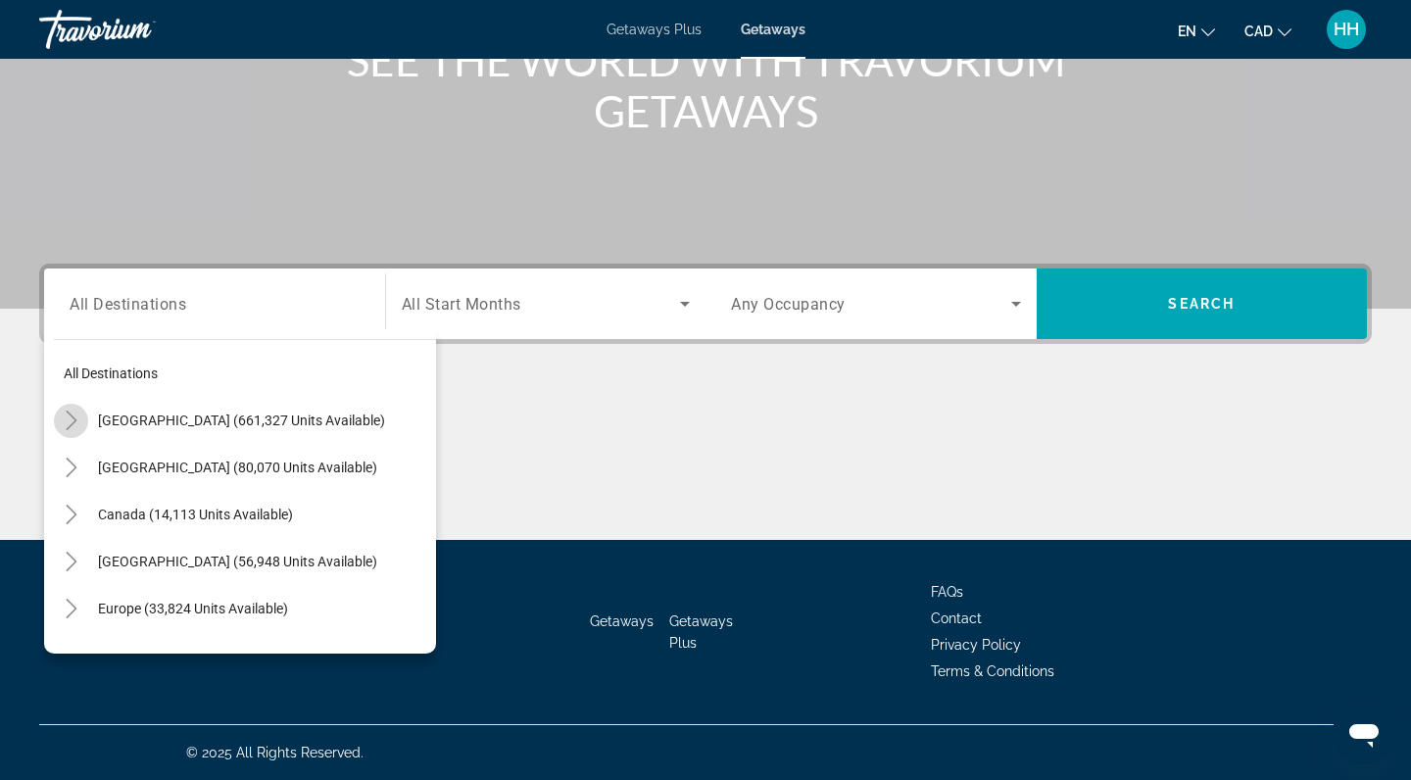
click at [78, 418] on icon "Toggle United States (661,327 units available)" at bounding box center [72, 421] width 20 height 20
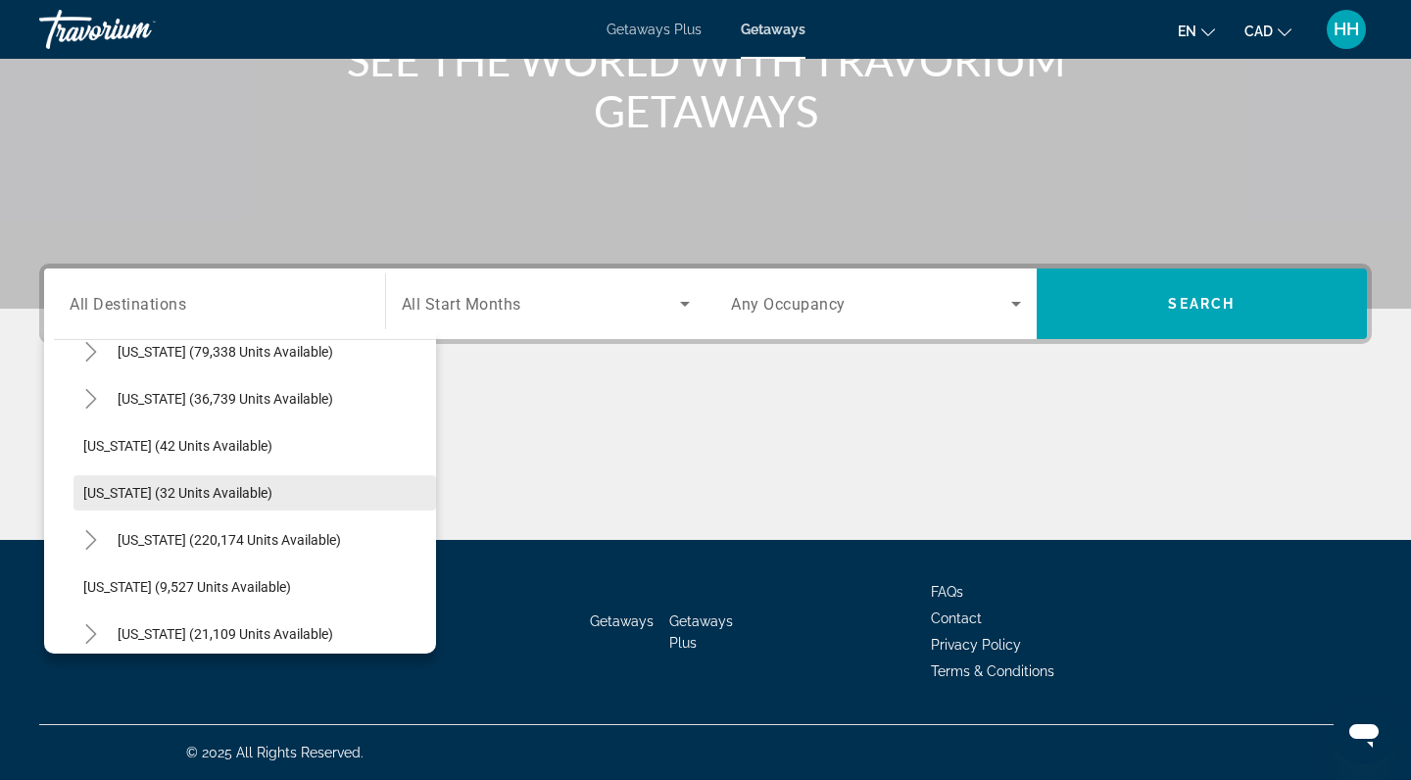
scroll to position [211, 0]
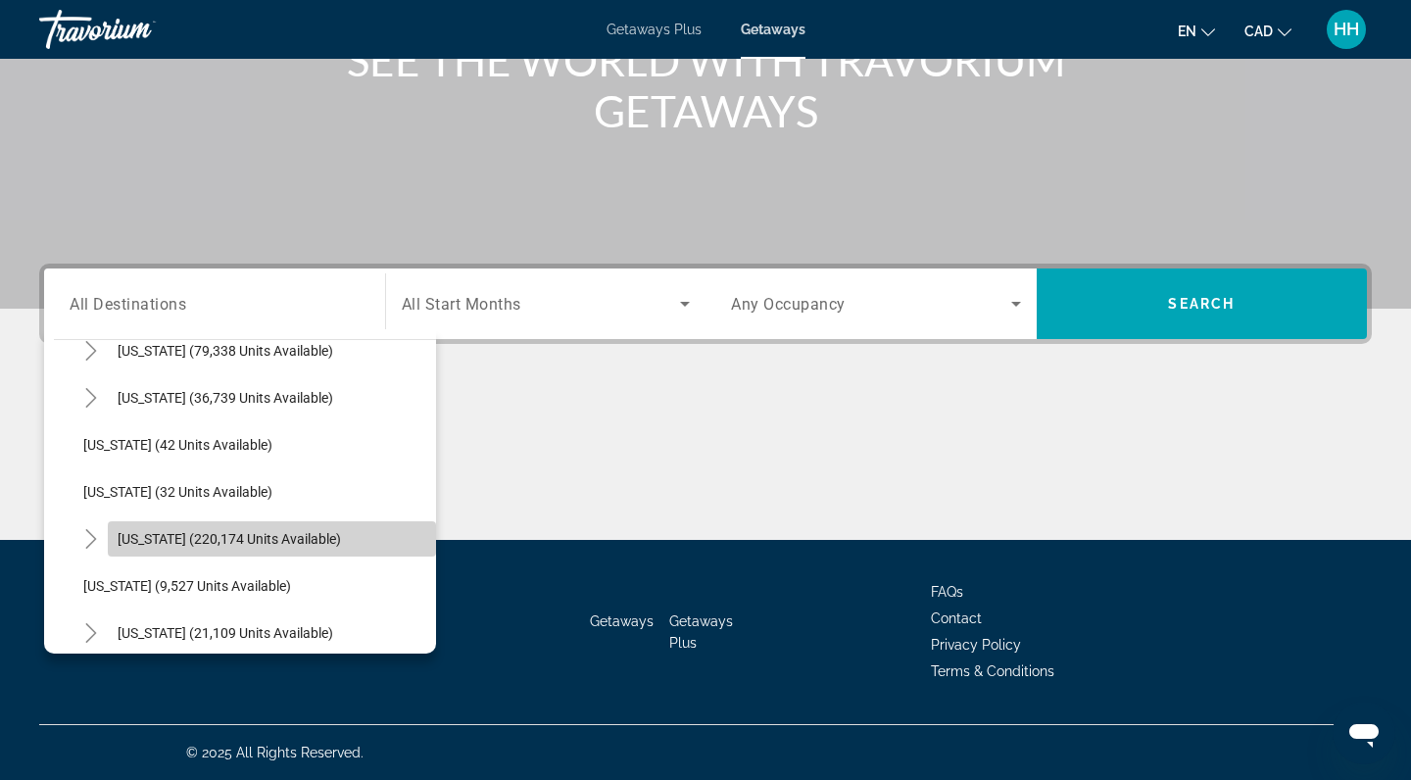
click at [144, 541] on span "Florida (220,174 units available)" at bounding box center [229, 539] width 223 height 16
type input "**********"
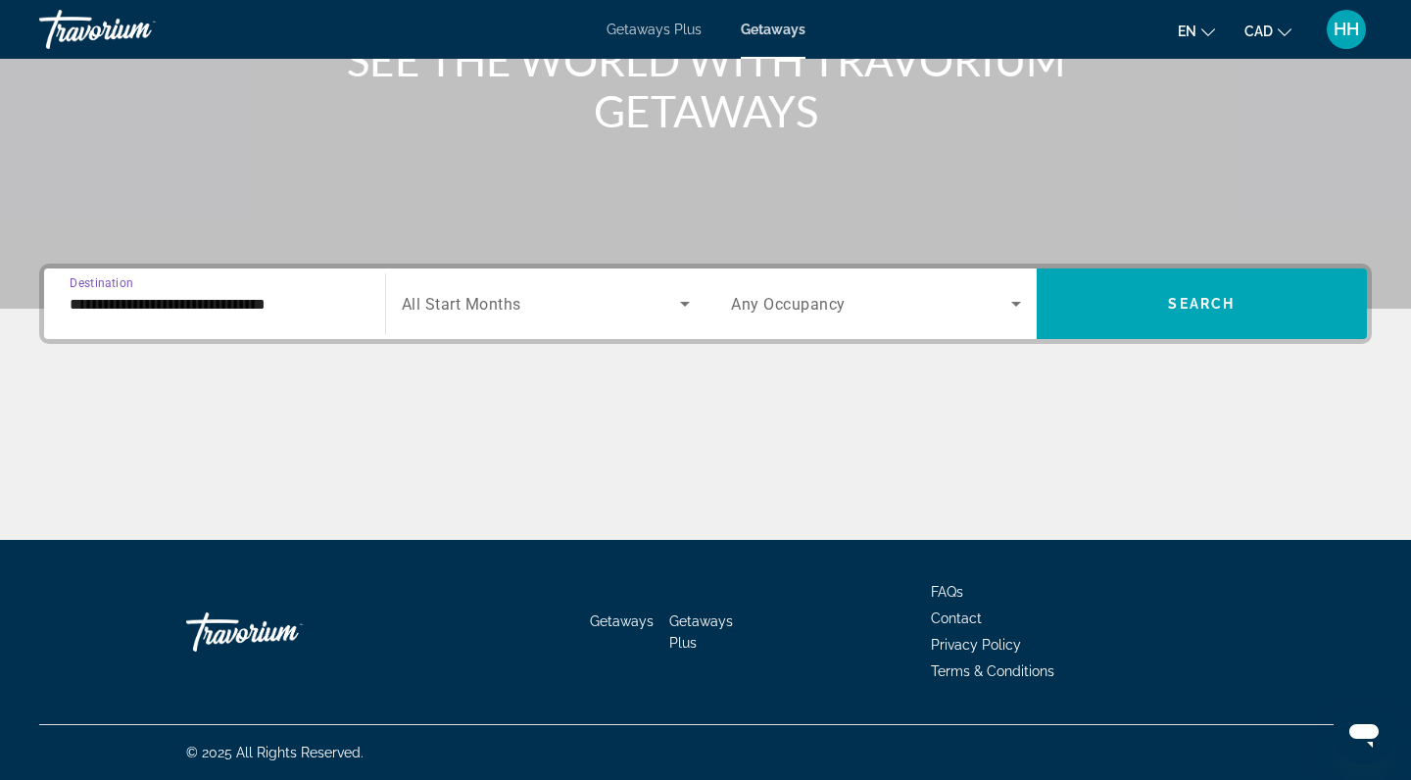
click at [821, 303] on span "Any Occupancy" at bounding box center [788, 304] width 115 height 19
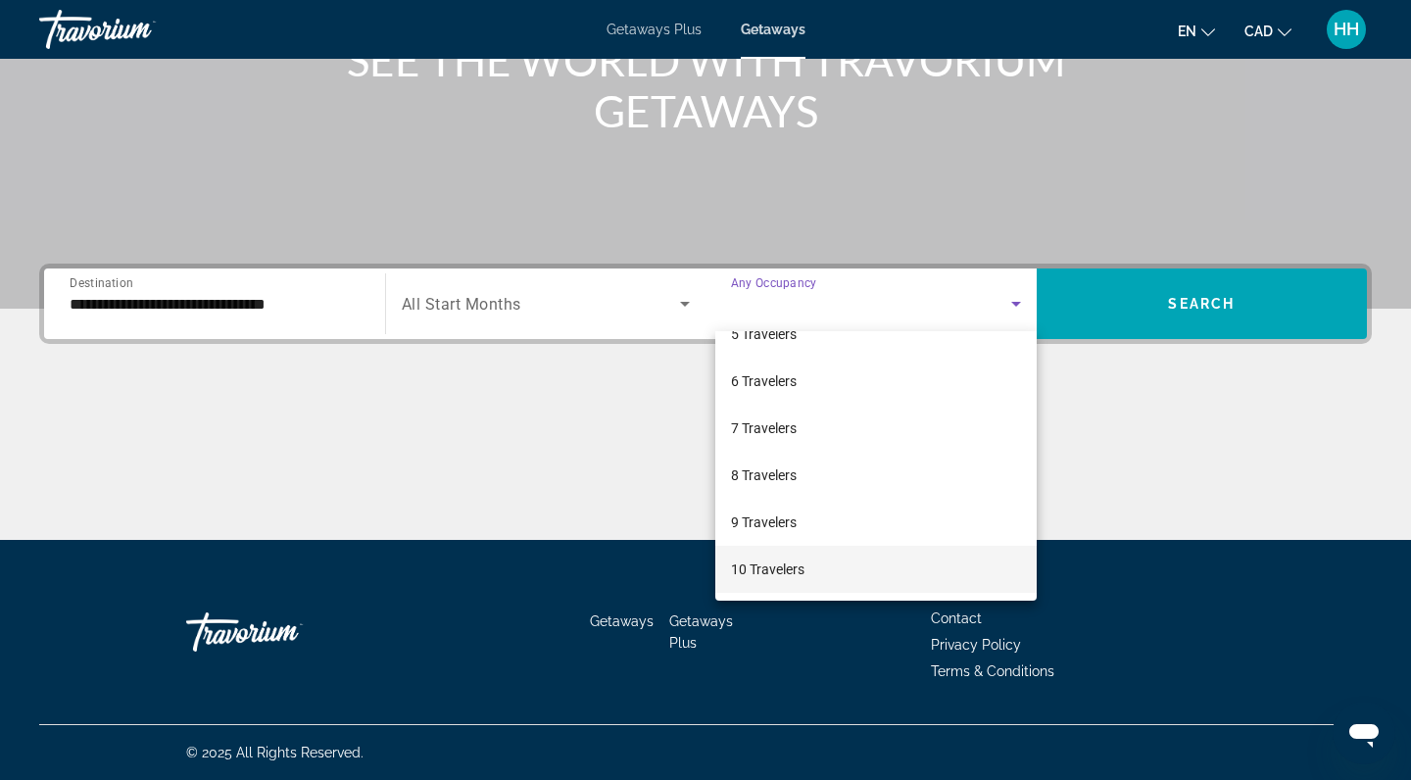
scroll to position [217, 0]
click at [783, 569] on span "10 Travelers" at bounding box center [767, 570] width 73 height 24
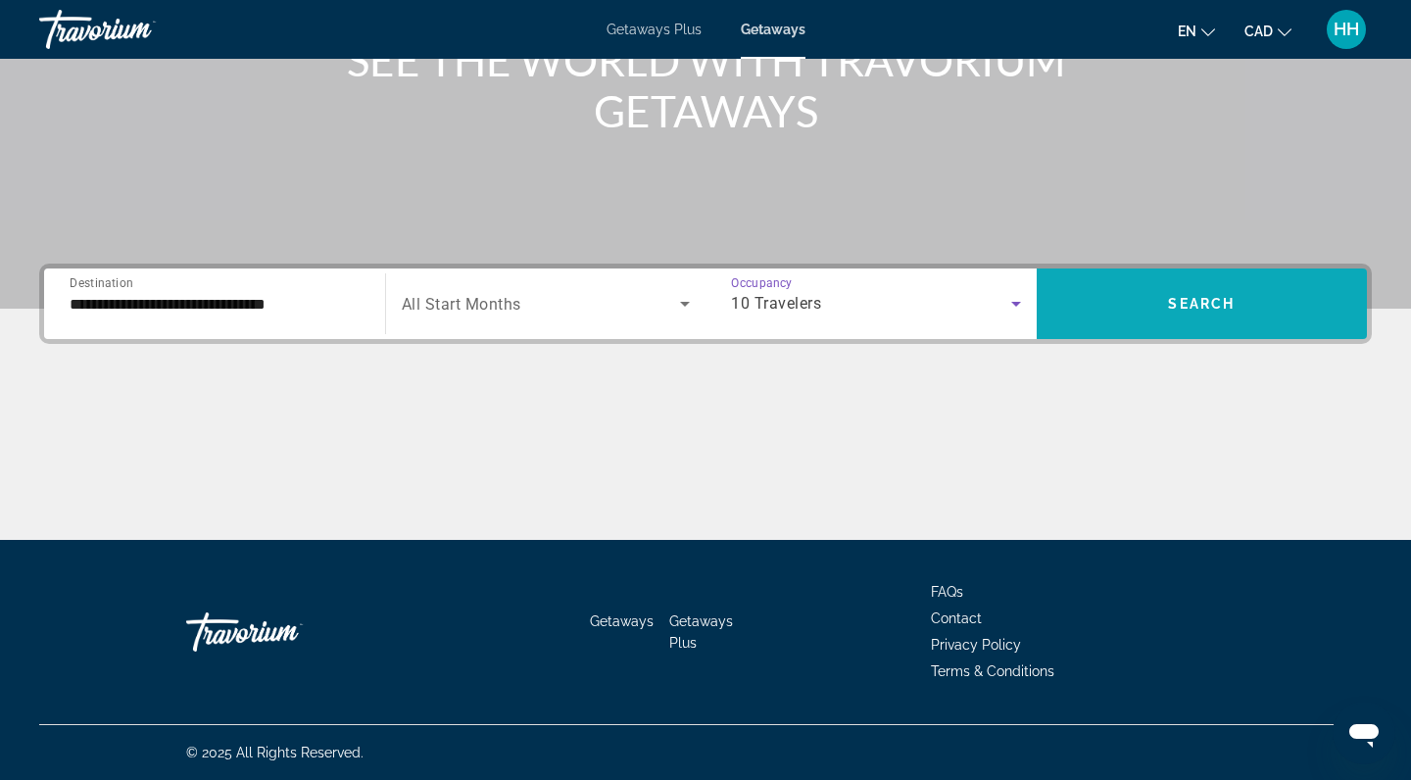
click at [1155, 307] on span "Search widget" at bounding box center [1202, 303] width 331 height 47
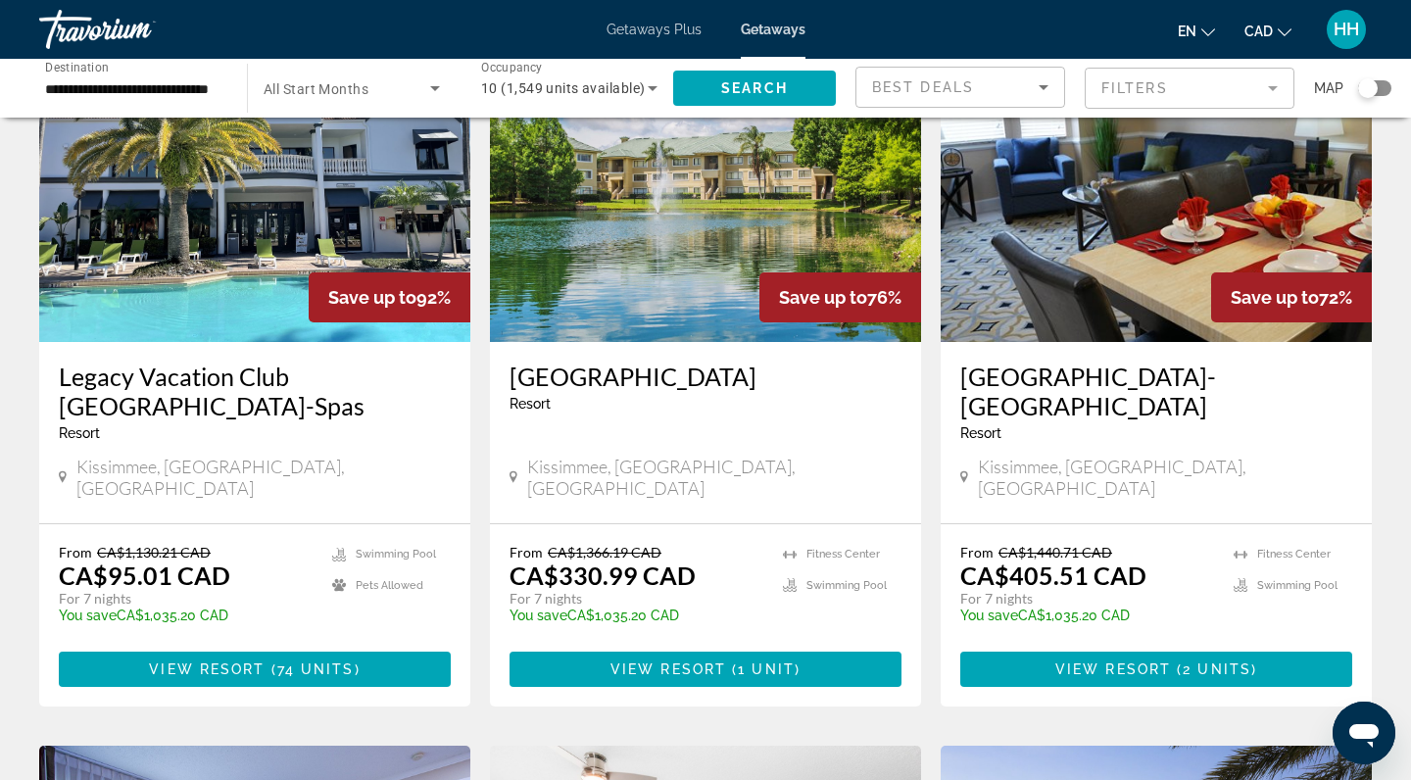
scroll to position [848, 0]
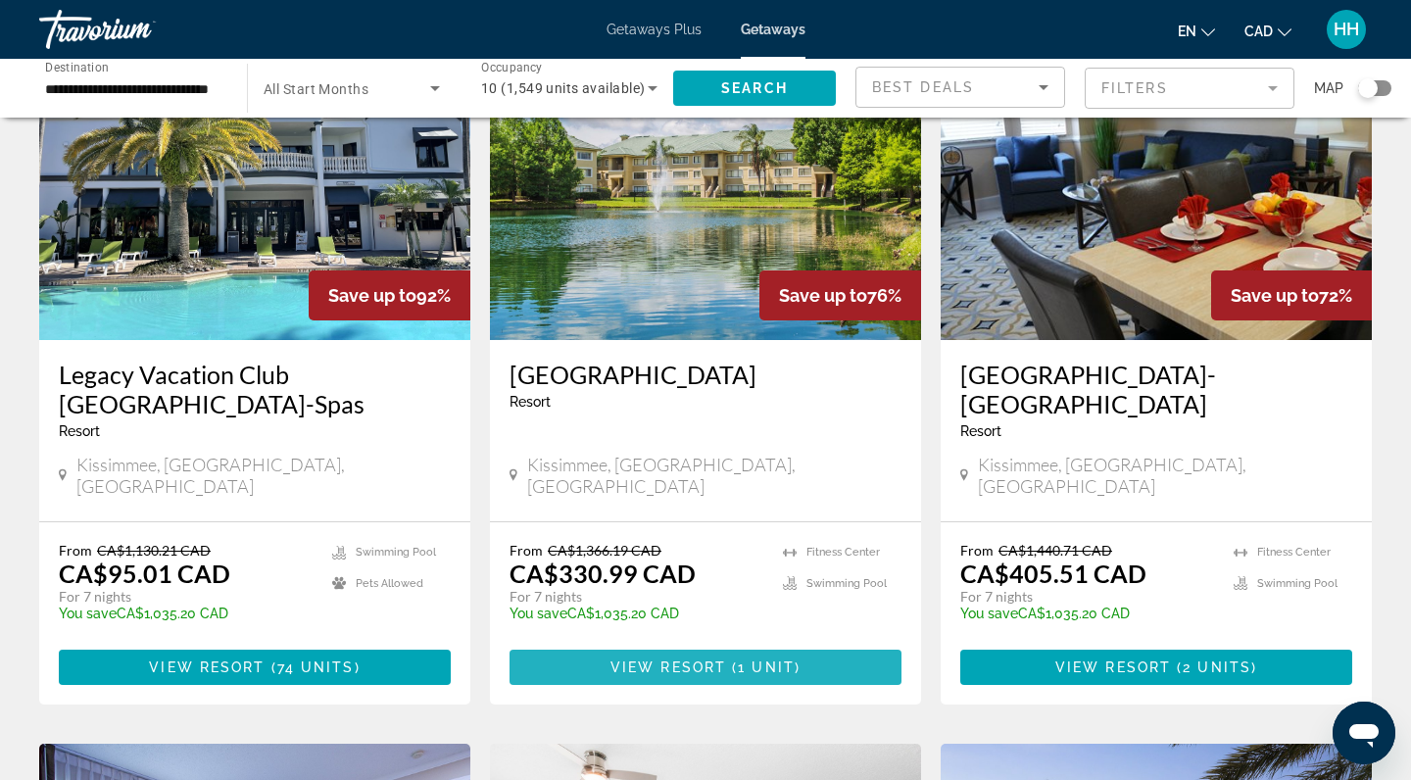
click at [671, 659] on span "View Resort" at bounding box center [669, 667] width 116 height 16
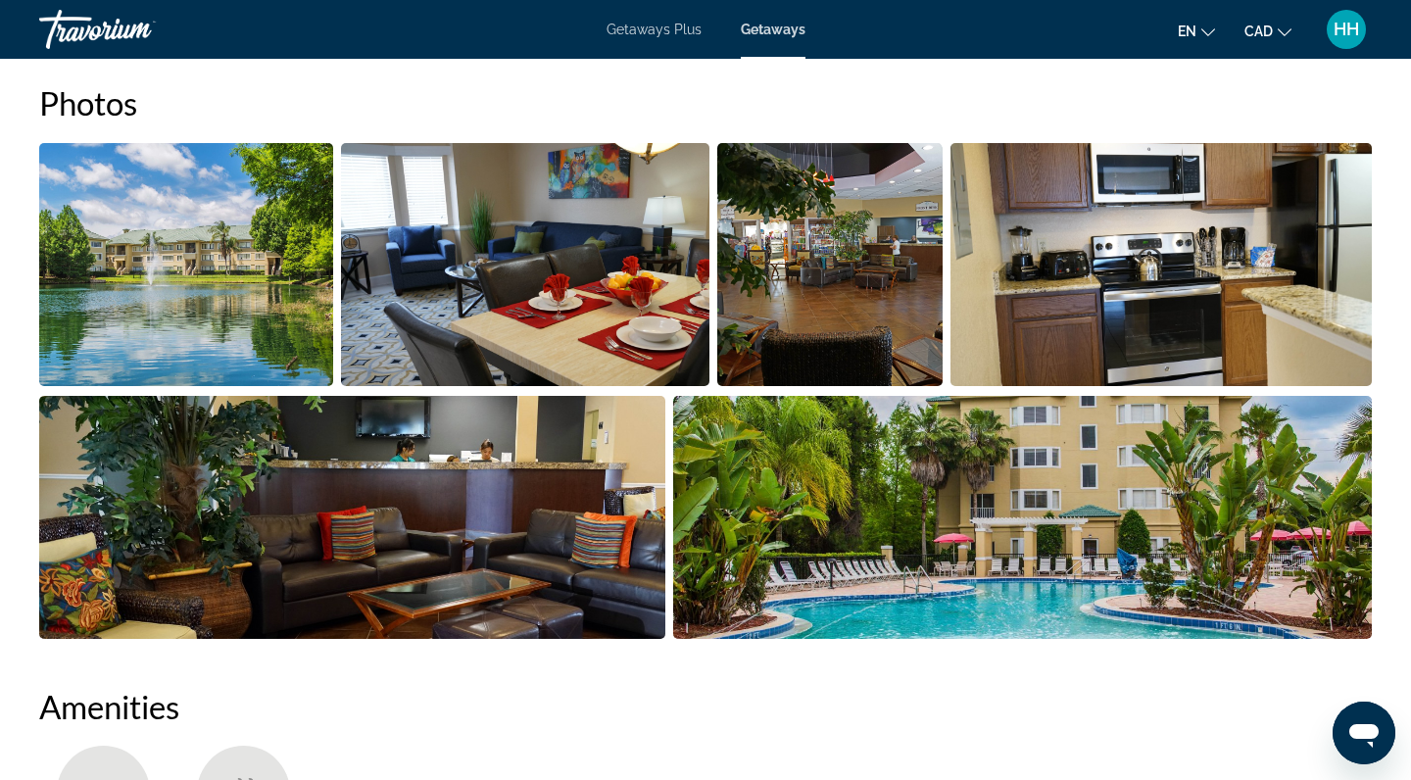
scroll to position [882, 0]
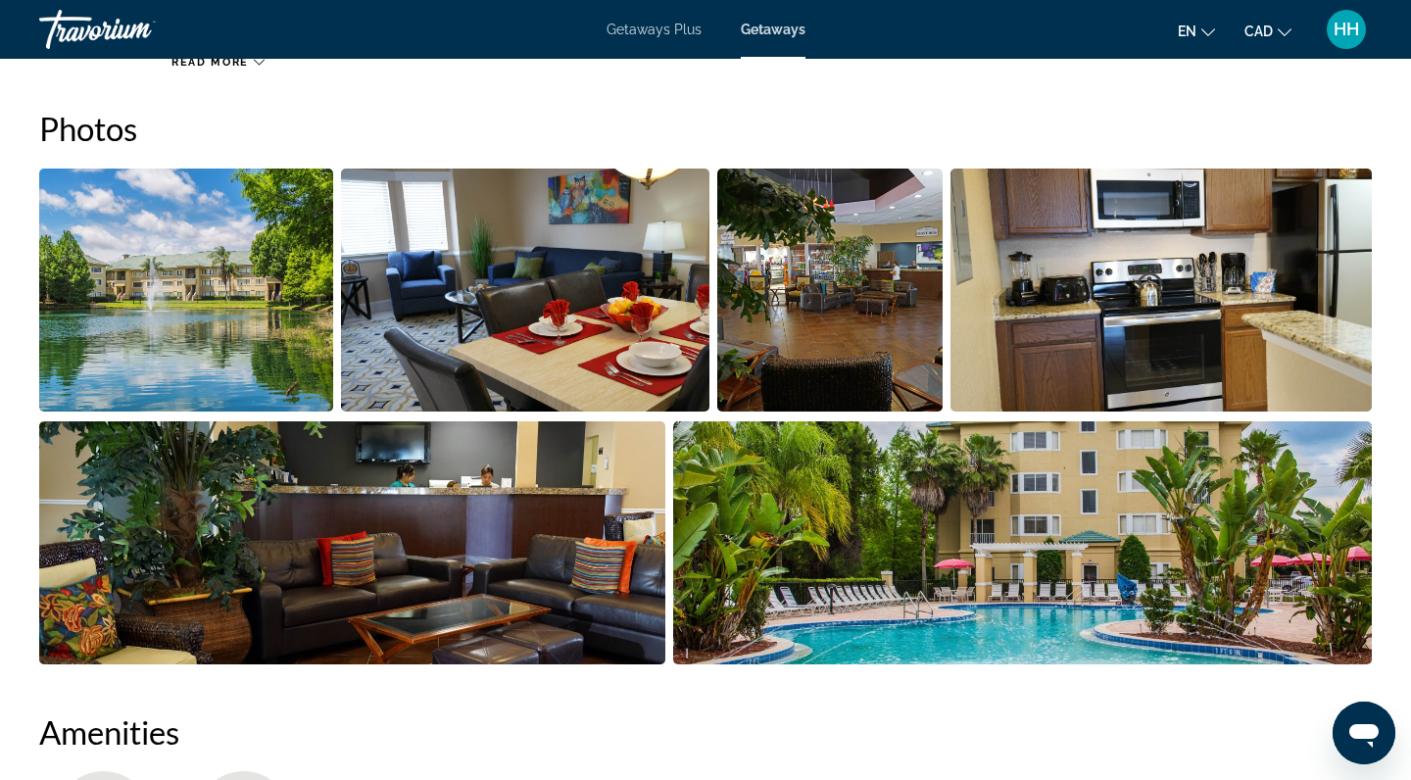
click at [831, 333] on img "Open full-screen image slider" at bounding box center [829, 290] width 225 height 243
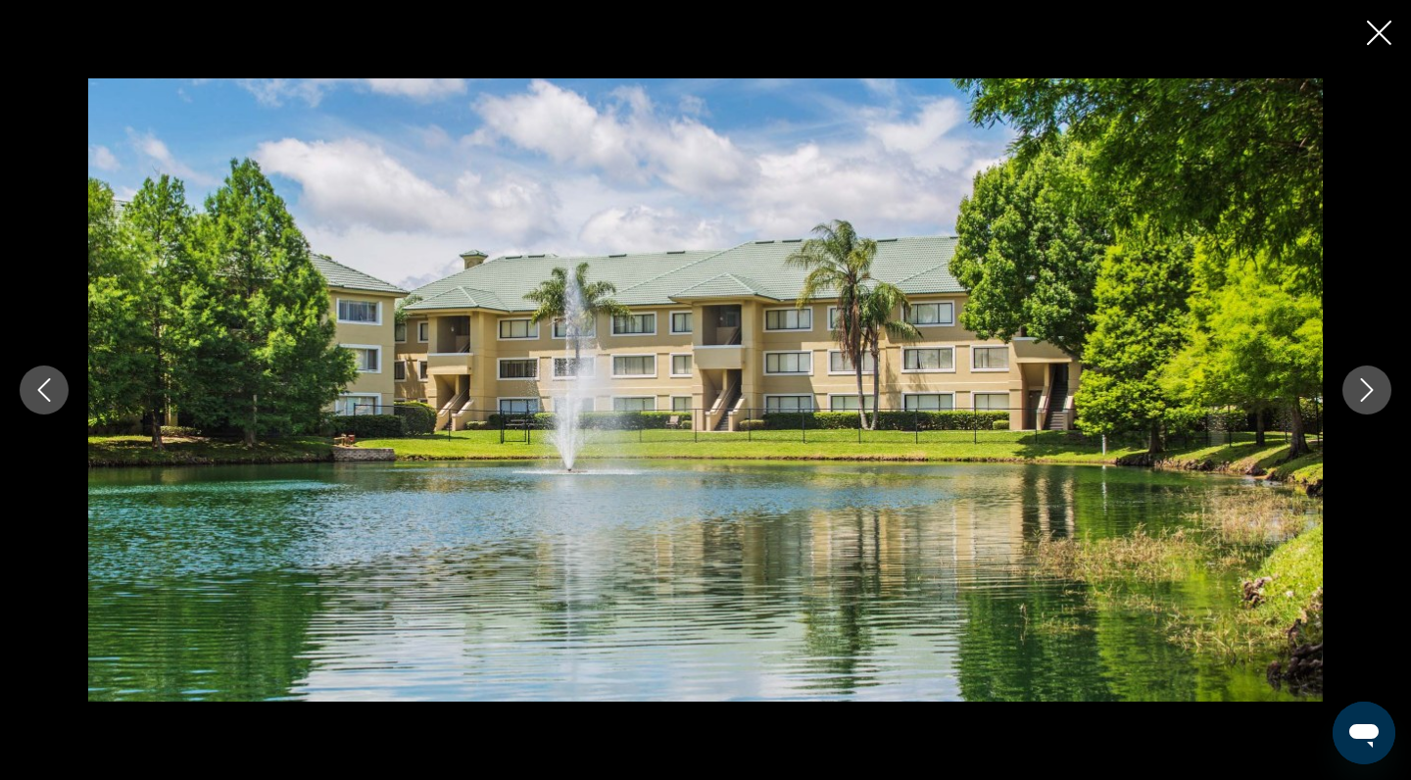
click at [1366, 387] on icon "Next image" at bounding box center [1367, 390] width 24 height 24
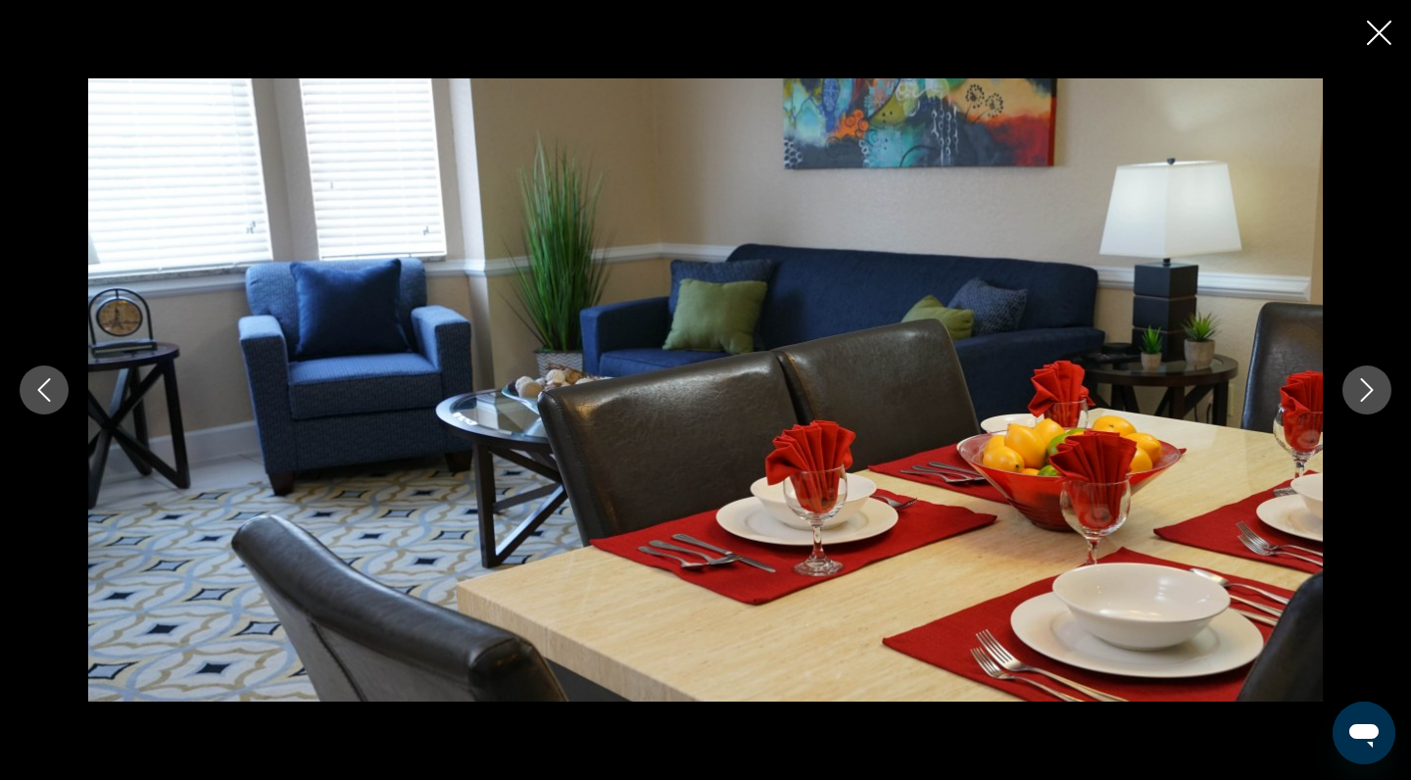
click at [1366, 387] on icon "Next image" at bounding box center [1367, 390] width 24 height 24
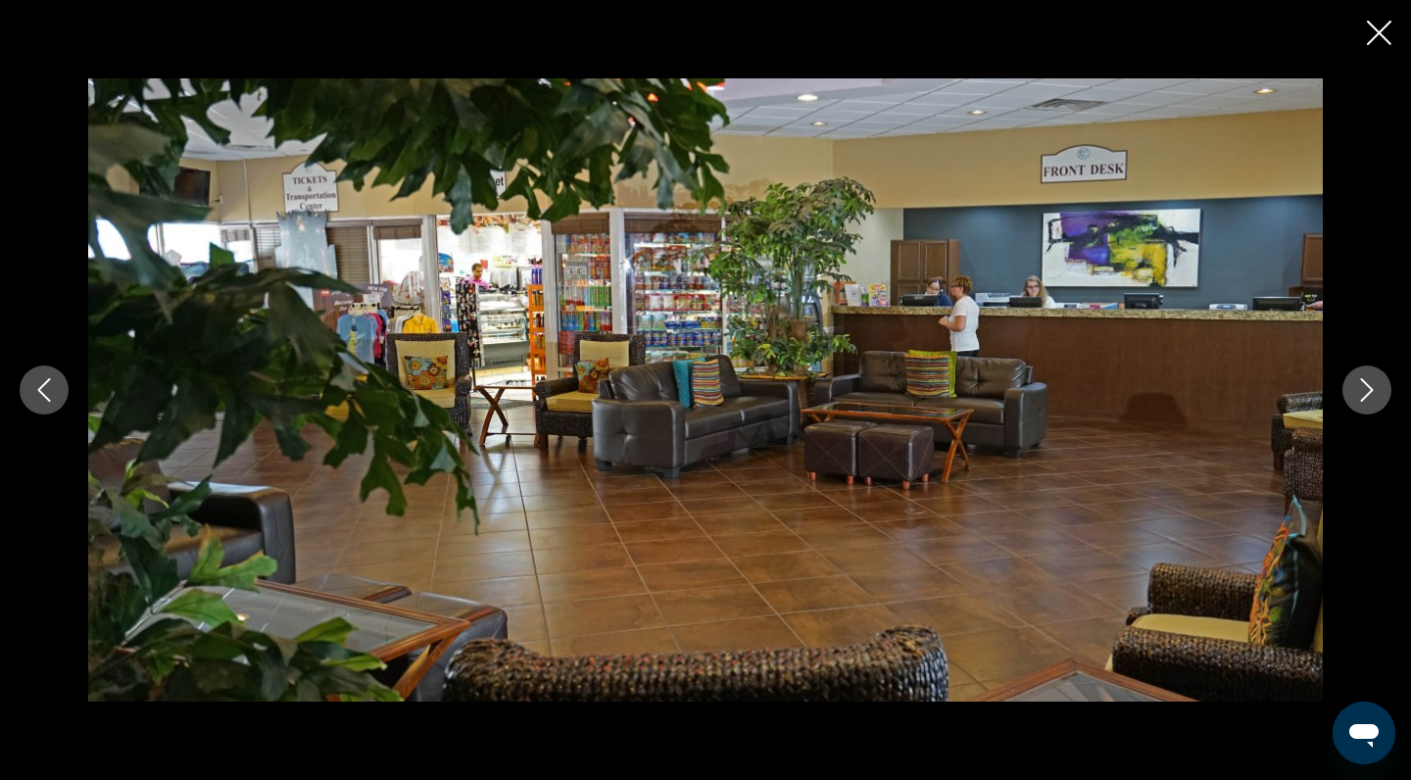
click at [1366, 389] on icon "Next image" at bounding box center [1367, 390] width 24 height 24
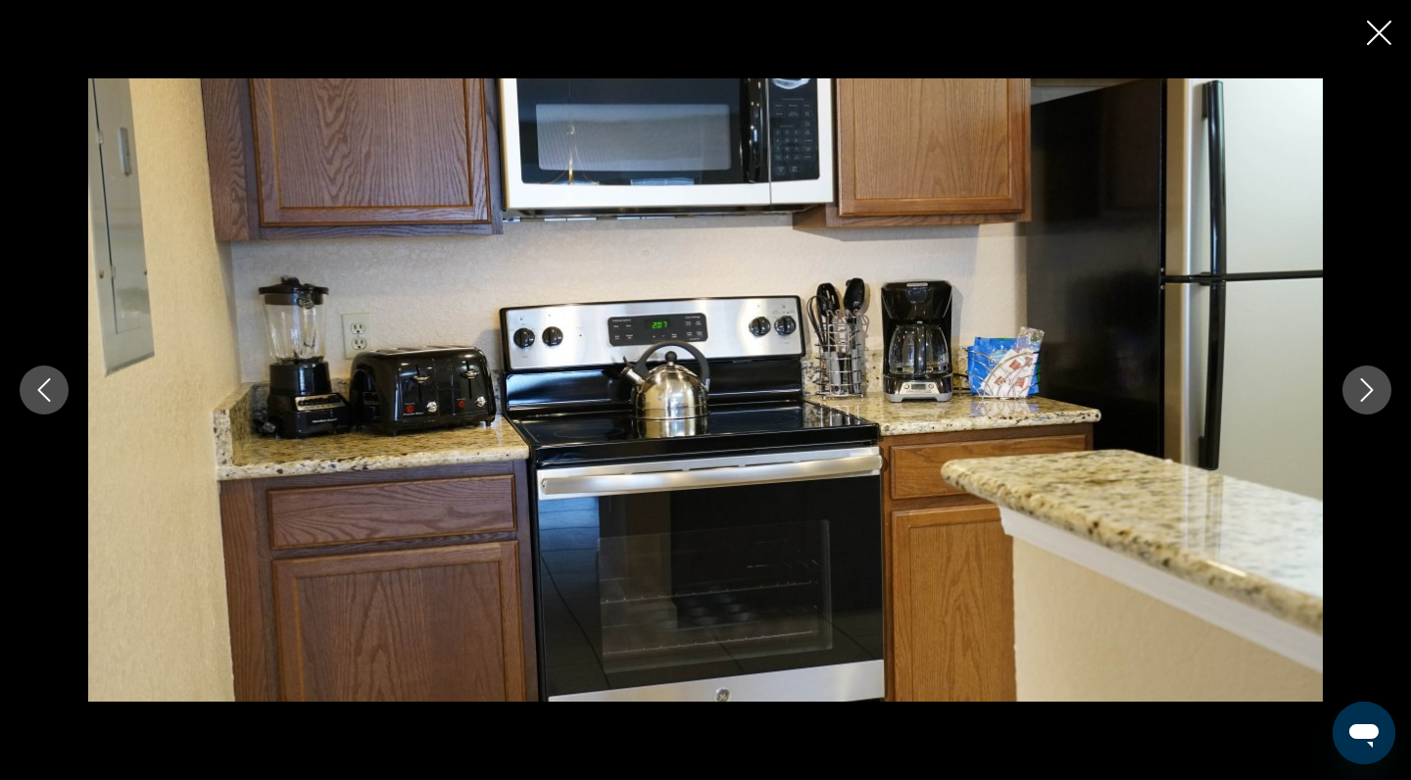
click at [1366, 389] on icon "Next image" at bounding box center [1367, 390] width 24 height 24
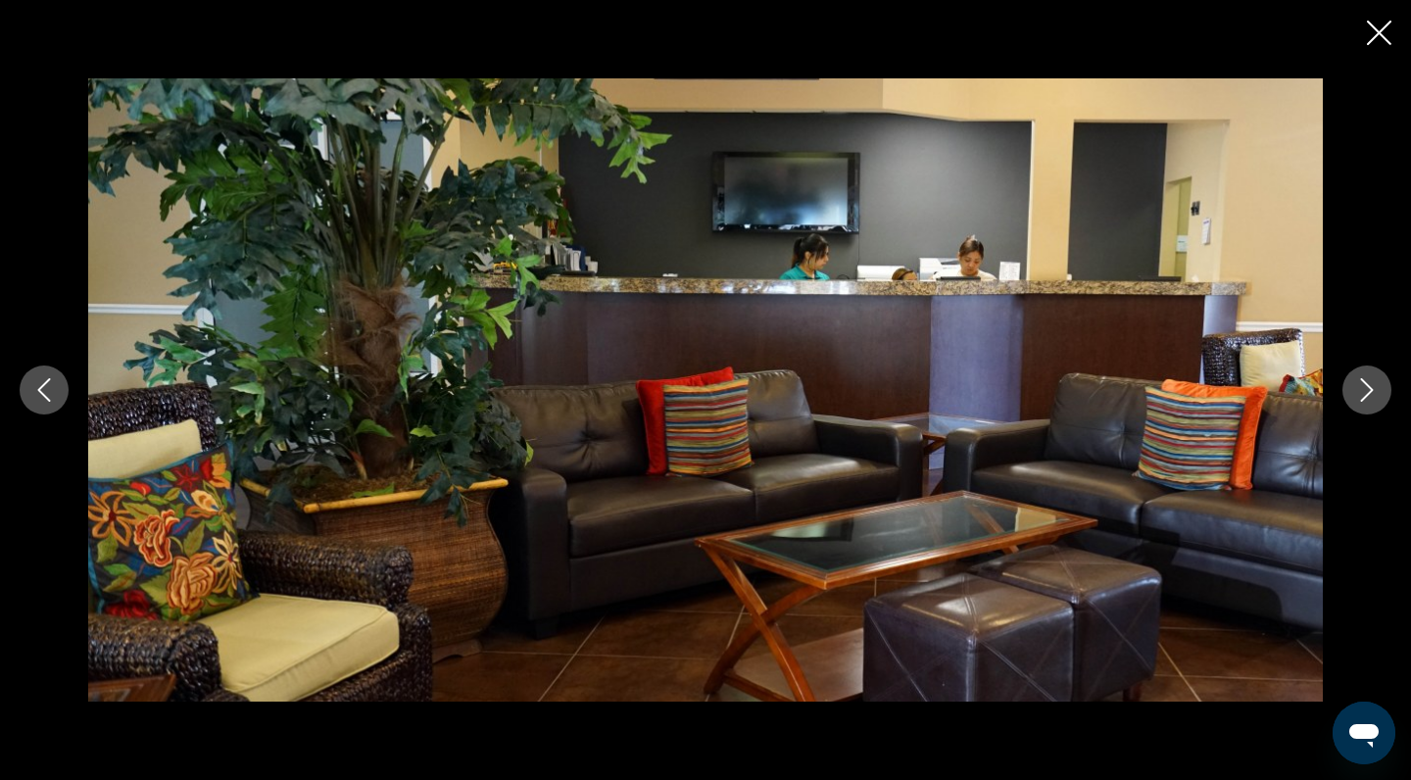
click at [1367, 390] on icon "Next image" at bounding box center [1367, 390] width 24 height 24
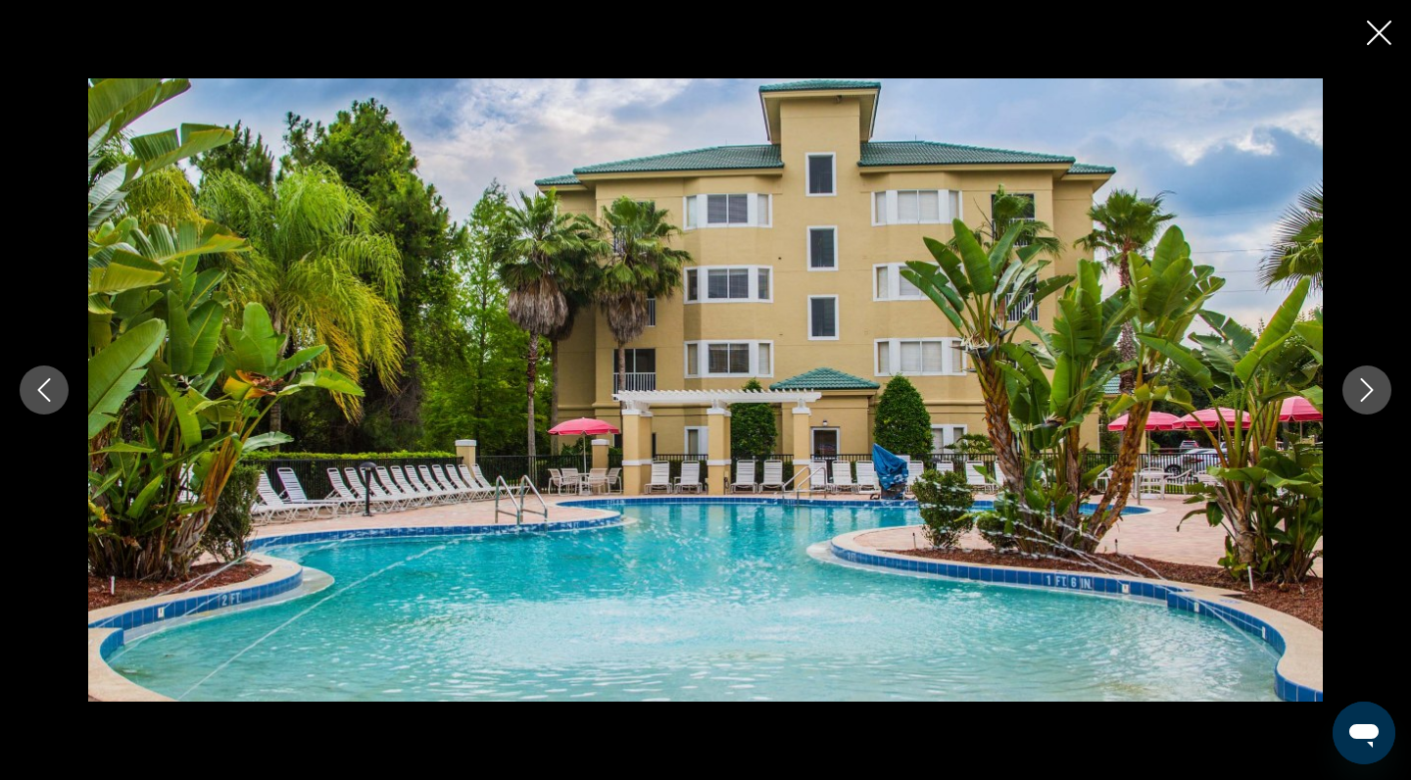
click at [1367, 392] on icon "Next image" at bounding box center [1367, 390] width 24 height 24
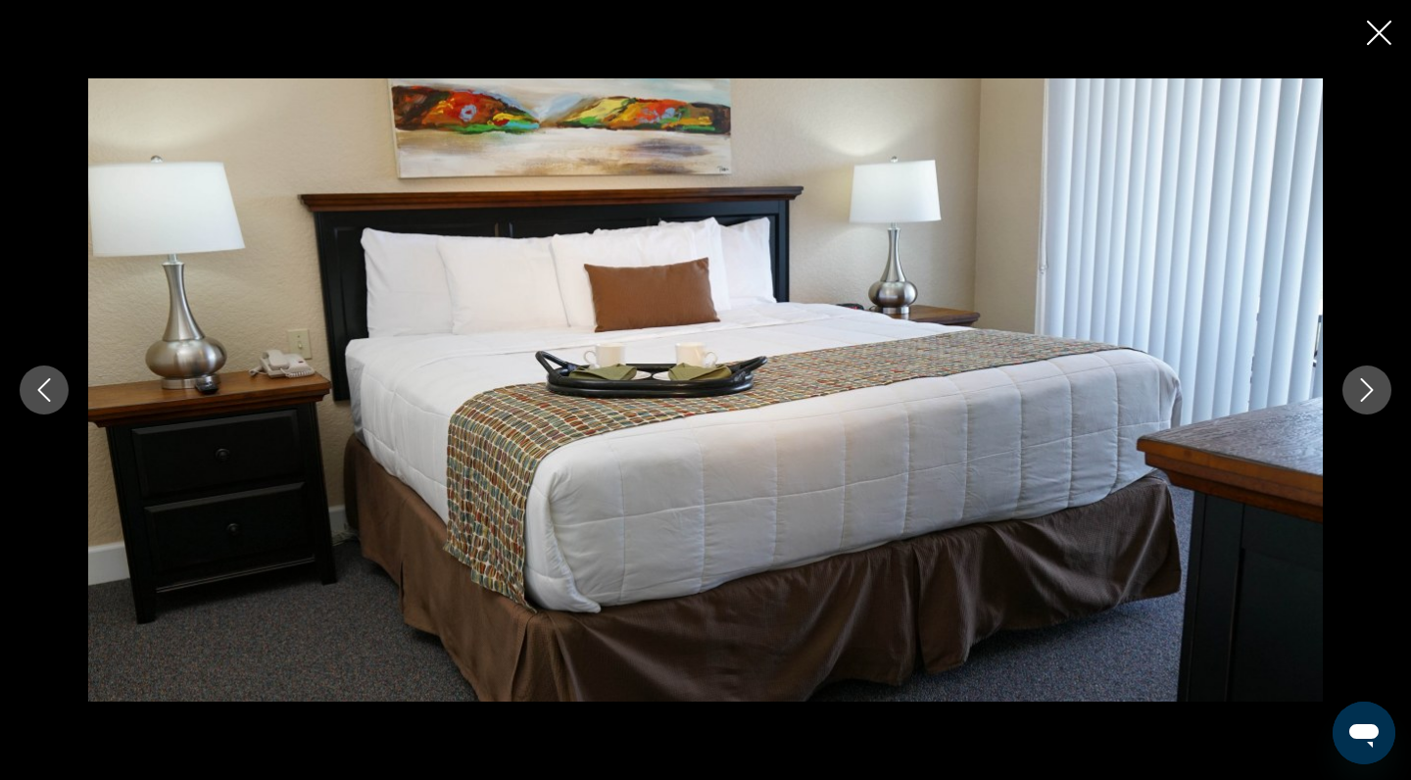
click at [1367, 392] on icon "Next image" at bounding box center [1367, 390] width 24 height 24
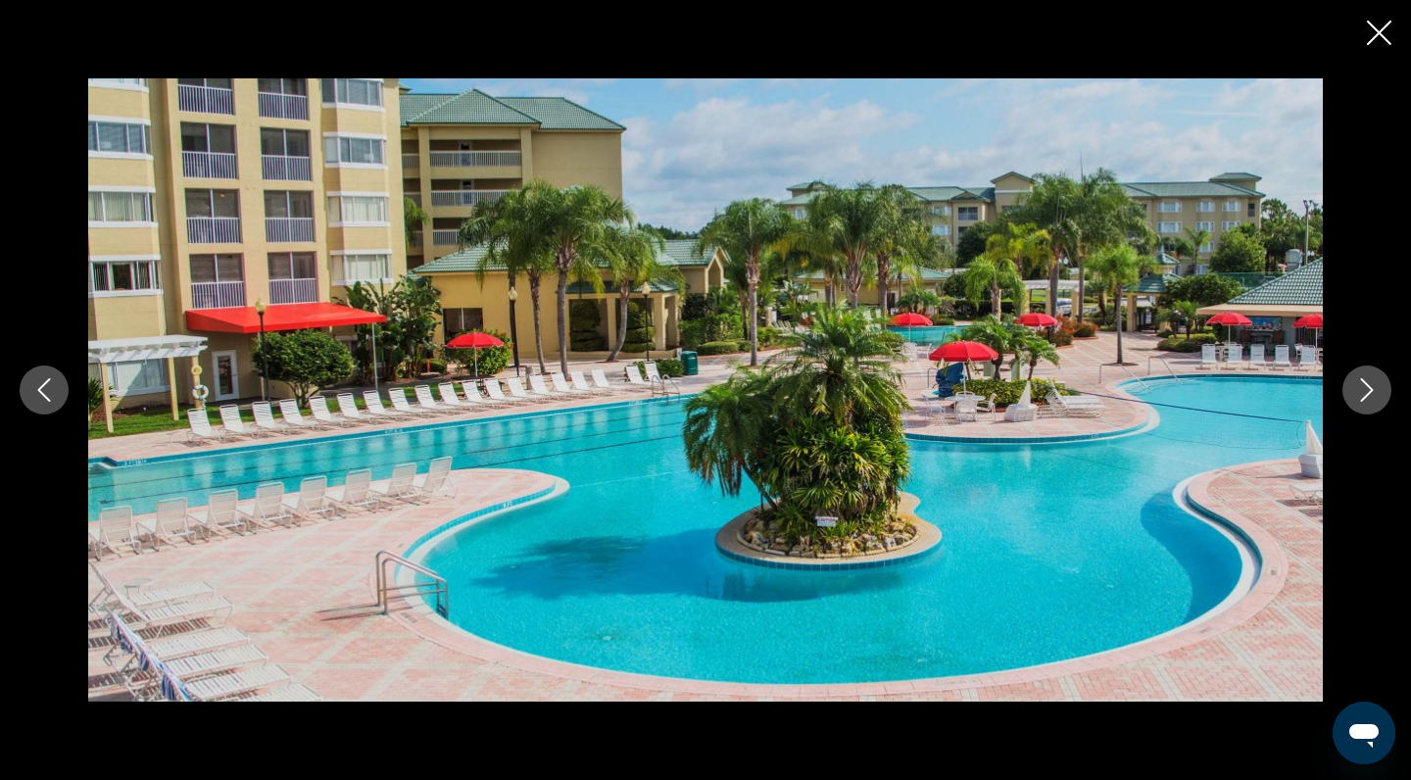
click at [1367, 393] on icon "Next image" at bounding box center [1367, 390] width 24 height 24
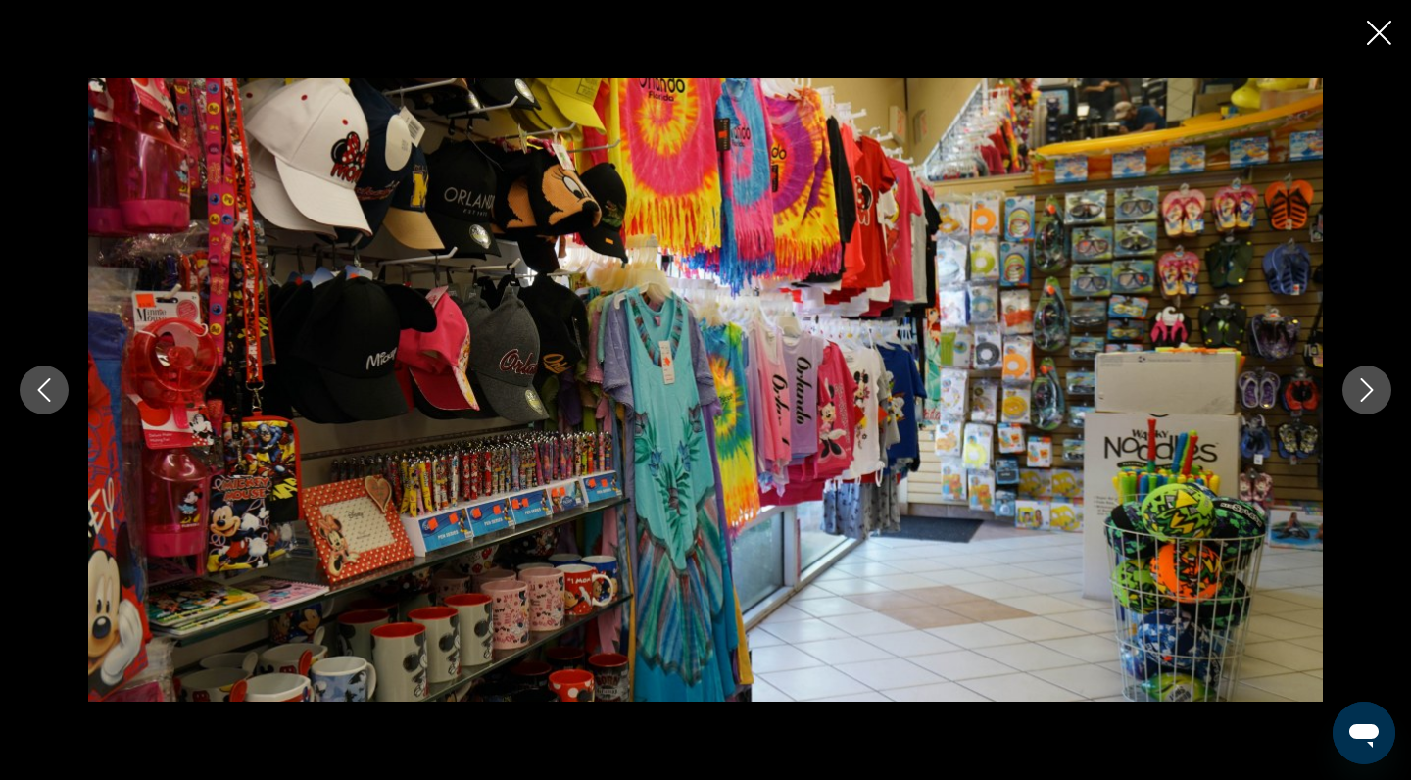
click at [1367, 396] on icon "Next image" at bounding box center [1367, 390] width 13 height 24
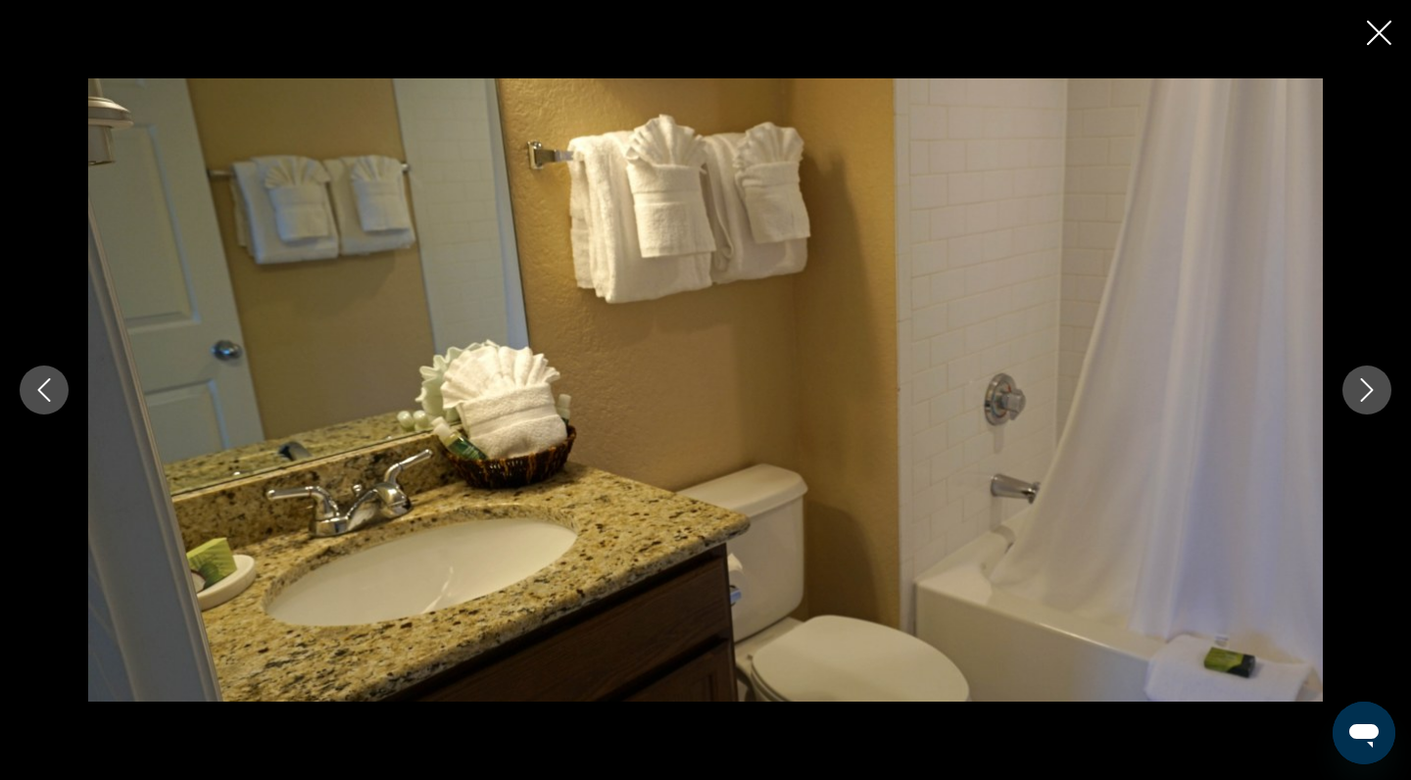
click at [1368, 397] on icon "Next image" at bounding box center [1367, 390] width 24 height 24
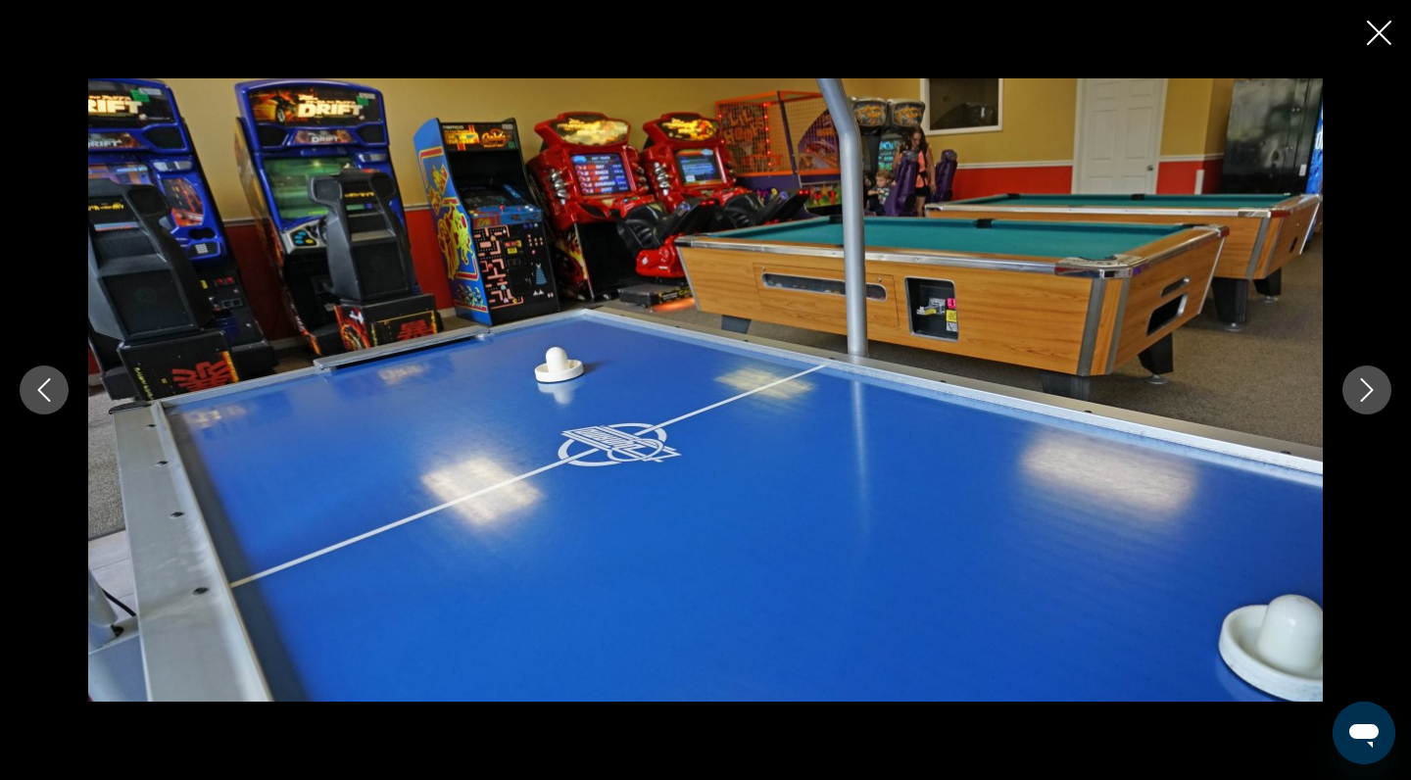
click at [1367, 395] on icon "Next image" at bounding box center [1367, 390] width 13 height 24
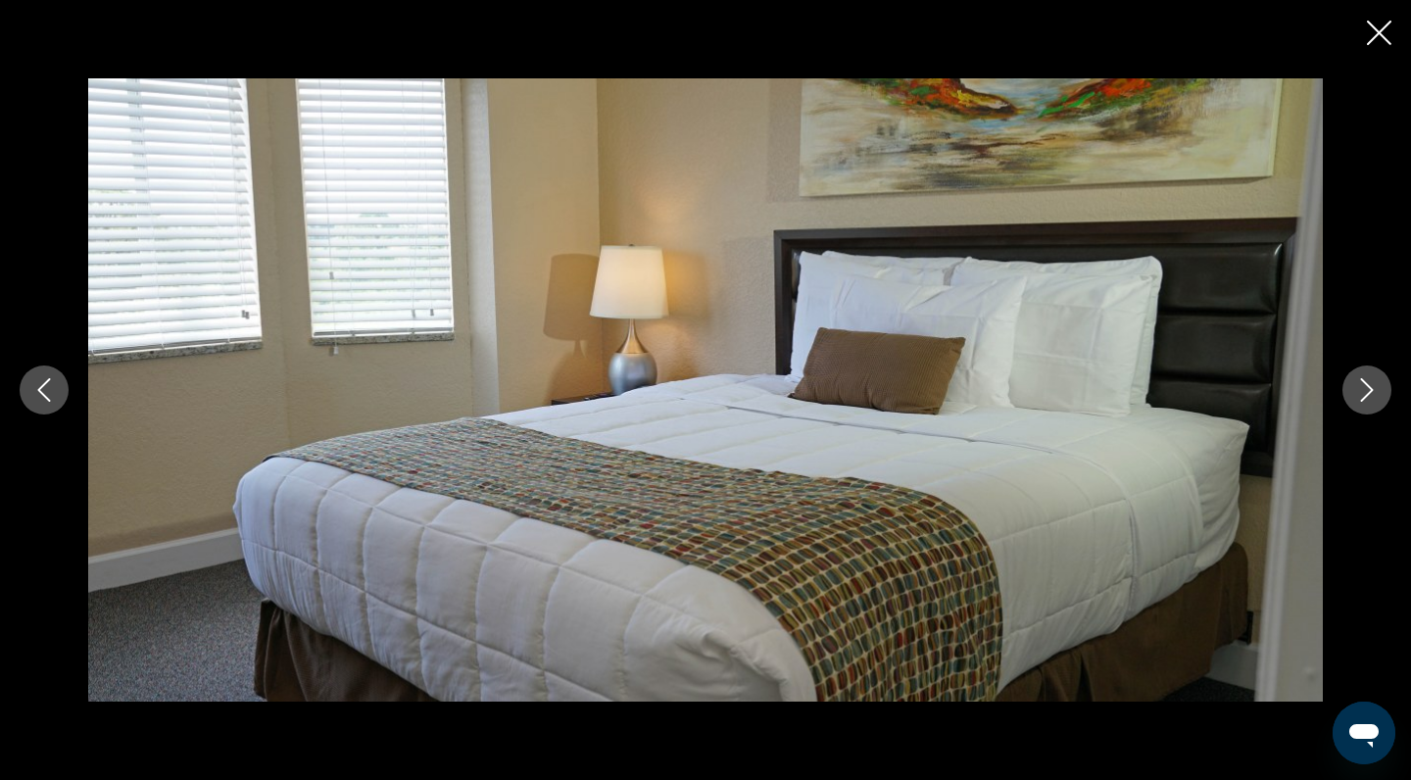
click at [1368, 397] on icon "Next image" at bounding box center [1367, 390] width 24 height 24
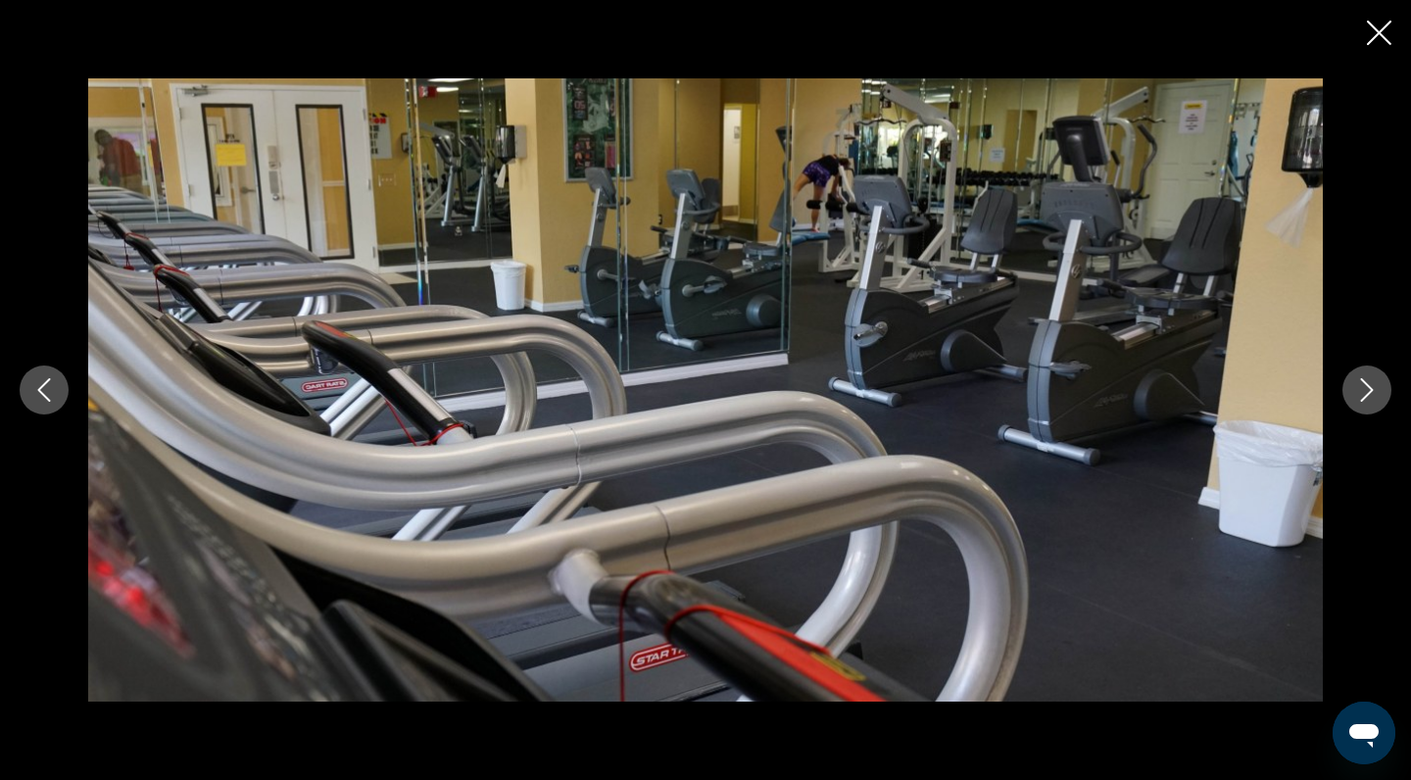
click at [1368, 397] on icon "Next image" at bounding box center [1367, 390] width 24 height 24
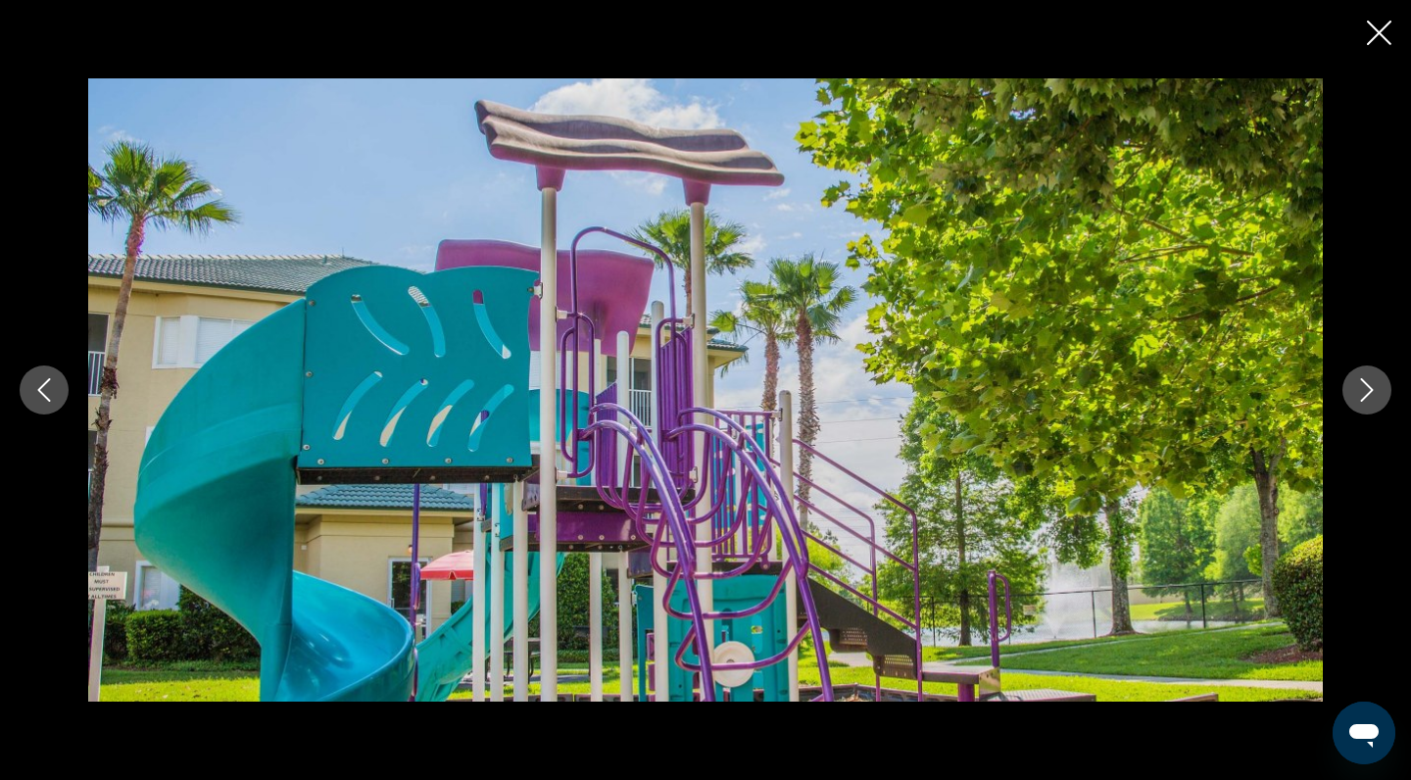
click at [1368, 397] on icon "Next image" at bounding box center [1367, 390] width 24 height 24
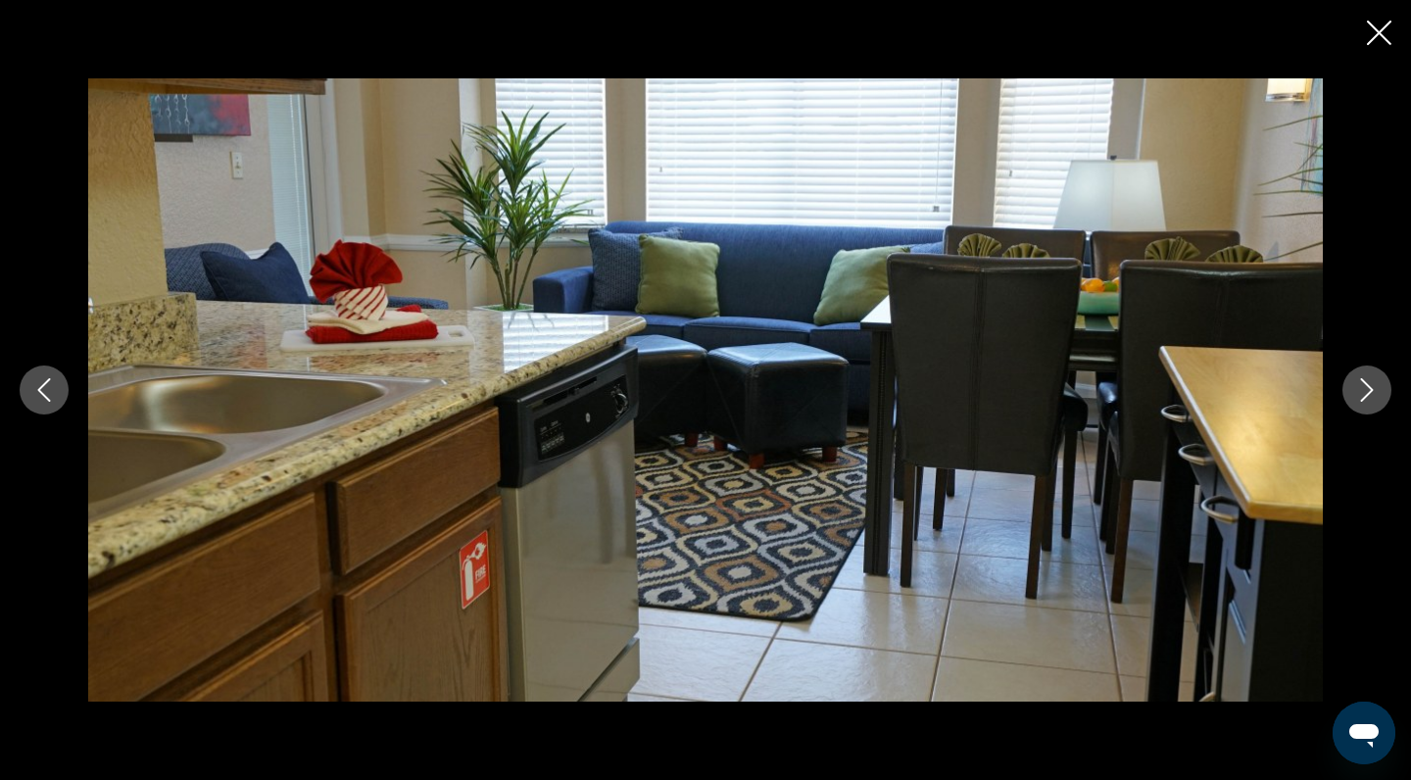
click at [1363, 387] on icon "Next image" at bounding box center [1367, 390] width 24 height 24
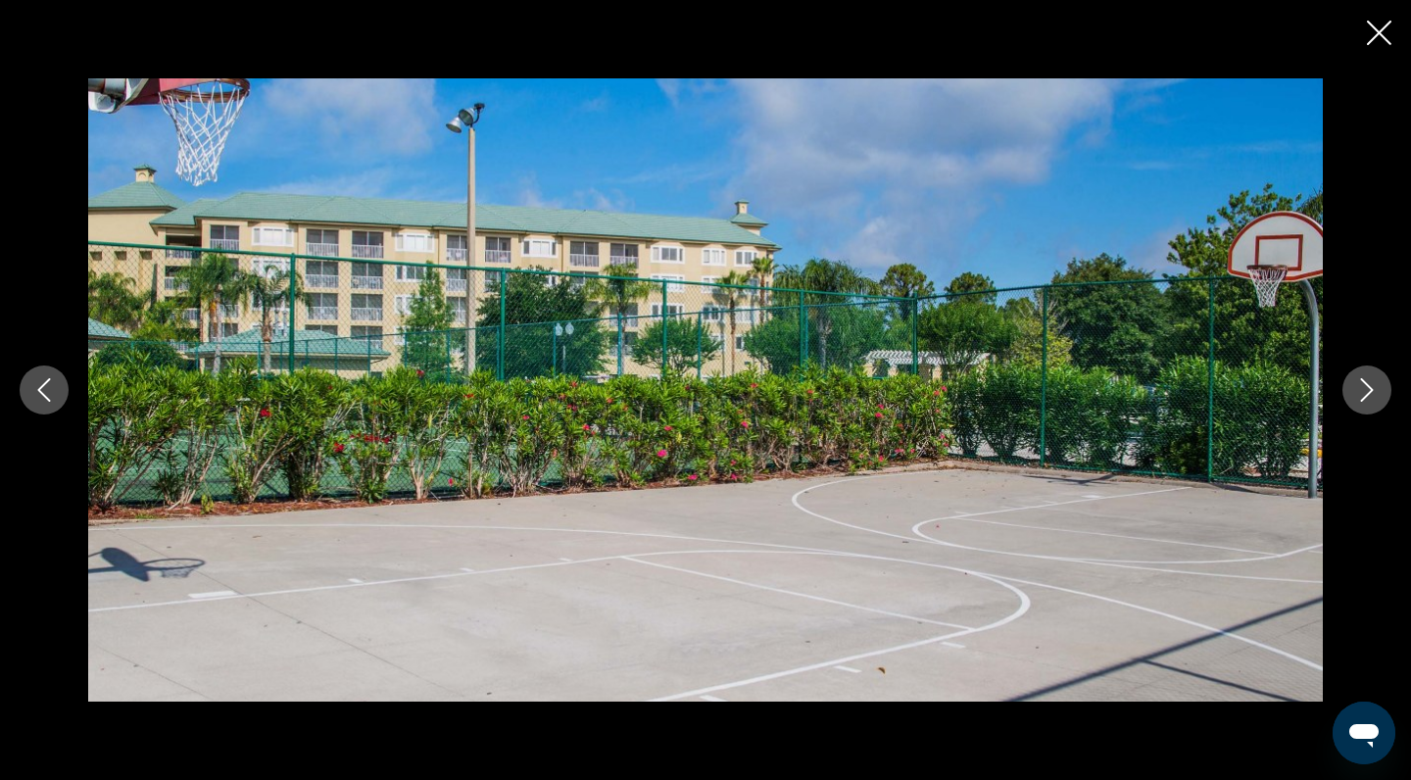
click at [1363, 390] on icon "Next image" at bounding box center [1367, 390] width 24 height 24
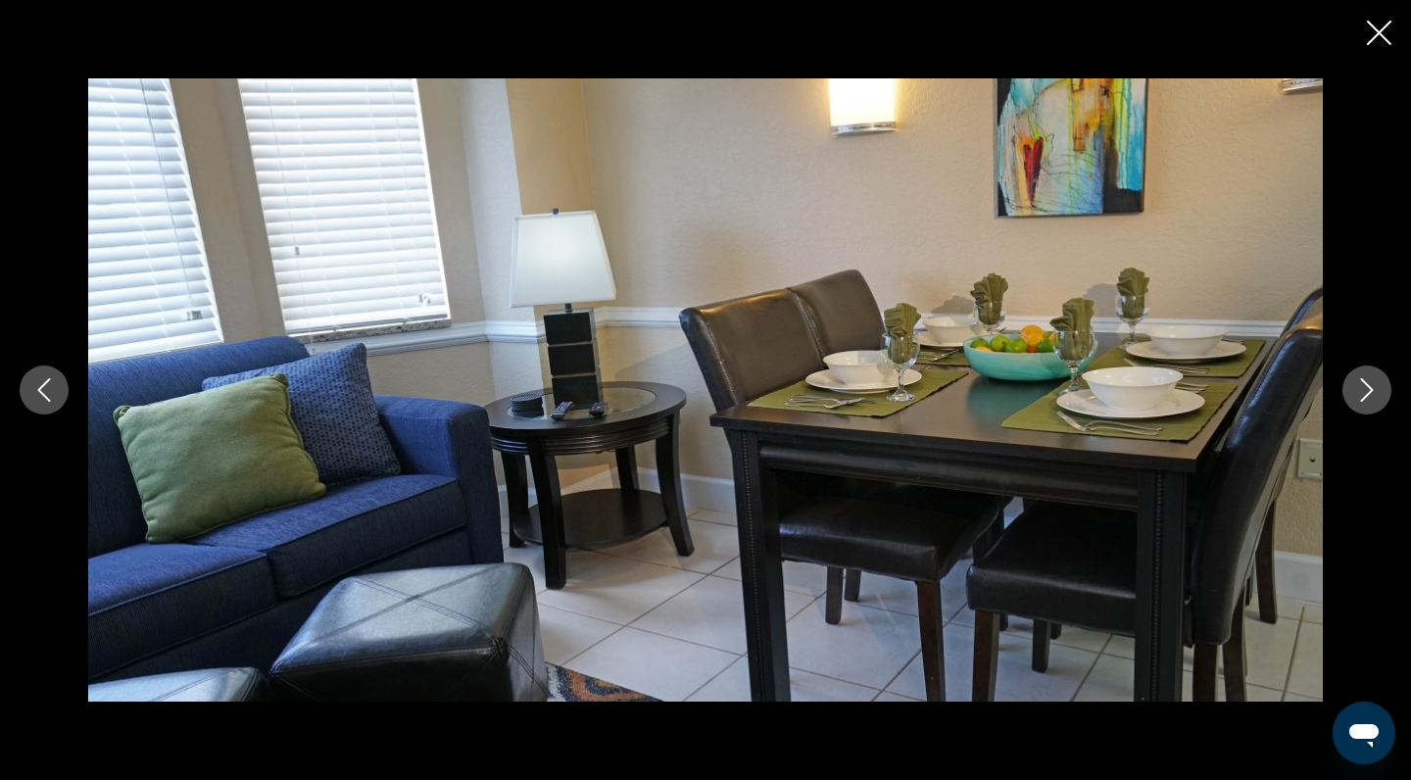
click at [1363, 391] on icon "Next image" at bounding box center [1367, 390] width 24 height 24
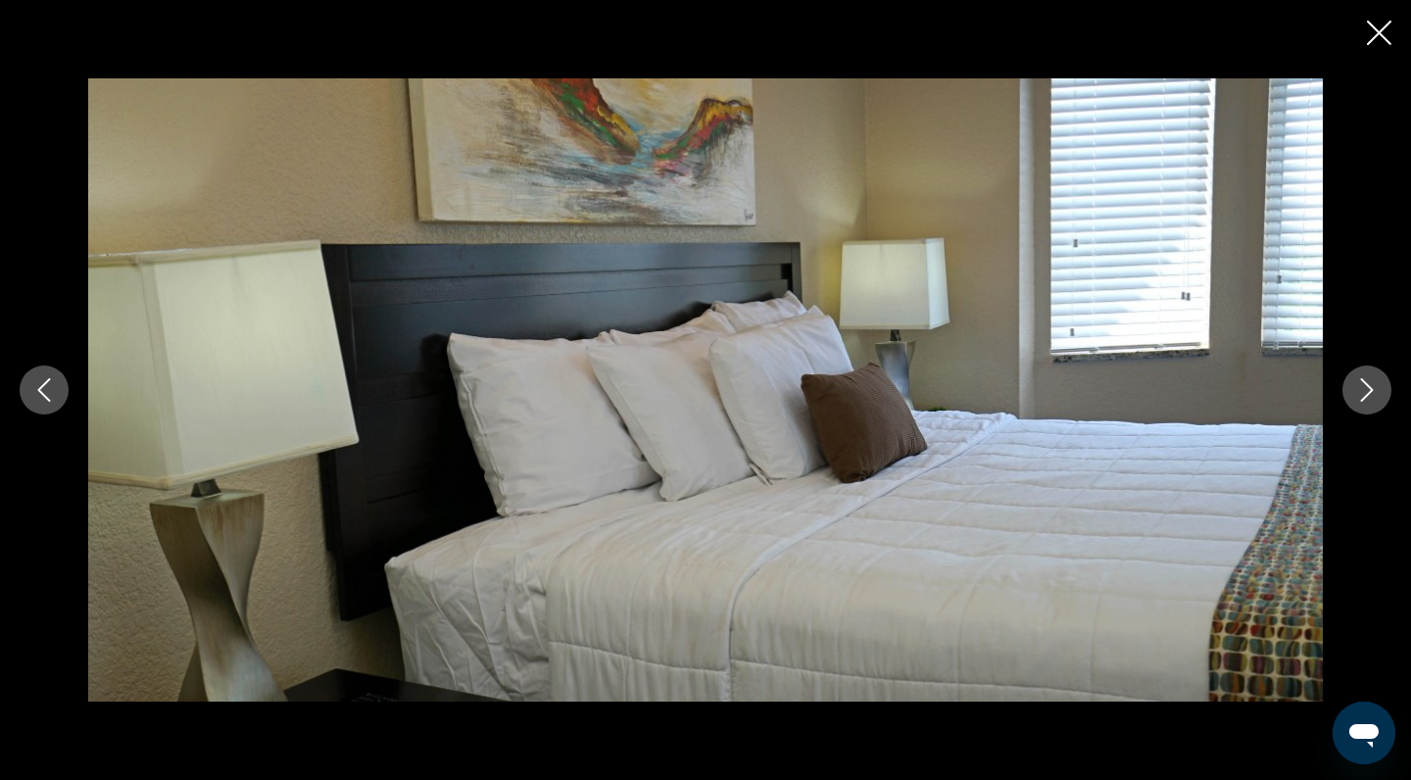
click at [1363, 392] on icon "Next image" at bounding box center [1367, 390] width 24 height 24
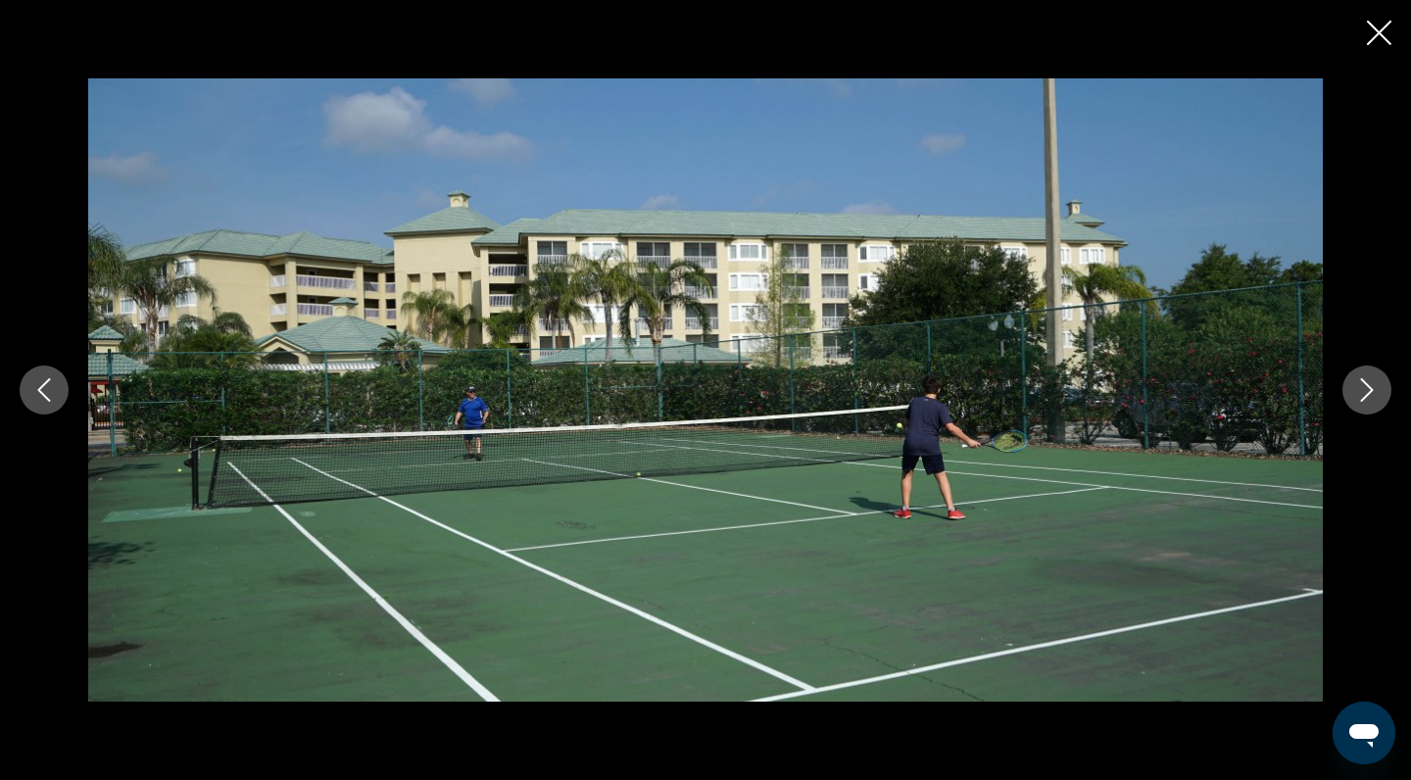
click at [1363, 393] on icon "Next image" at bounding box center [1367, 390] width 24 height 24
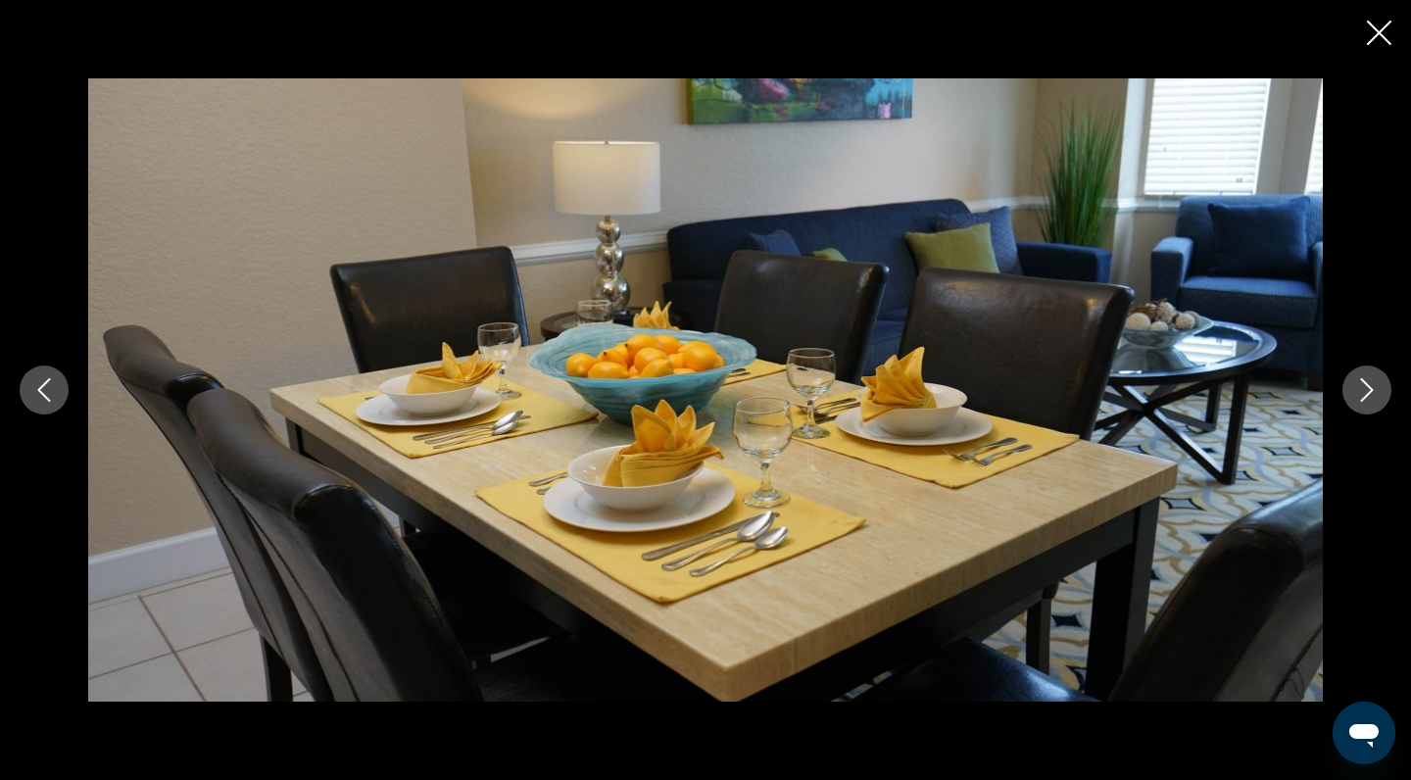
click at [1371, 394] on icon "Next image" at bounding box center [1367, 390] width 24 height 24
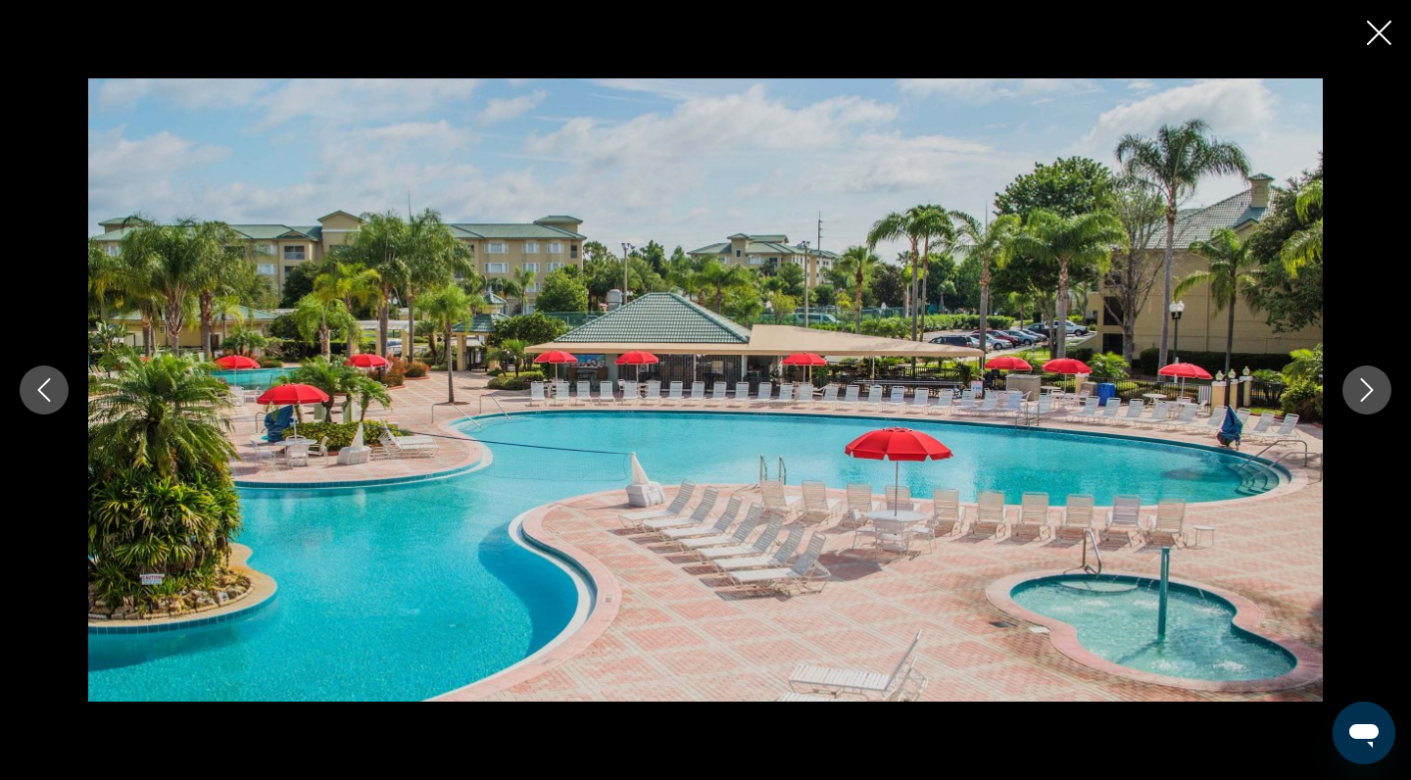
click at [1371, 394] on icon "Next image" at bounding box center [1367, 390] width 24 height 24
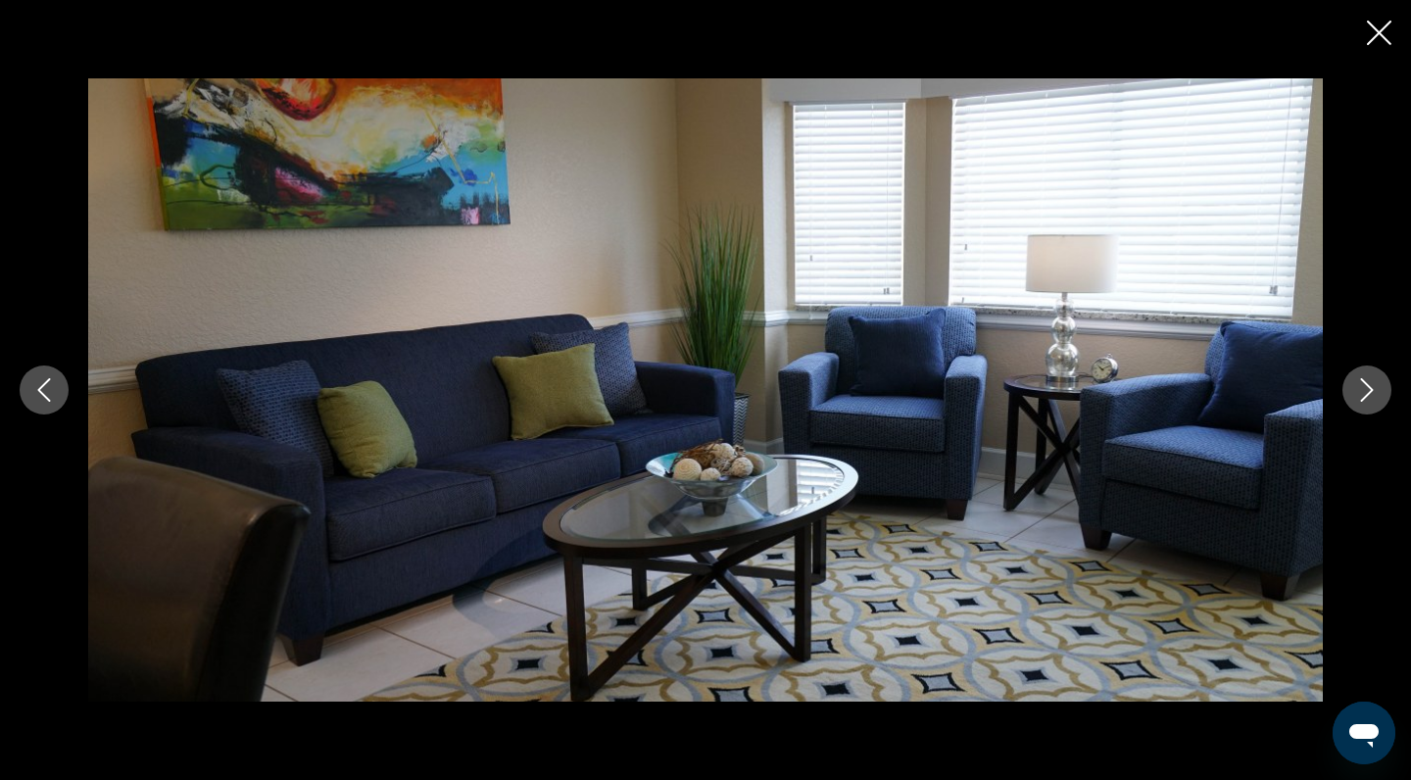
click at [1371, 394] on icon "Next image" at bounding box center [1367, 390] width 24 height 24
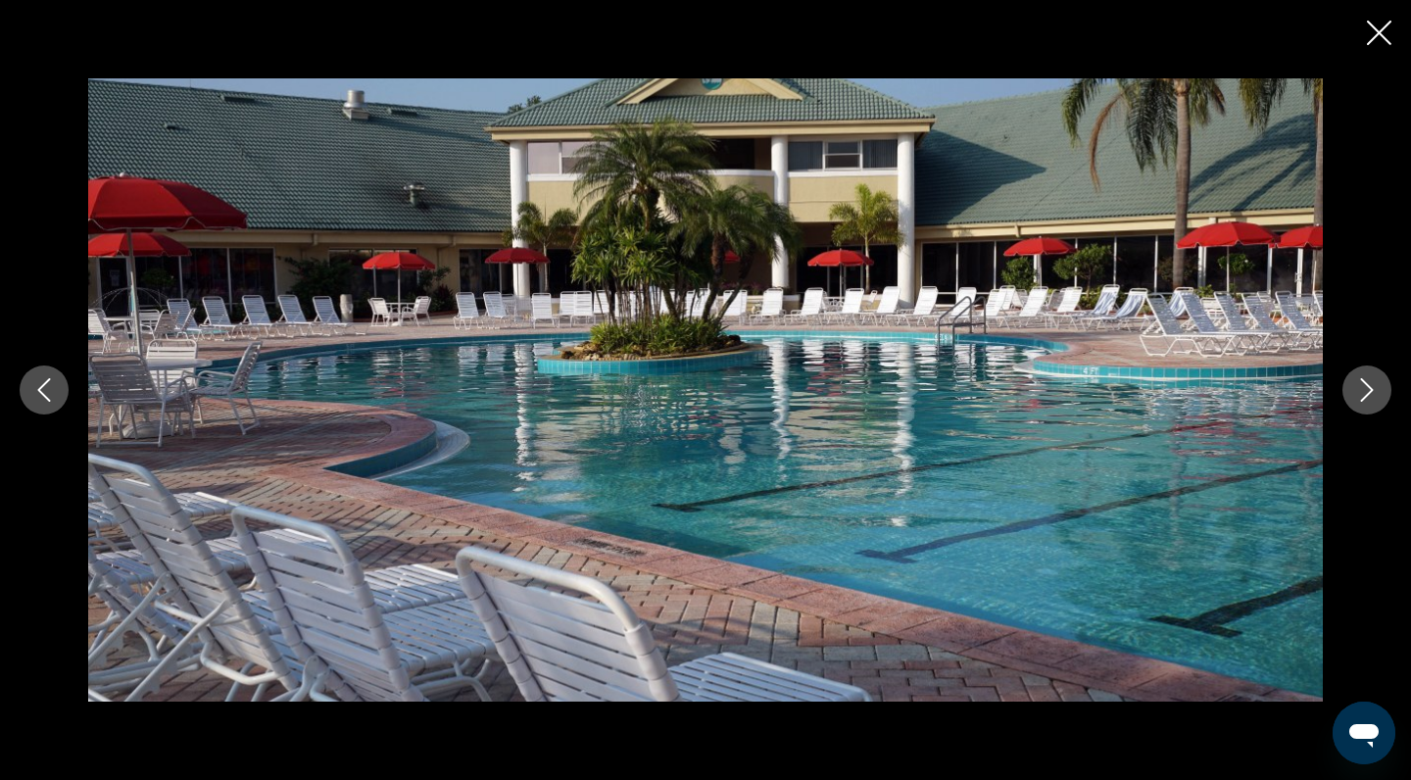
click at [1371, 394] on icon "Next image" at bounding box center [1367, 390] width 24 height 24
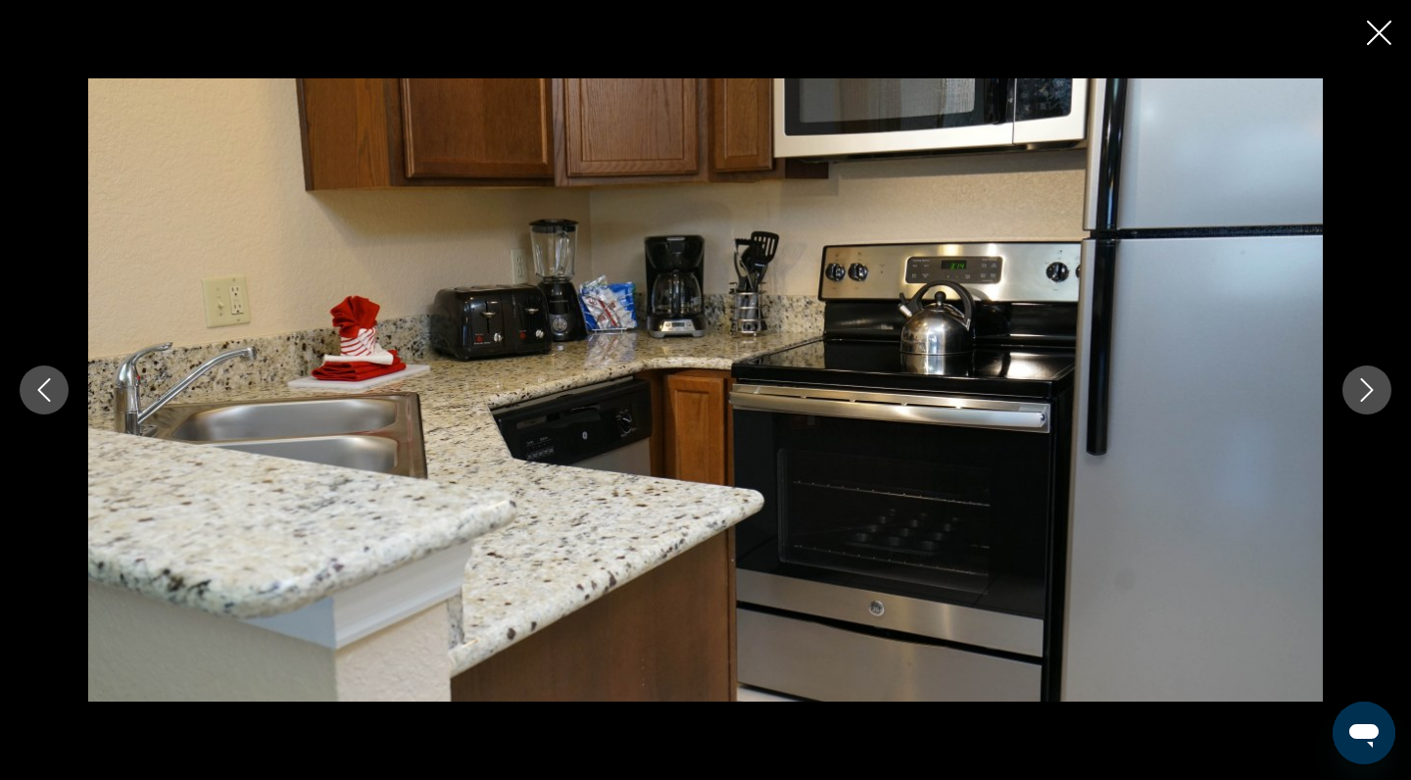
click at [1371, 394] on icon "Next image" at bounding box center [1367, 390] width 24 height 24
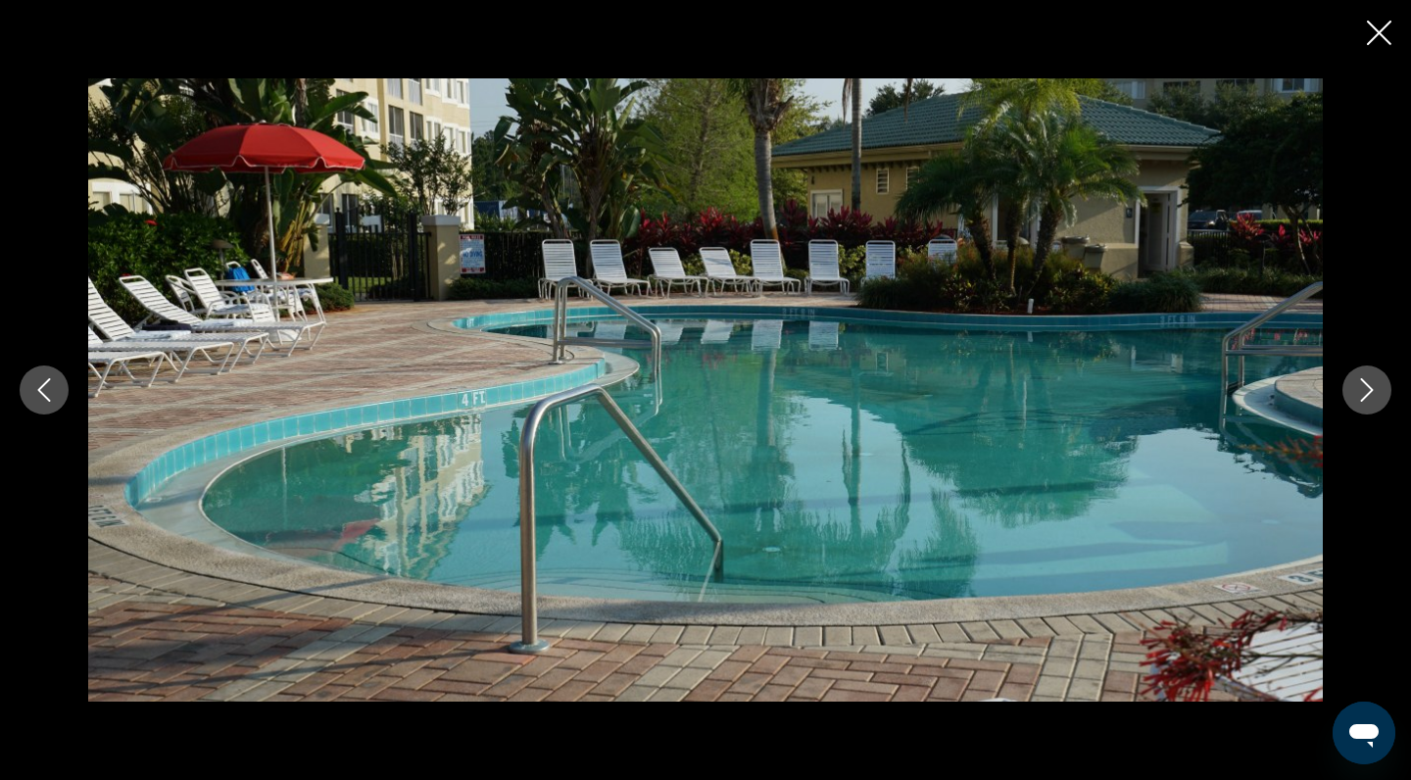
click at [1371, 394] on icon "Next image" at bounding box center [1367, 390] width 24 height 24
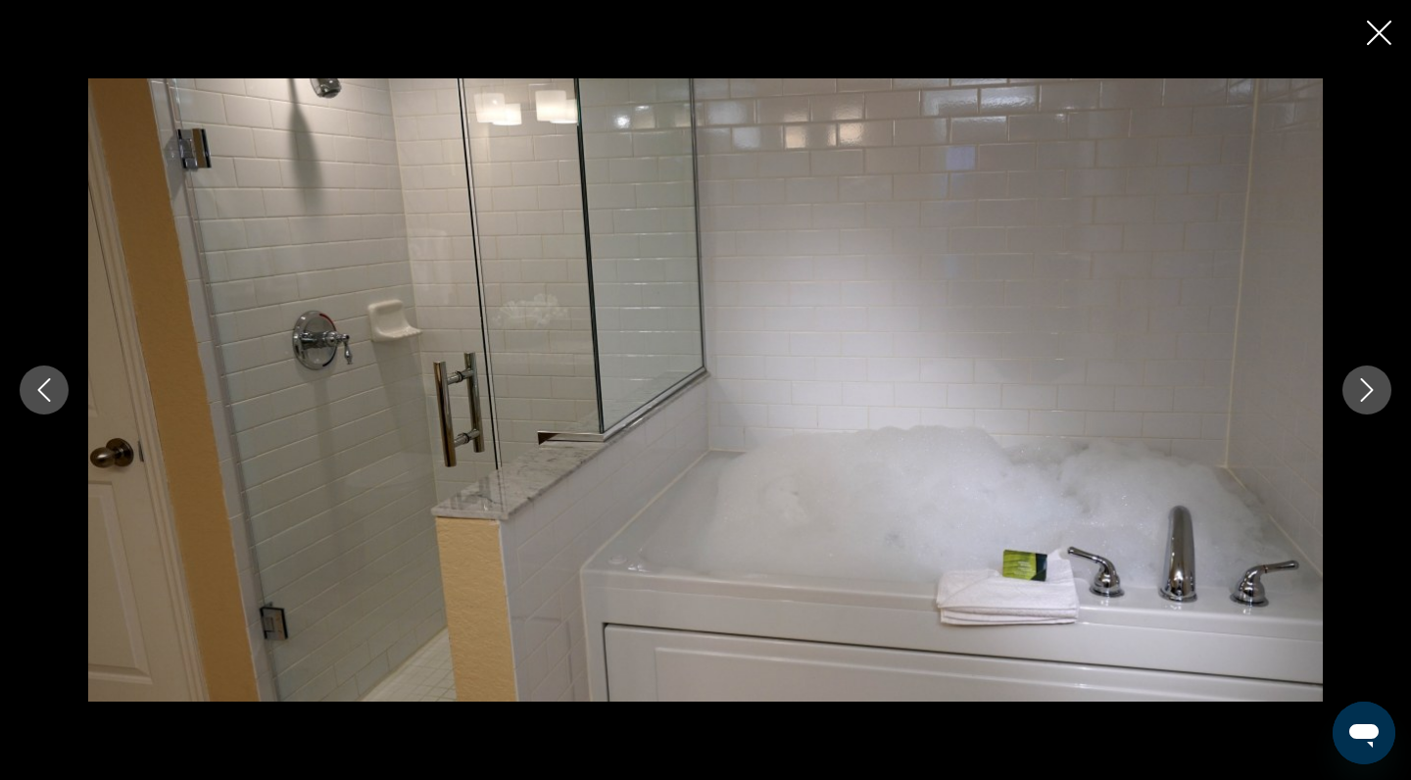
click at [1362, 390] on icon "Next image" at bounding box center [1367, 390] width 24 height 24
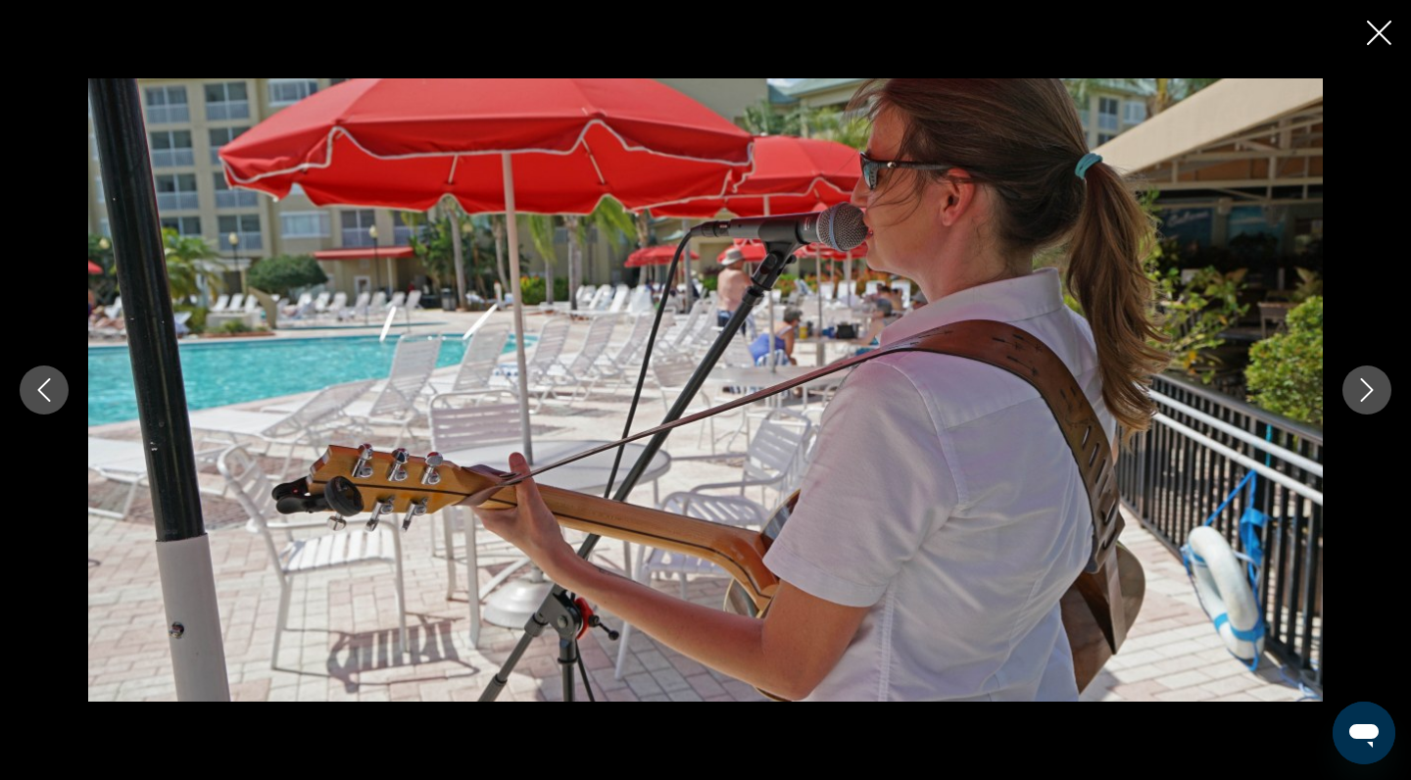
click at [1362, 391] on icon "Next image" at bounding box center [1367, 390] width 24 height 24
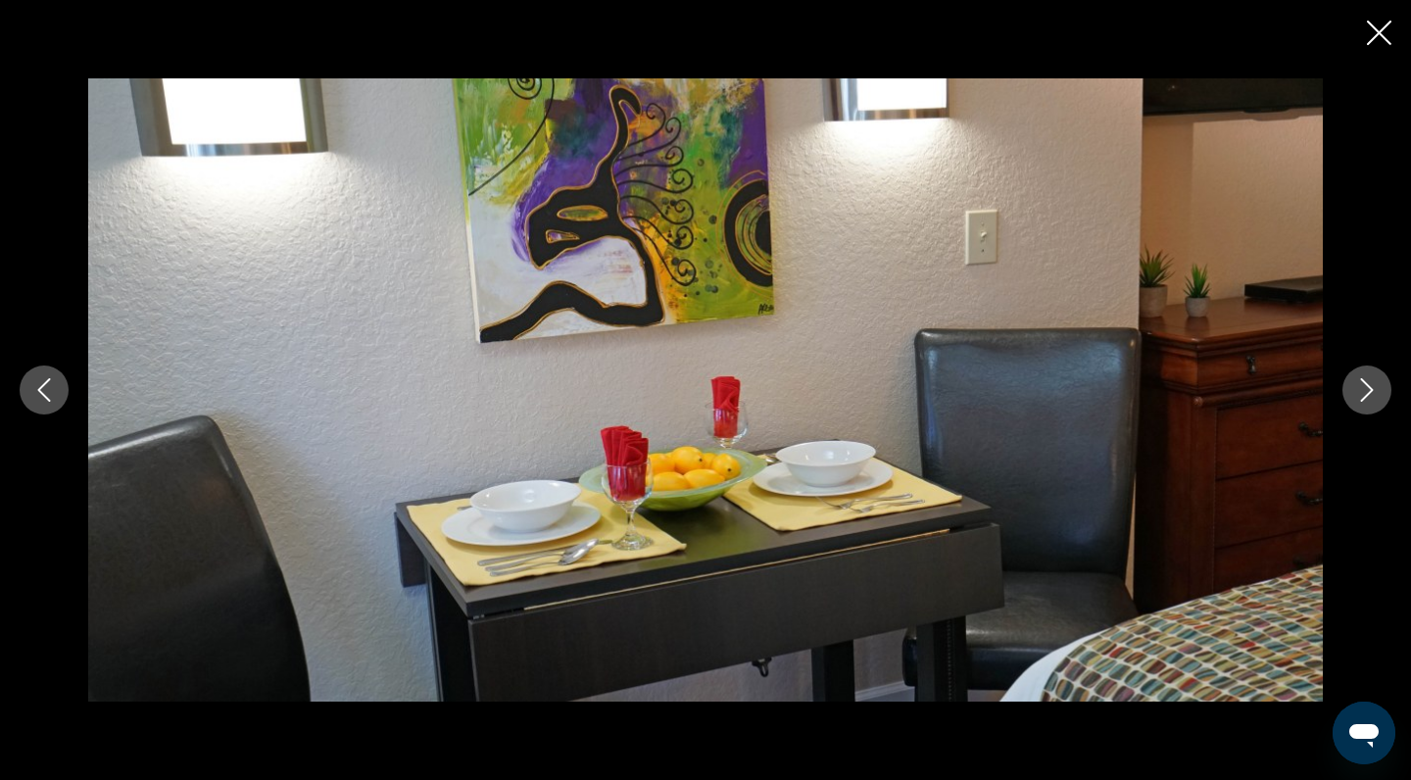
click at [1378, 394] on icon "Next image" at bounding box center [1367, 390] width 24 height 24
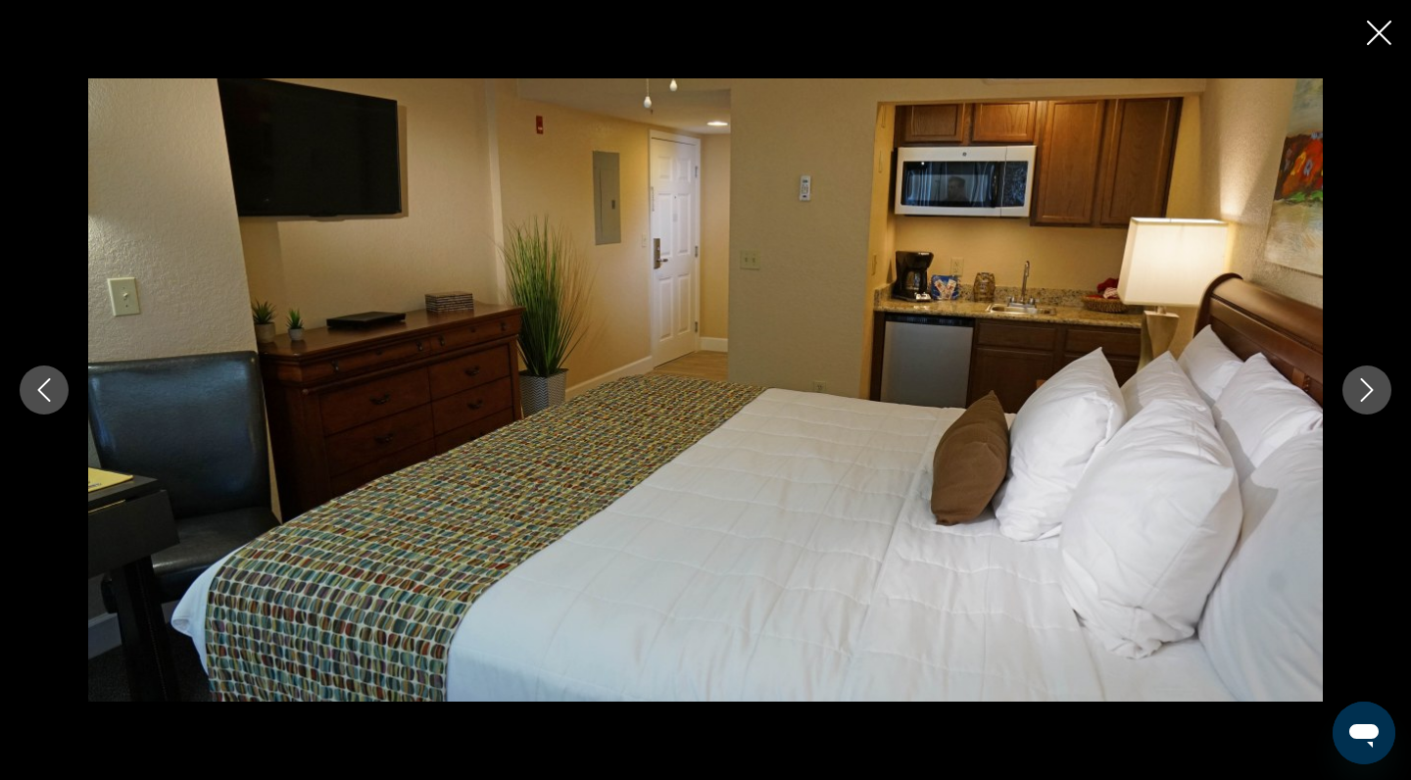
click at [1378, 395] on icon "Next image" at bounding box center [1367, 390] width 24 height 24
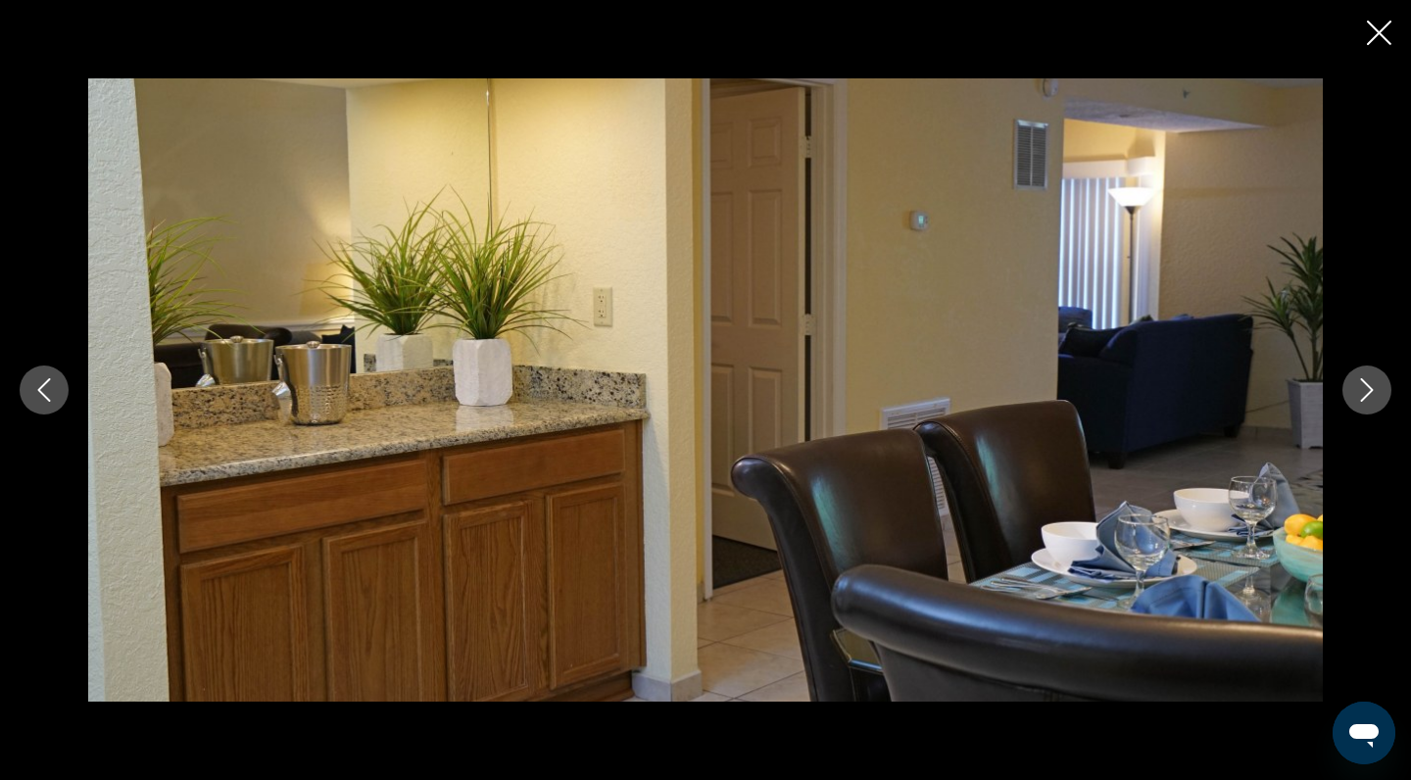
click at [44, 389] on icon "Previous image" at bounding box center [44, 390] width 24 height 24
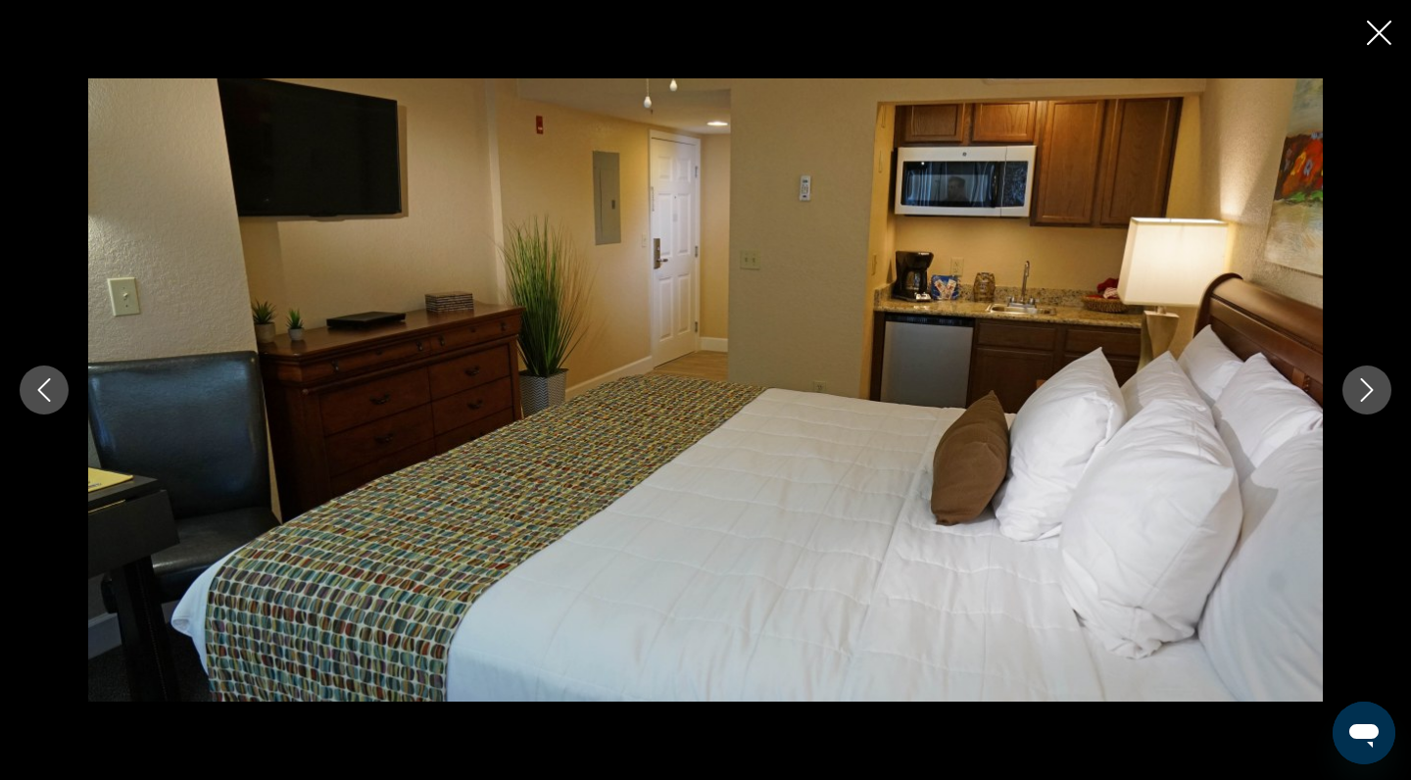
click at [1368, 381] on icon "Next image" at bounding box center [1367, 390] width 24 height 24
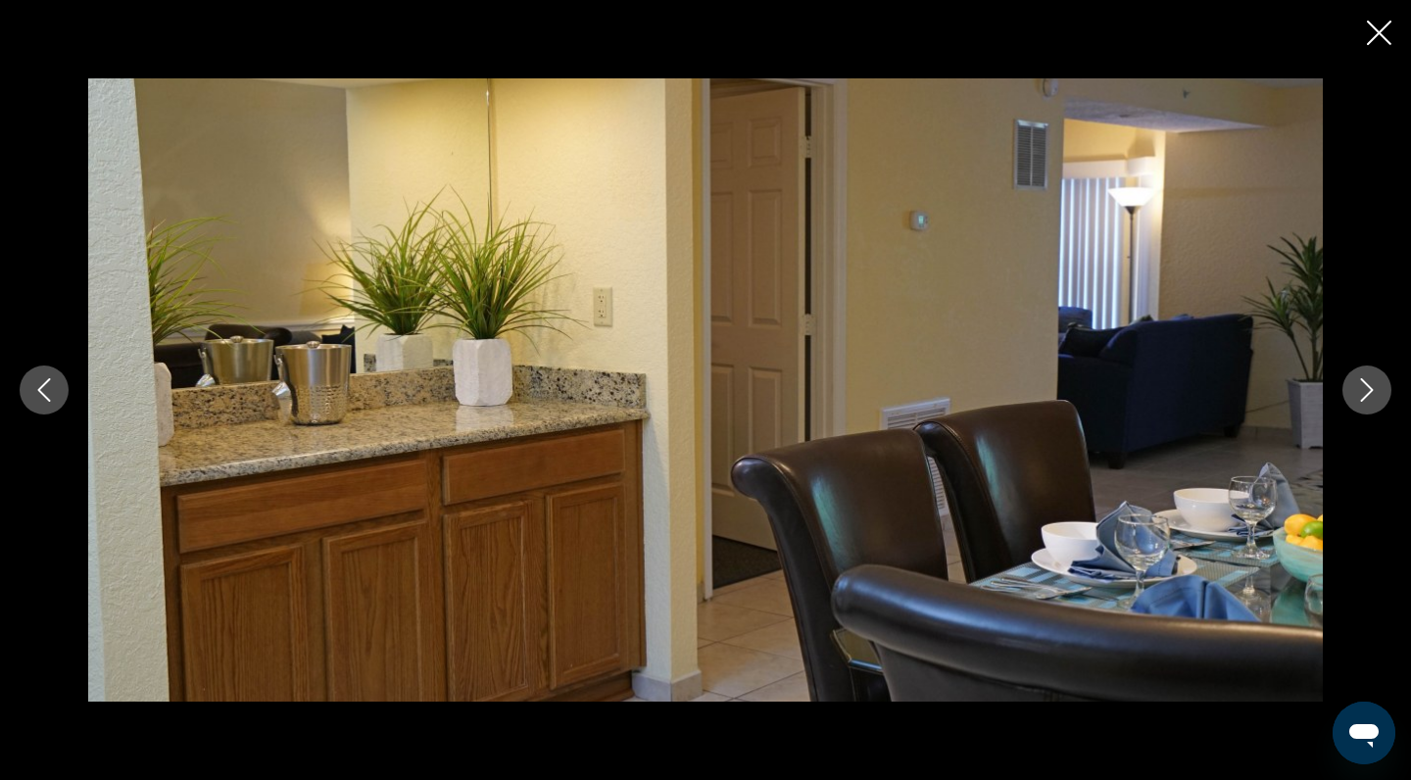
click at [1368, 381] on icon "Next image" at bounding box center [1367, 390] width 24 height 24
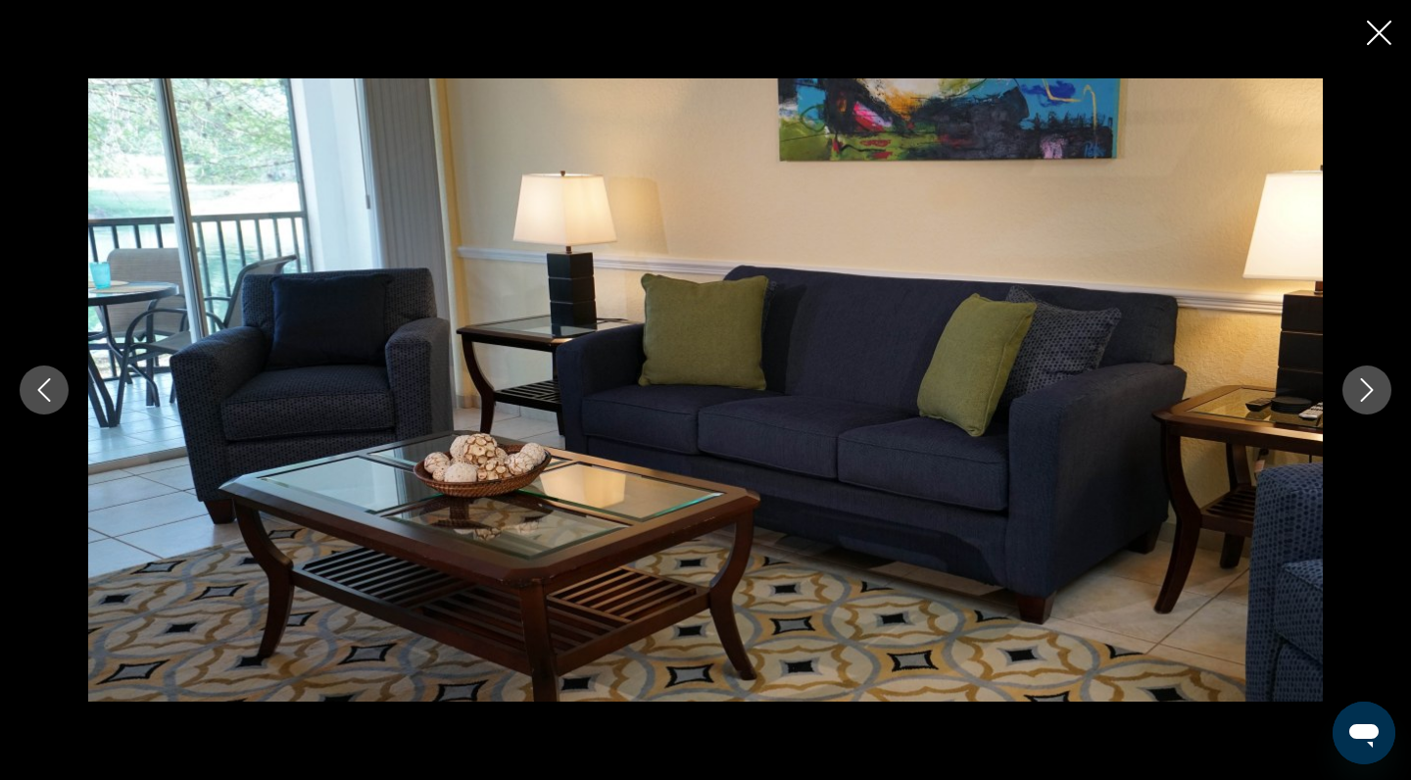
click at [1368, 381] on icon "Next image" at bounding box center [1367, 390] width 24 height 24
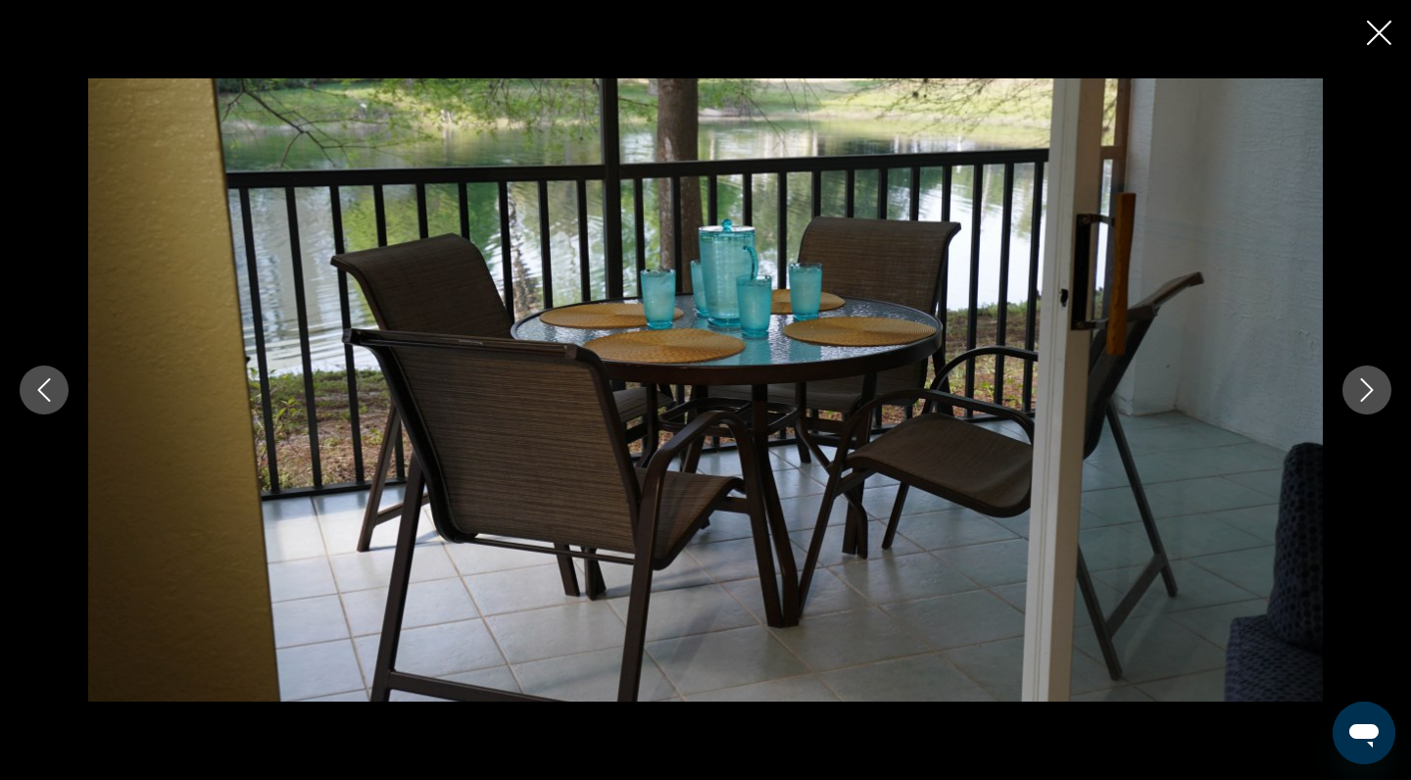
click at [1368, 381] on icon "Next image" at bounding box center [1367, 390] width 24 height 24
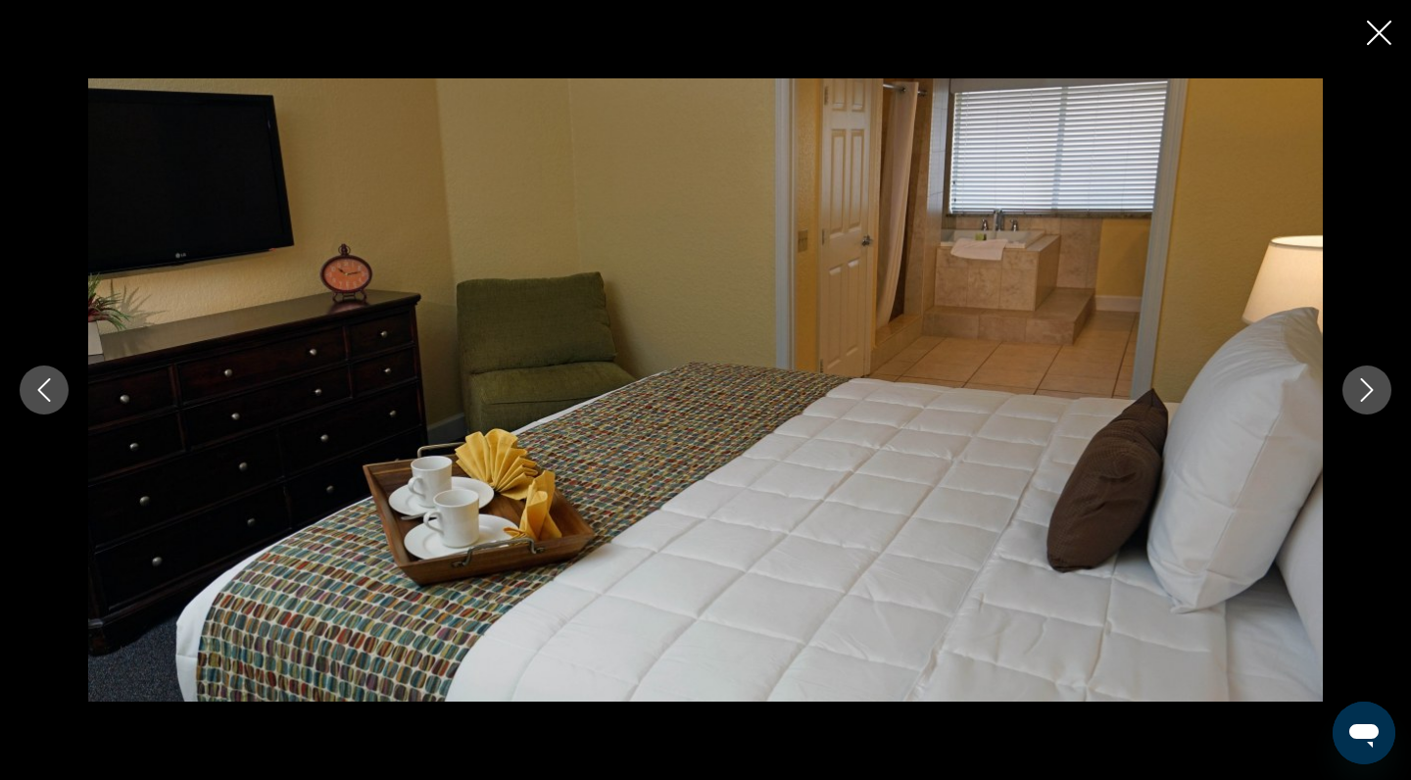
click at [1368, 381] on icon "Next image" at bounding box center [1367, 390] width 24 height 24
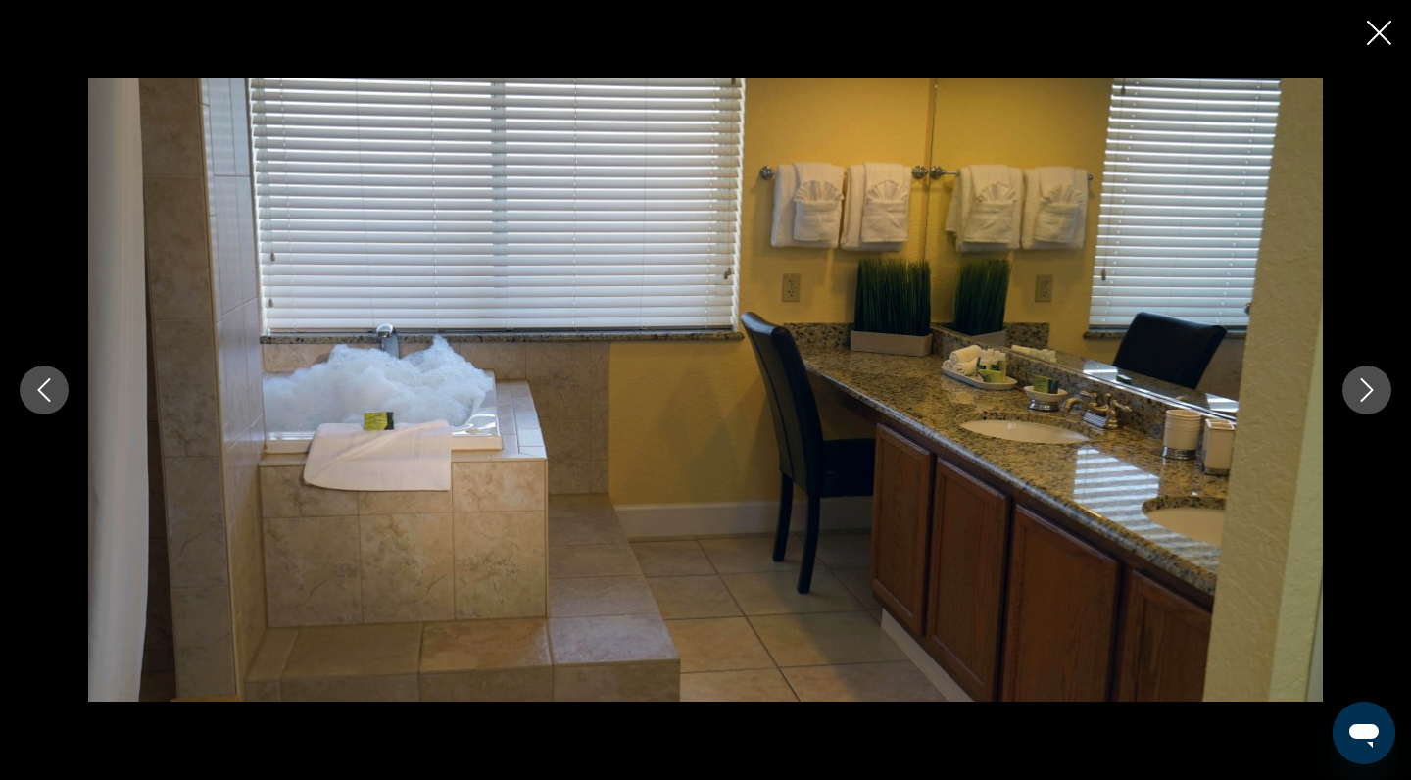
click at [1368, 383] on icon "Next image" at bounding box center [1367, 390] width 24 height 24
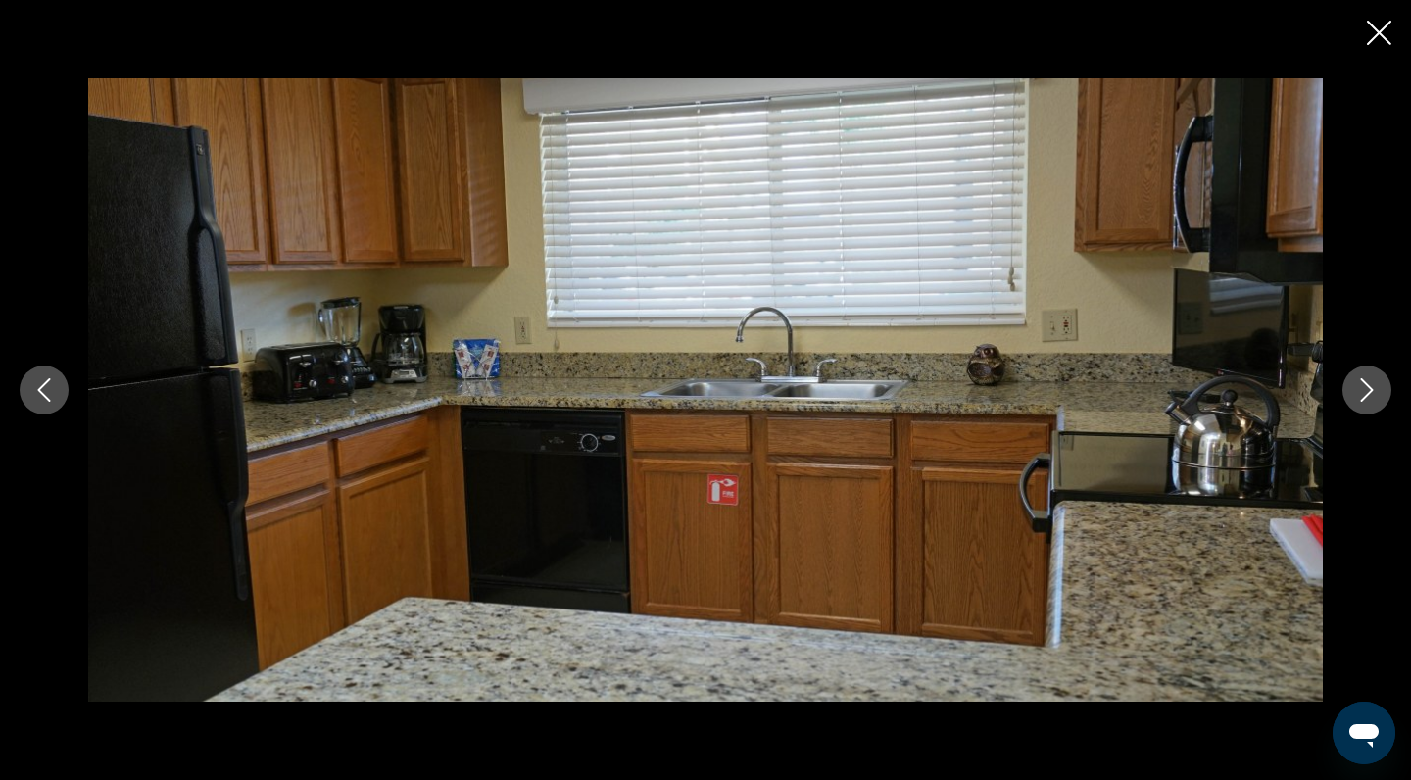
click at [1368, 385] on icon "Next image" at bounding box center [1367, 390] width 13 height 24
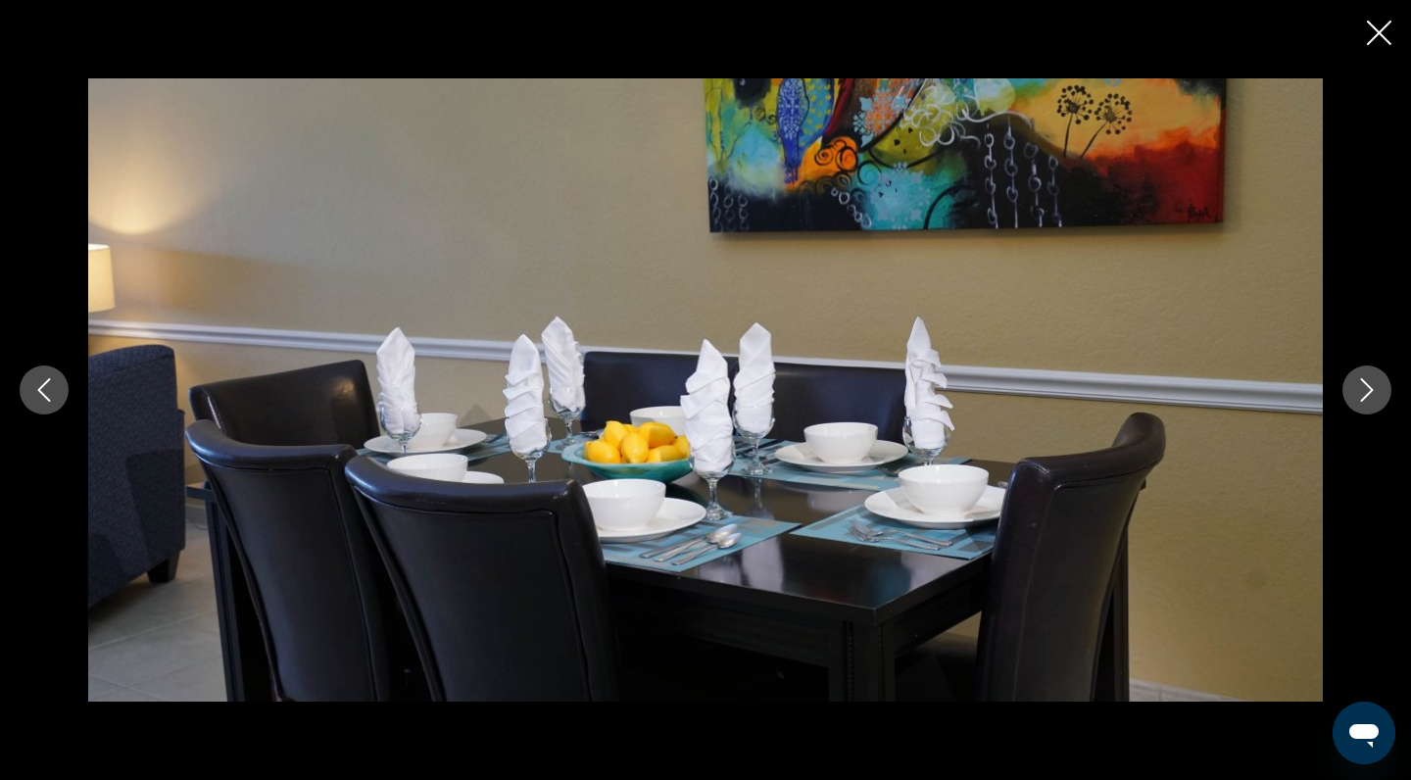
click at [1368, 385] on icon "Next image" at bounding box center [1367, 390] width 13 height 24
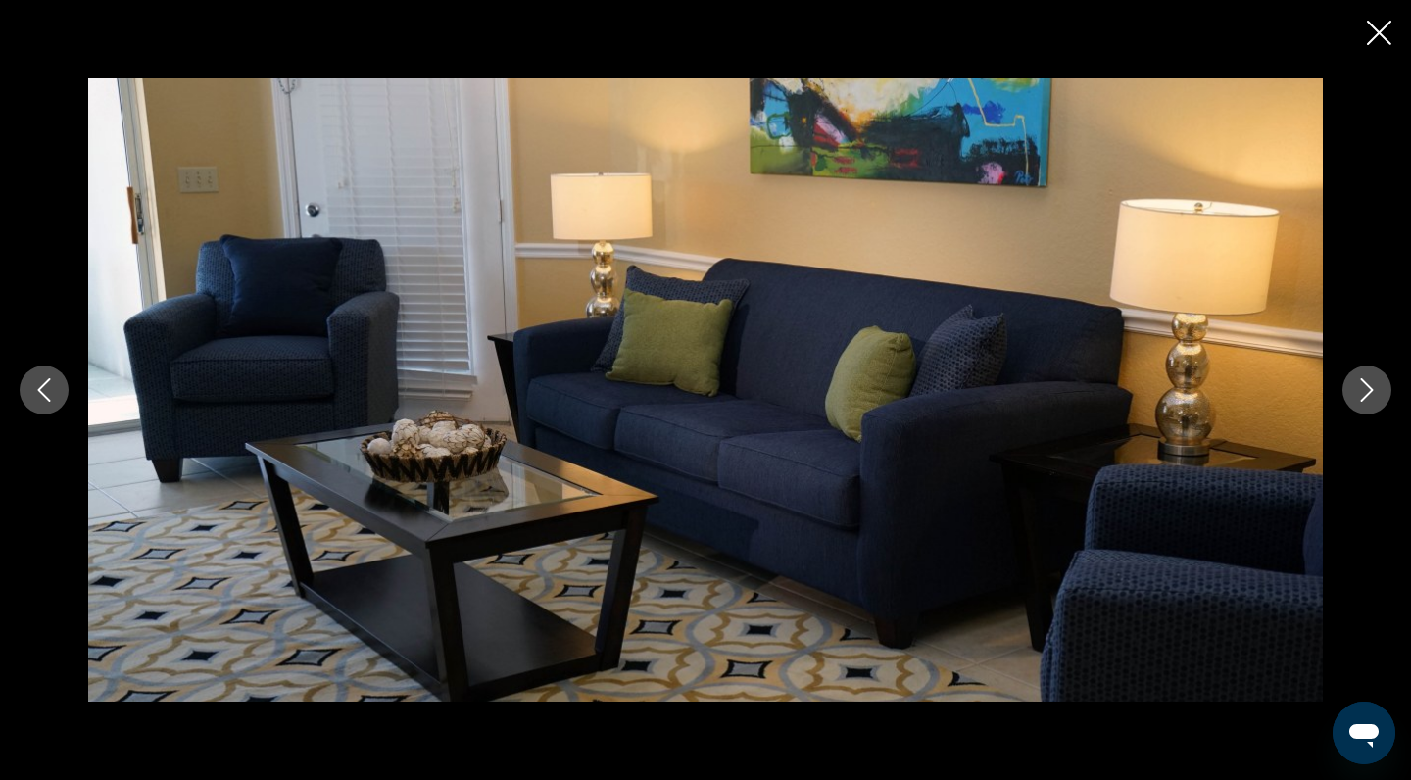
click at [1368, 385] on icon "Next image" at bounding box center [1367, 390] width 13 height 24
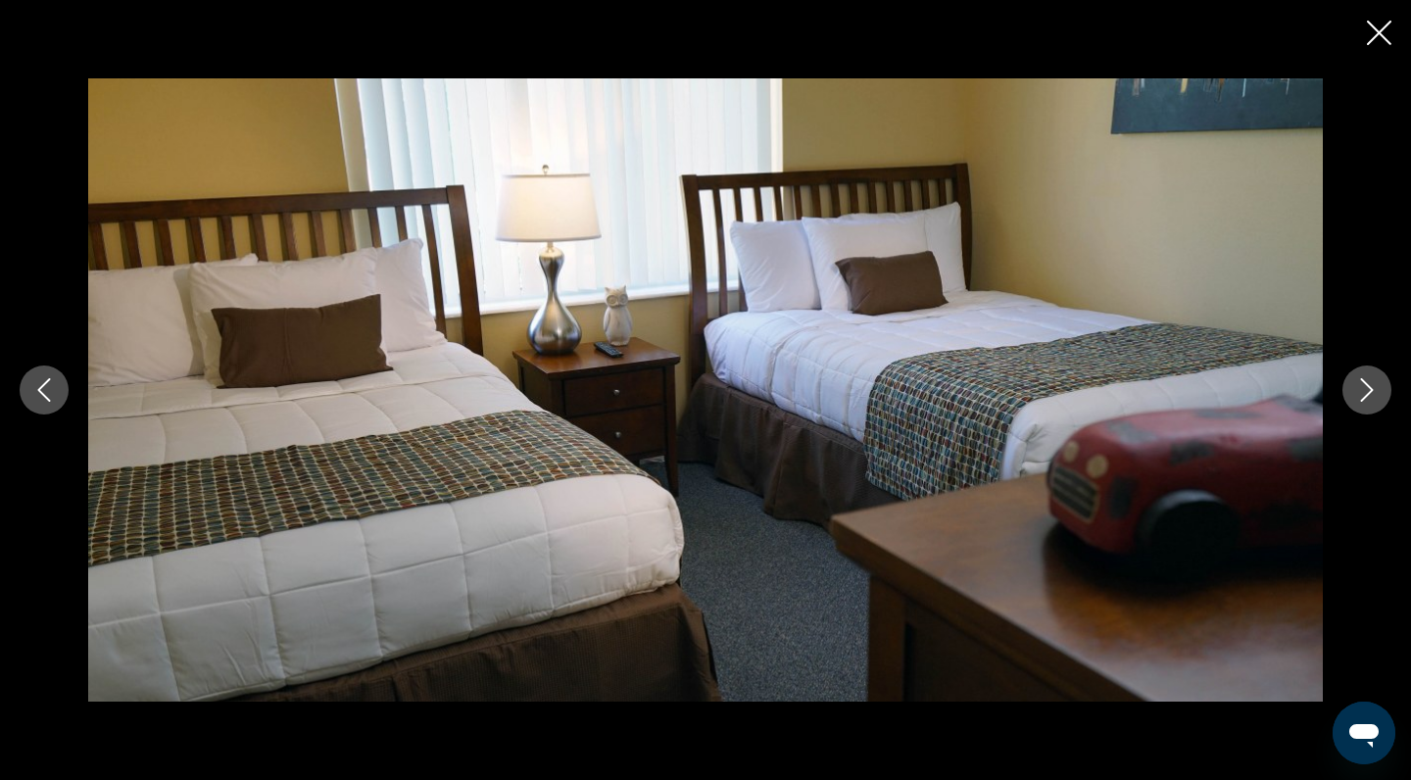
click at [1369, 386] on icon "Next image" at bounding box center [1367, 390] width 13 height 24
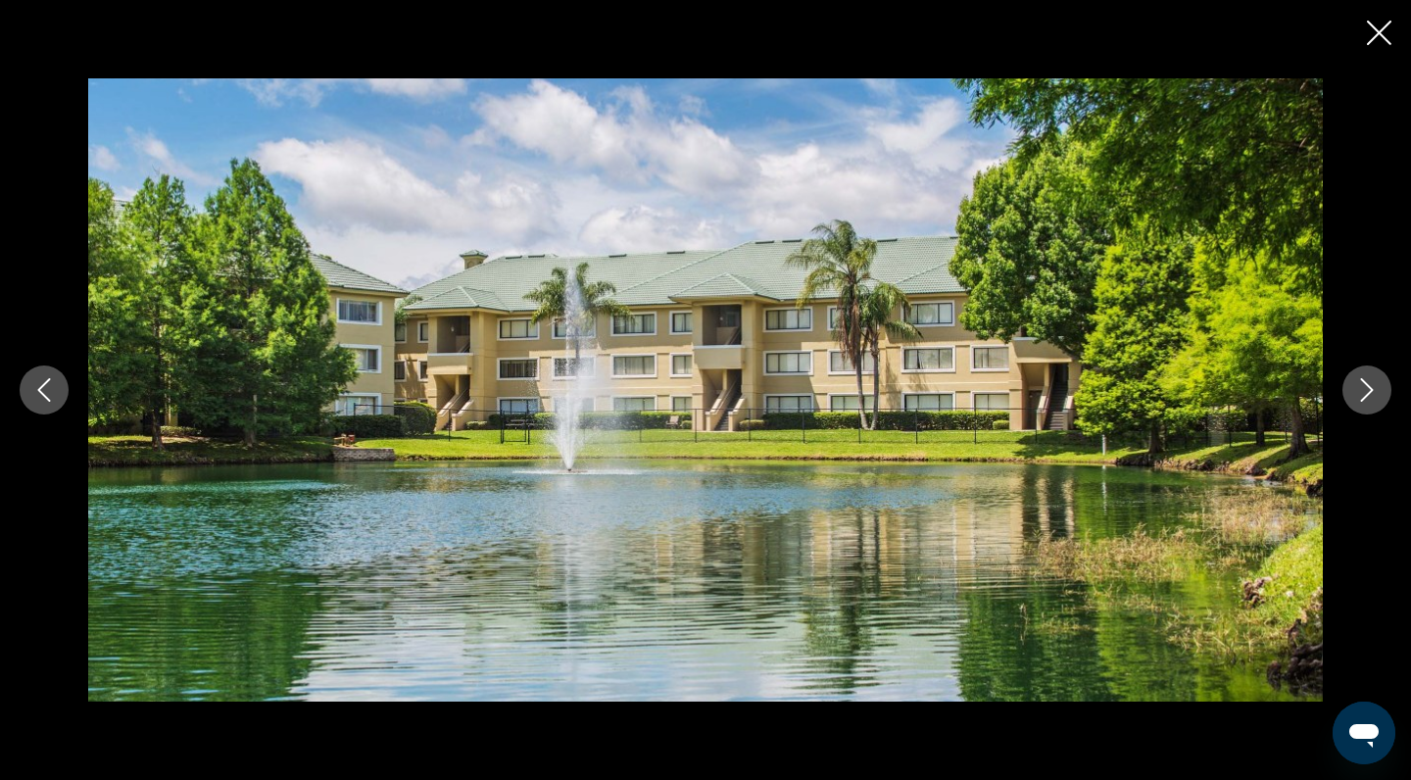
click at [1369, 387] on icon "Next image" at bounding box center [1367, 390] width 13 height 24
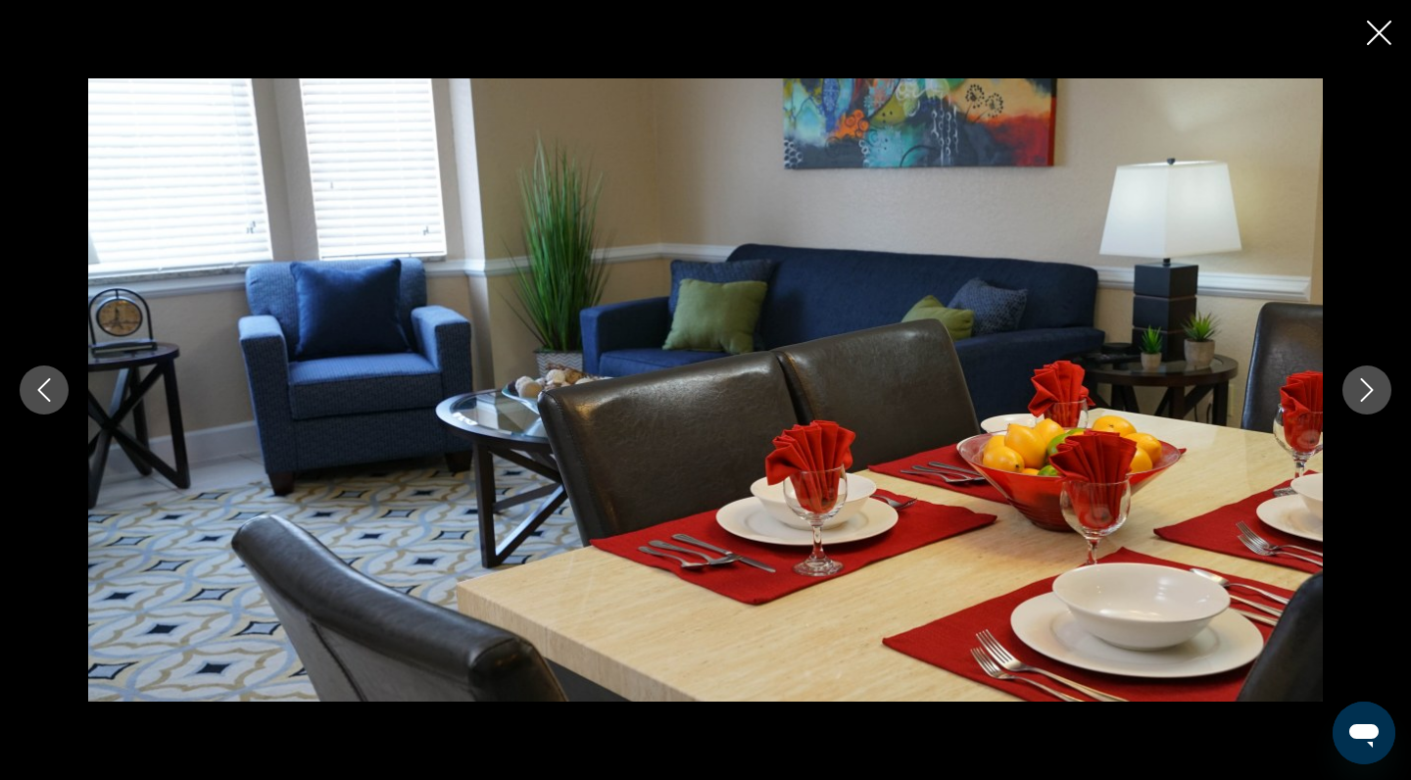
click at [1369, 387] on icon "Next image" at bounding box center [1367, 390] width 13 height 24
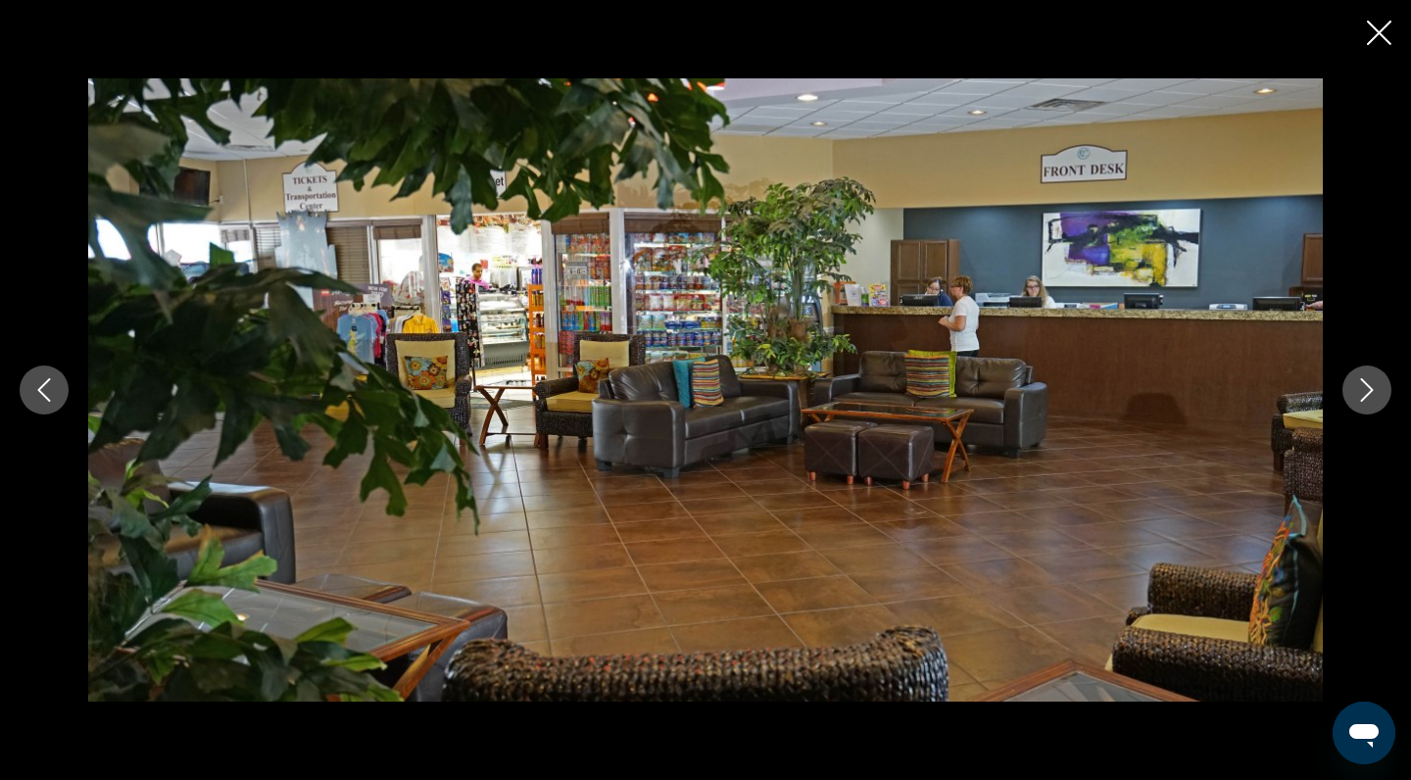
click at [1369, 387] on icon "Next image" at bounding box center [1367, 390] width 13 height 24
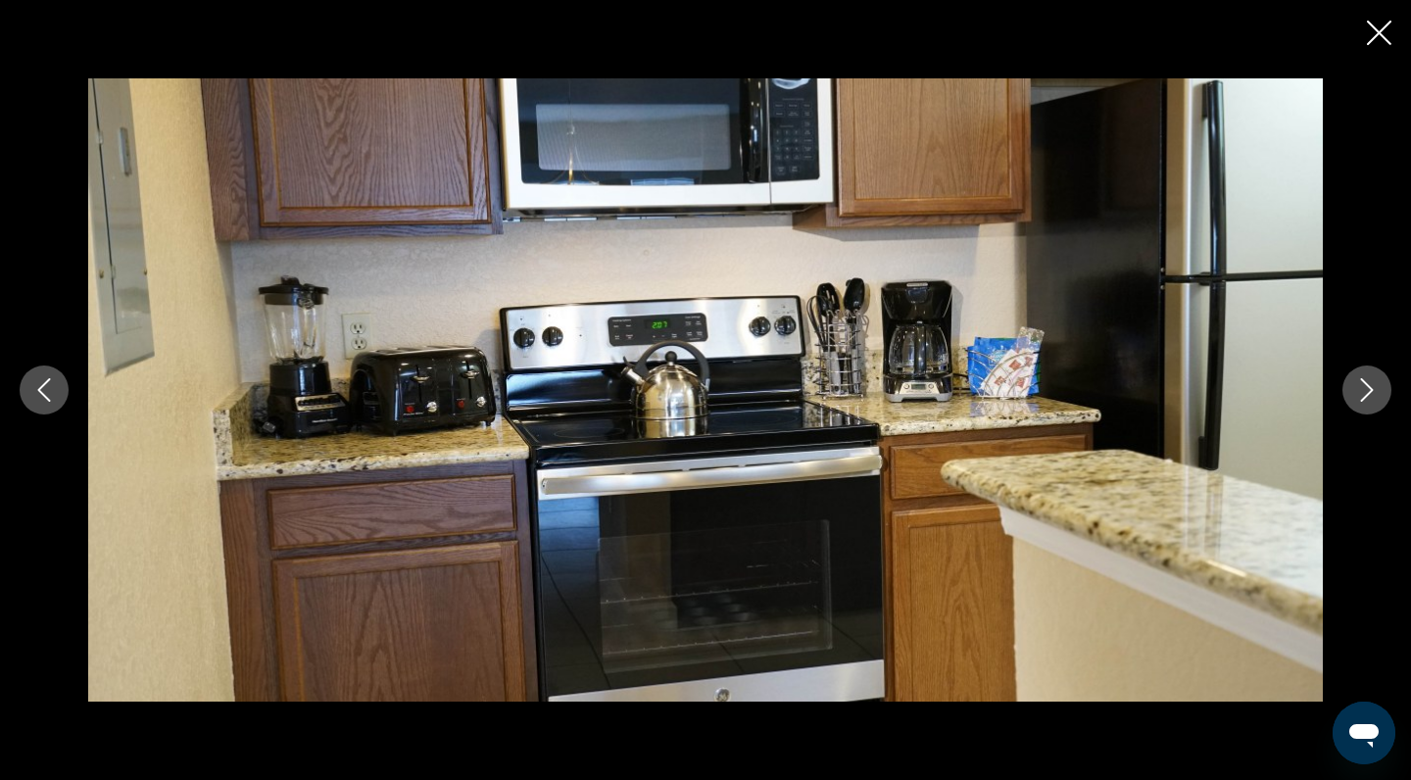
click at [1369, 387] on icon "Next image" at bounding box center [1367, 390] width 13 height 24
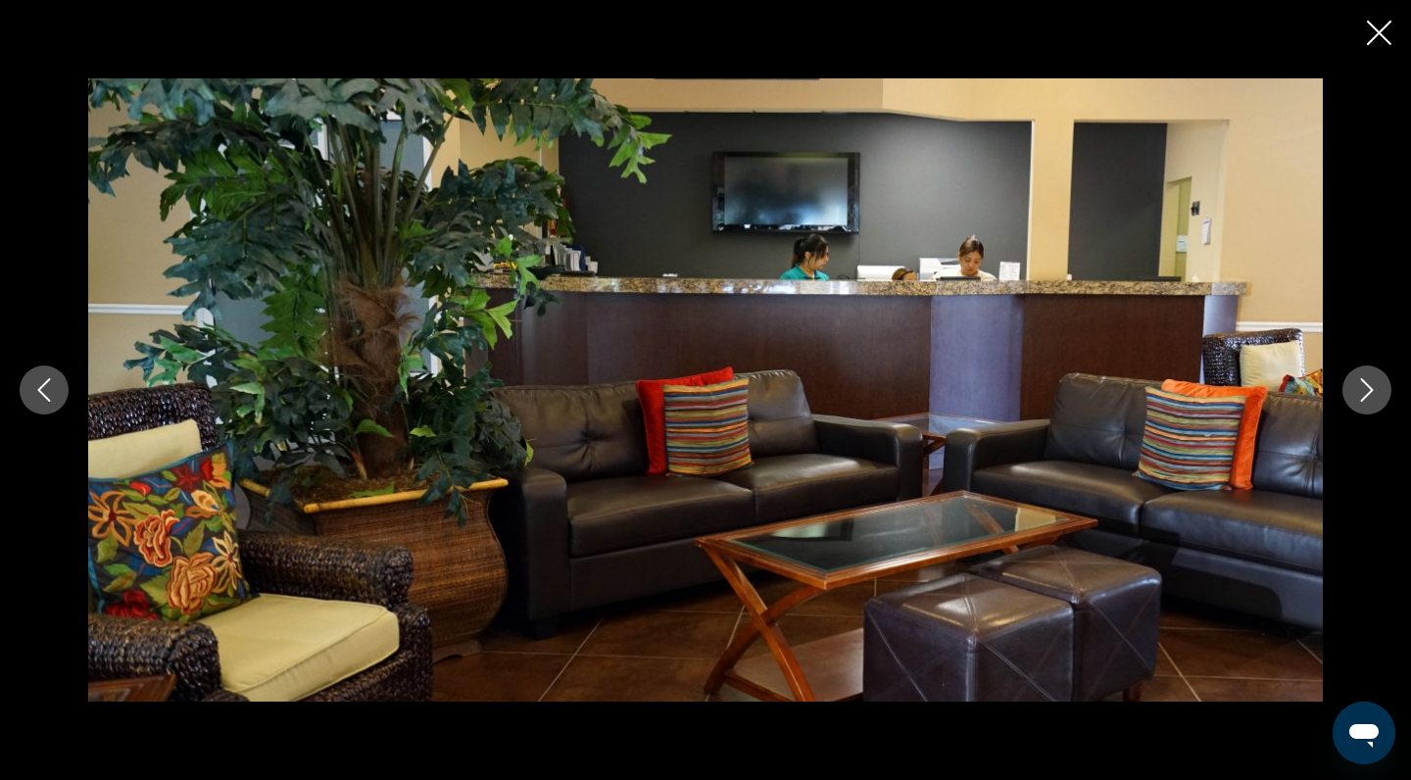
click at [1376, 36] on icon "Close slideshow" at bounding box center [1379, 33] width 24 height 24
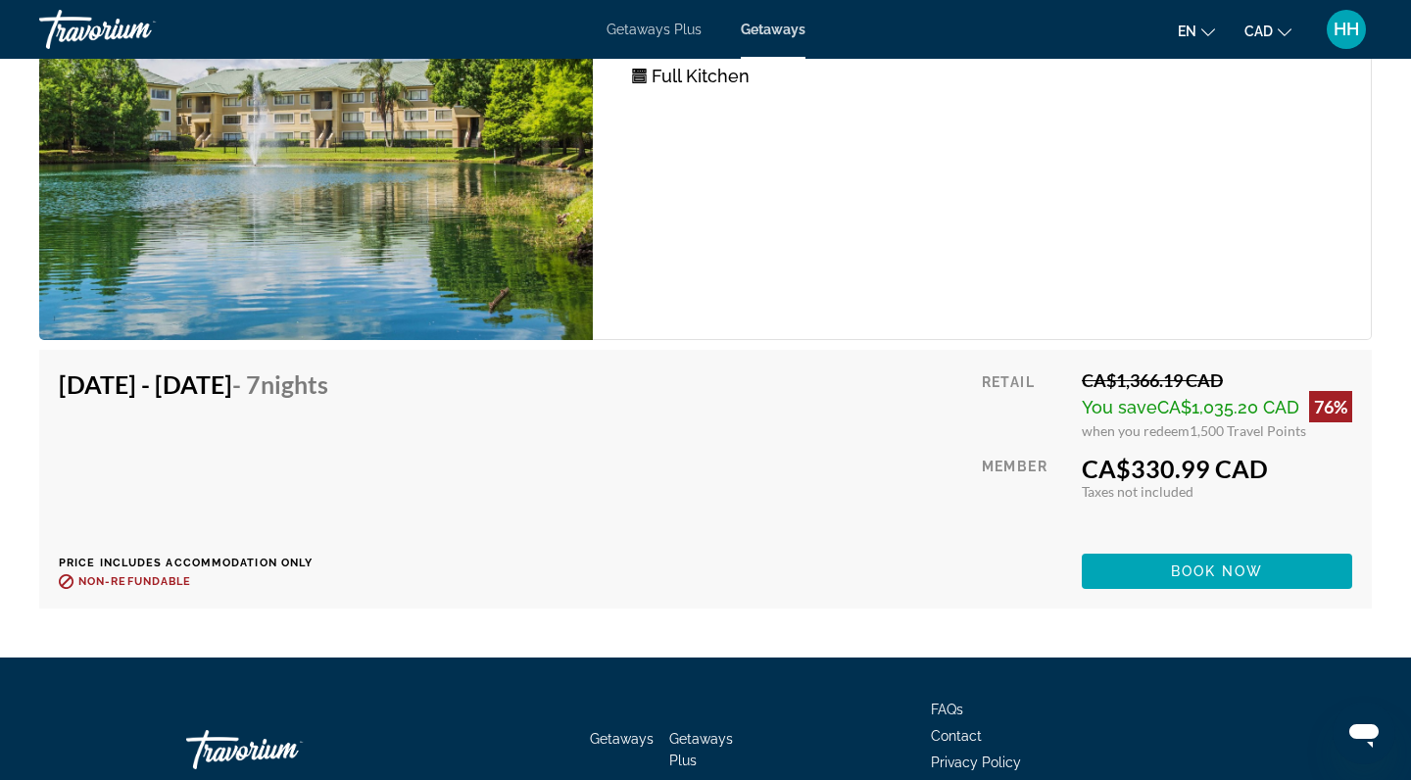
scroll to position [4071, 0]
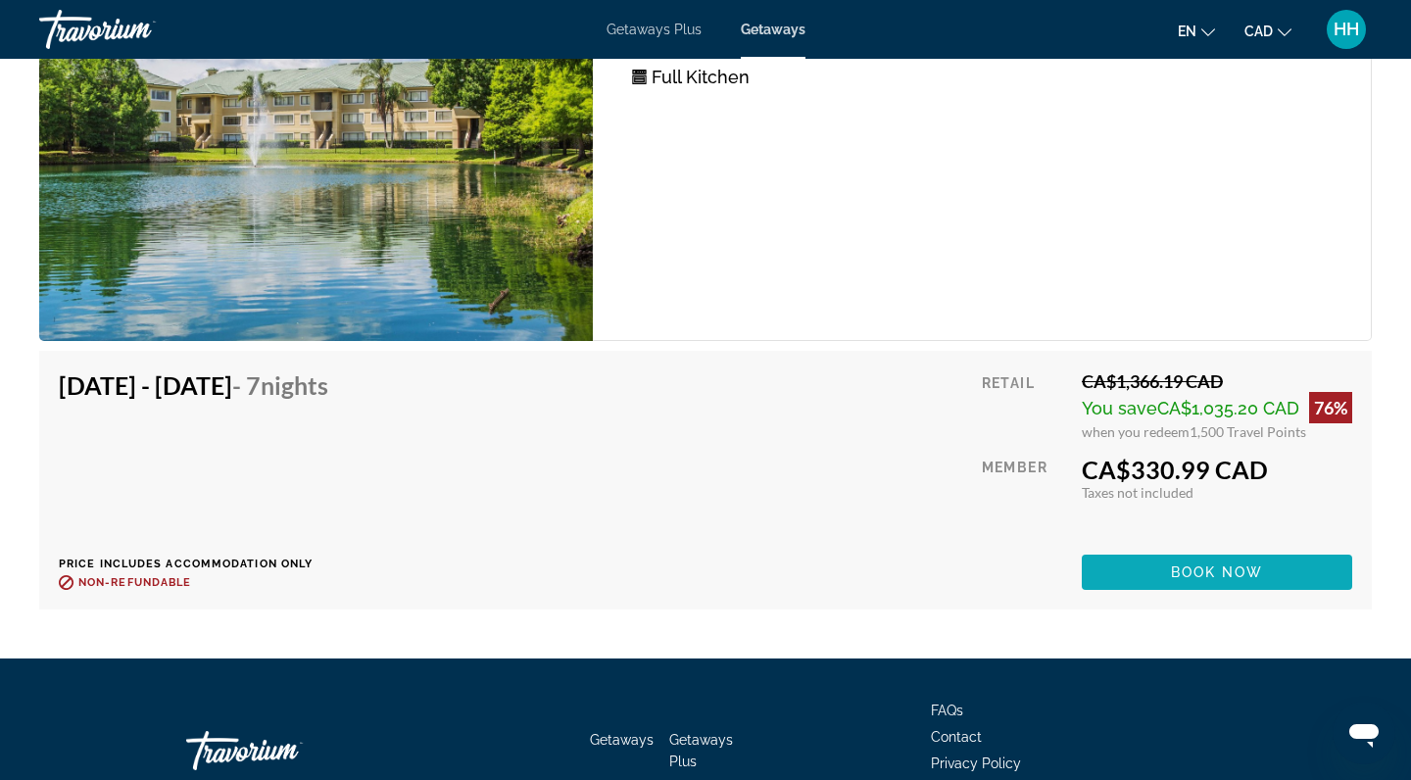
click at [1197, 564] on span "Book now" at bounding box center [1217, 572] width 93 height 16
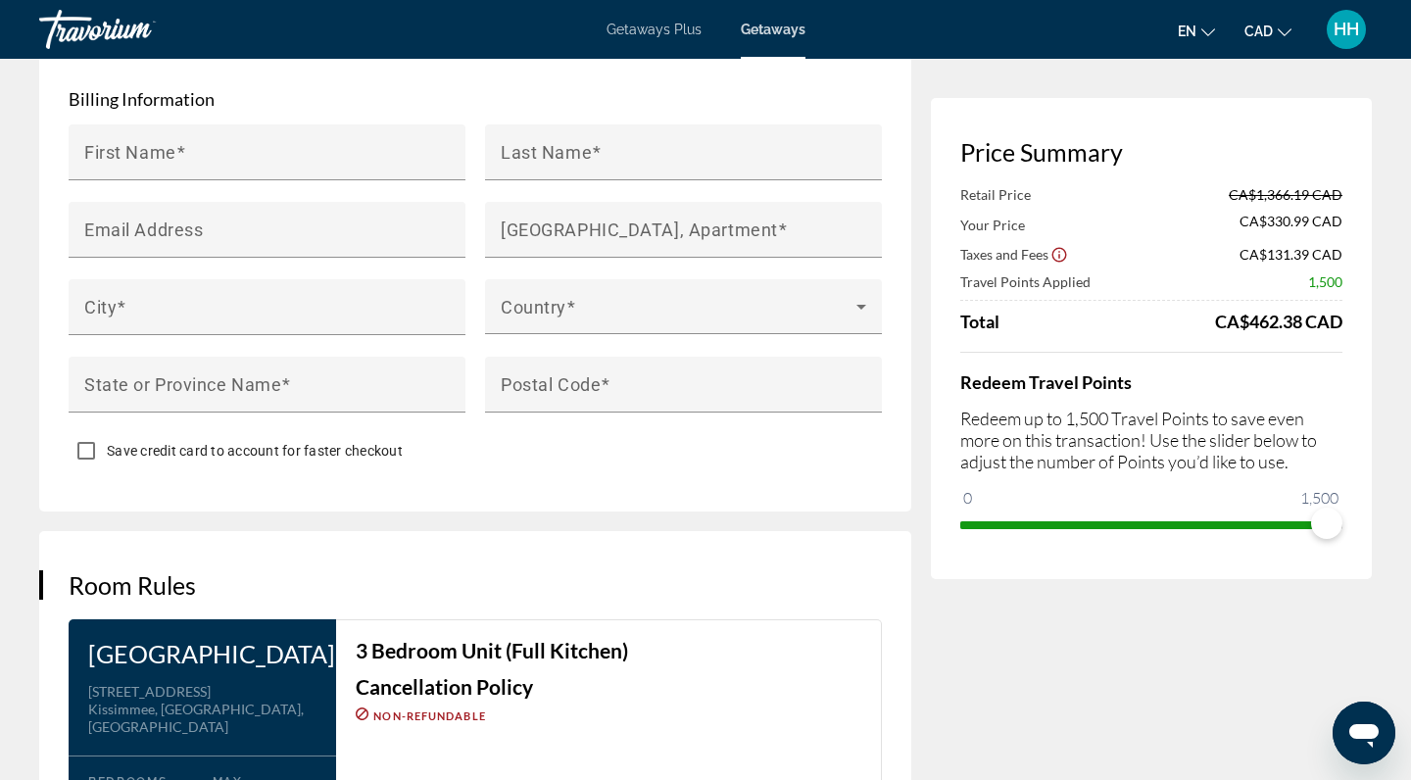
scroll to position [1246, 0]
